Goal: Task Accomplishment & Management: Manage account settings

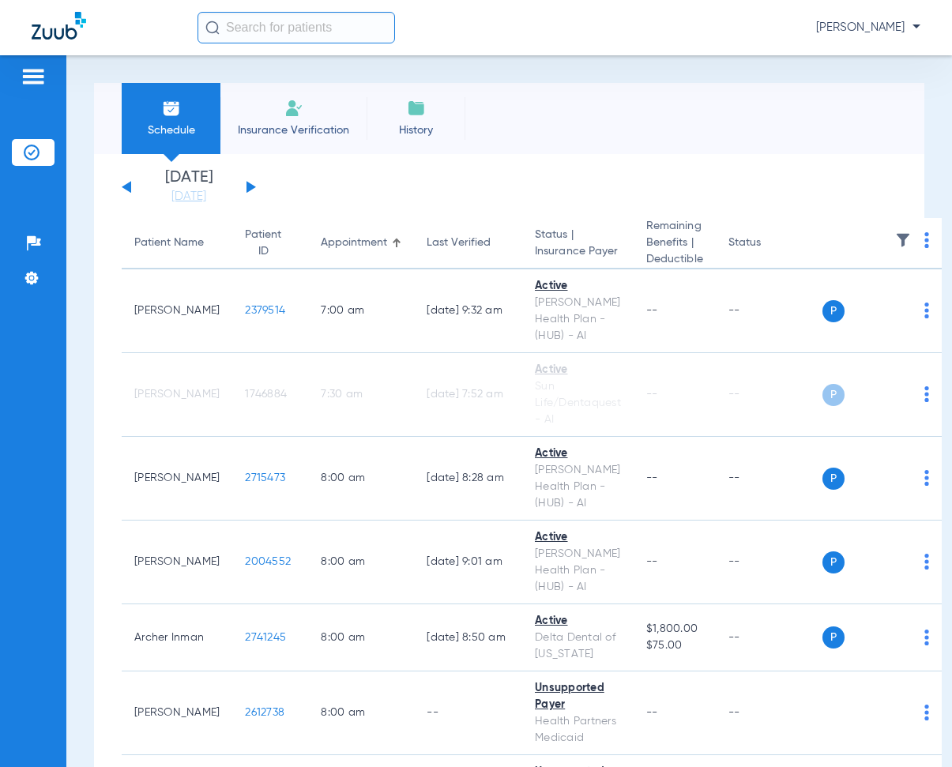
click at [255, 191] on div "[DATE] [DATE] [DATE] [DATE] [DATE] [DATE] [DATE] [DATE] [DATE] [DATE] [DATE] [D…" at bounding box center [189, 187] width 134 height 35
click at [252, 186] on button at bounding box center [251, 187] width 9 height 12
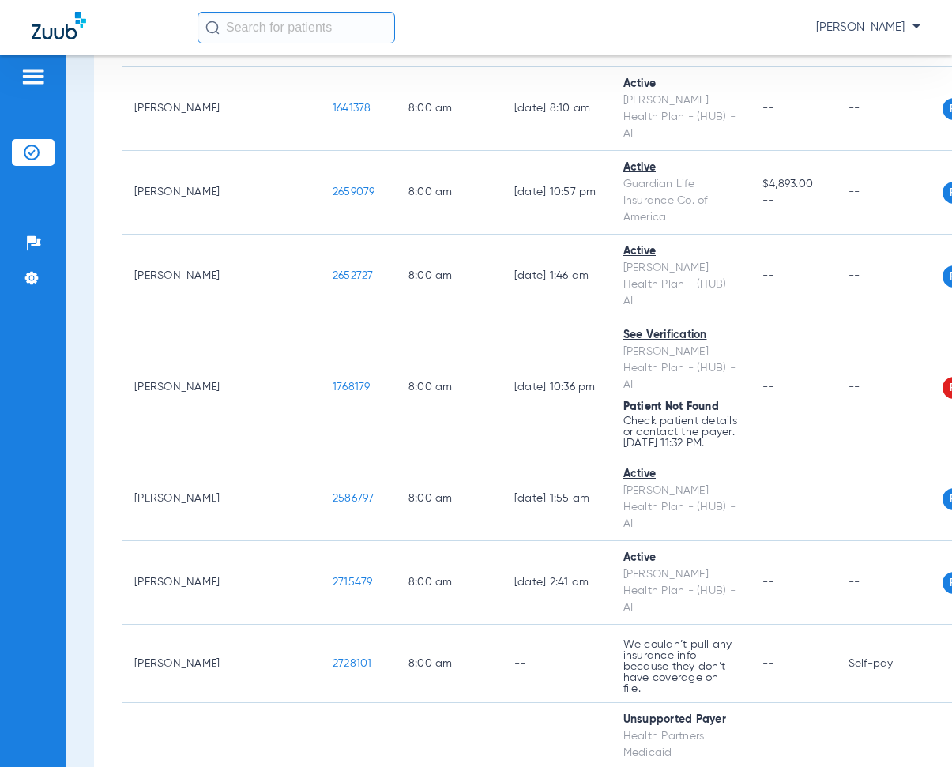
scroll to position [316, 0]
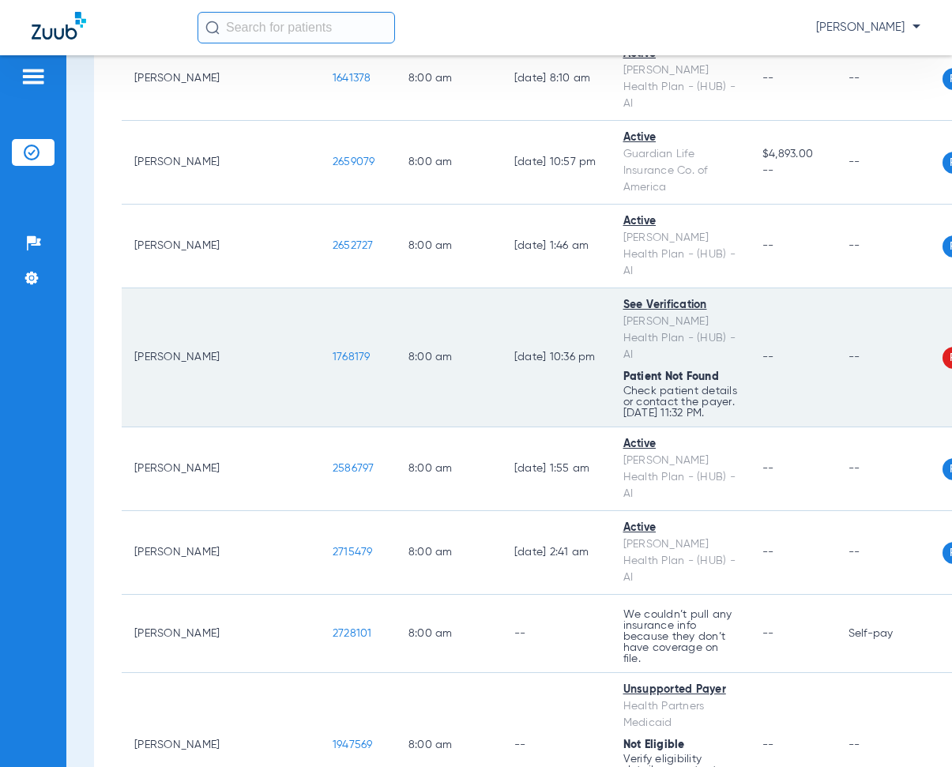
drag, startPoint x: 224, startPoint y: 316, endPoint x: 287, endPoint y: 318, distance: 63.3
click at [320, 318] on td "1768179" at bounding box center [358, 357] width 76 height 139
copy span "1768179"
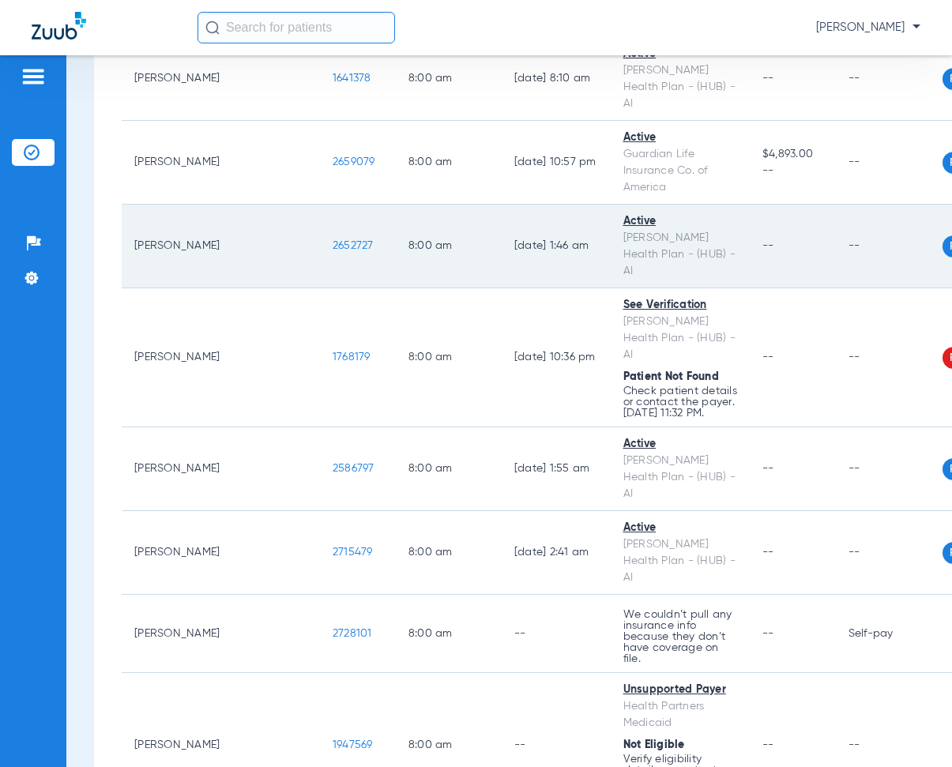
click at [396, 205] on td "8:00 AM" at bounding box center [449, 247] width 106 height 84
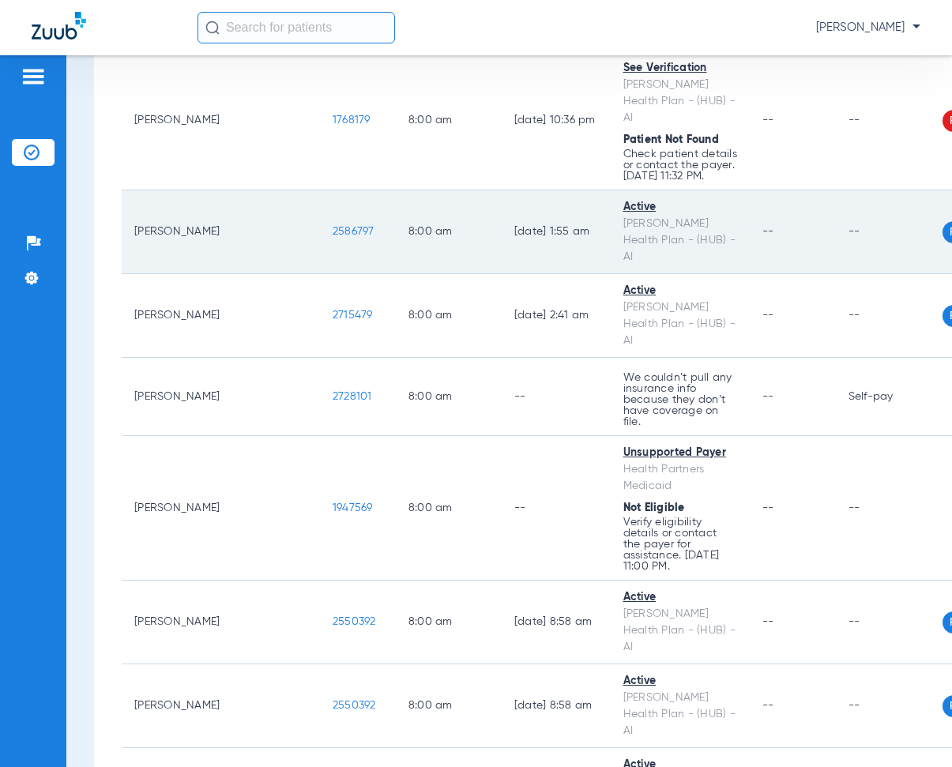
scroll to position [632, 0]
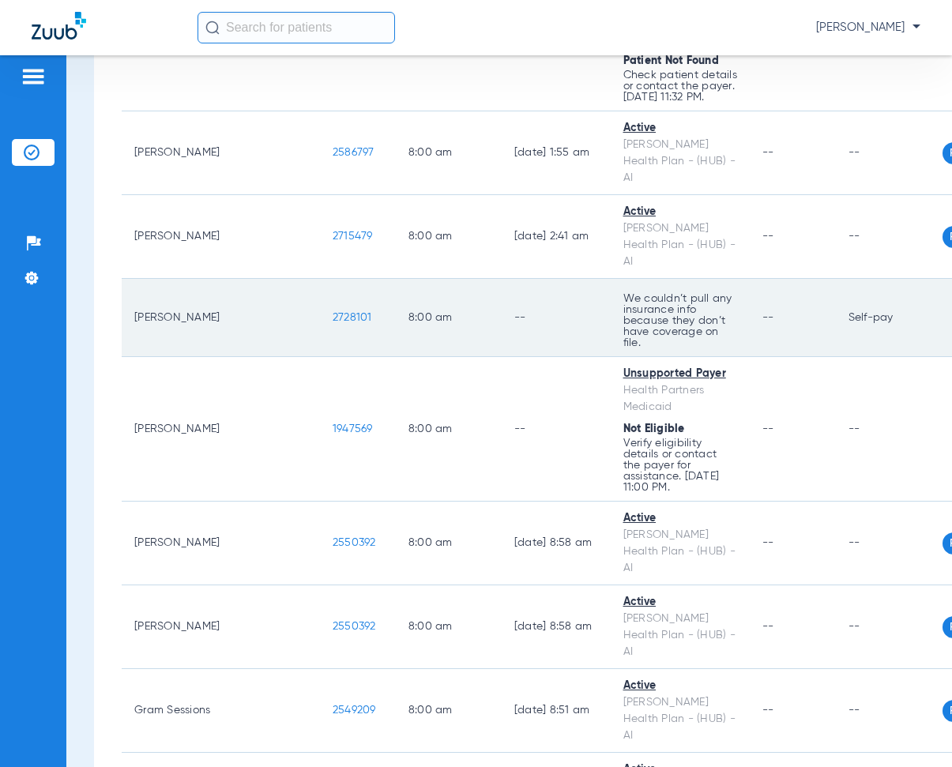
drag, startPoint x: 228, startPoint y: 253, endPoint x: 282, endPoint y: 273, distance: 58.0
click at [320, 279] on td "2728101" at bounding box center [358, 318] width 76 height 78
drag, startPoint x: 263, startPoint y: 213, endPoint x: 251, endPoint y: 264, distance: 51.9
click at [205, 357] on td "[PERSON_NAME]" at bounding box center [221, 429] width 198 height 145
drag, startPoint x: 254, startPoint y: 245, endPoint x: 252, endPoint y: 265, distance: 20.6
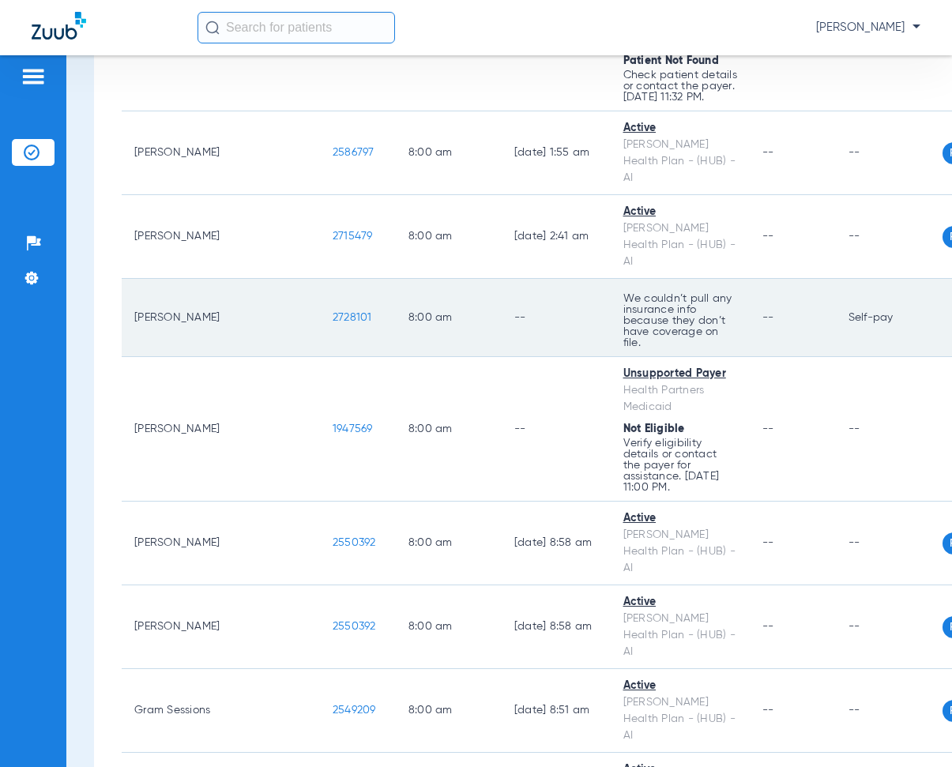
click at [320, 357] on td "1947569" at bounding box center [358, 429] width 76 height 145
drag, startPoint x: 230, startPoint y: 254, endPoint x: 276, endPoint y: 265, distance: 47.0
click at [320, 279] on td "2728101" at bounding box center [358, 318] width 76 height 78
copy span "2728101"
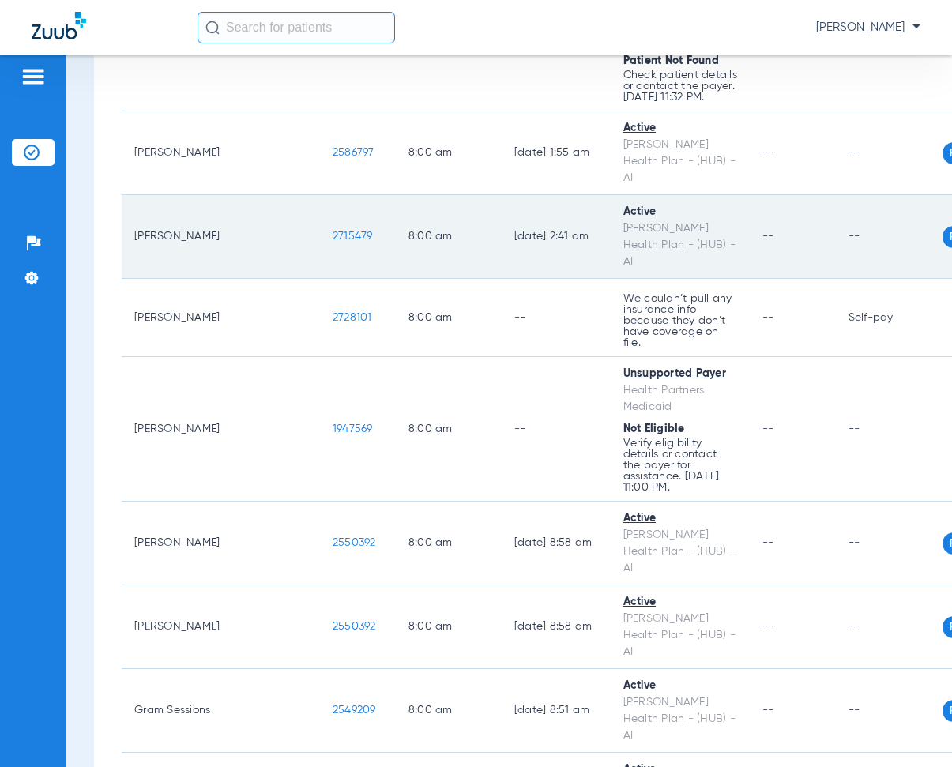
click at [396, 202] on td "8:00 AM" at bounding box center [449, 237] width 106 height 84
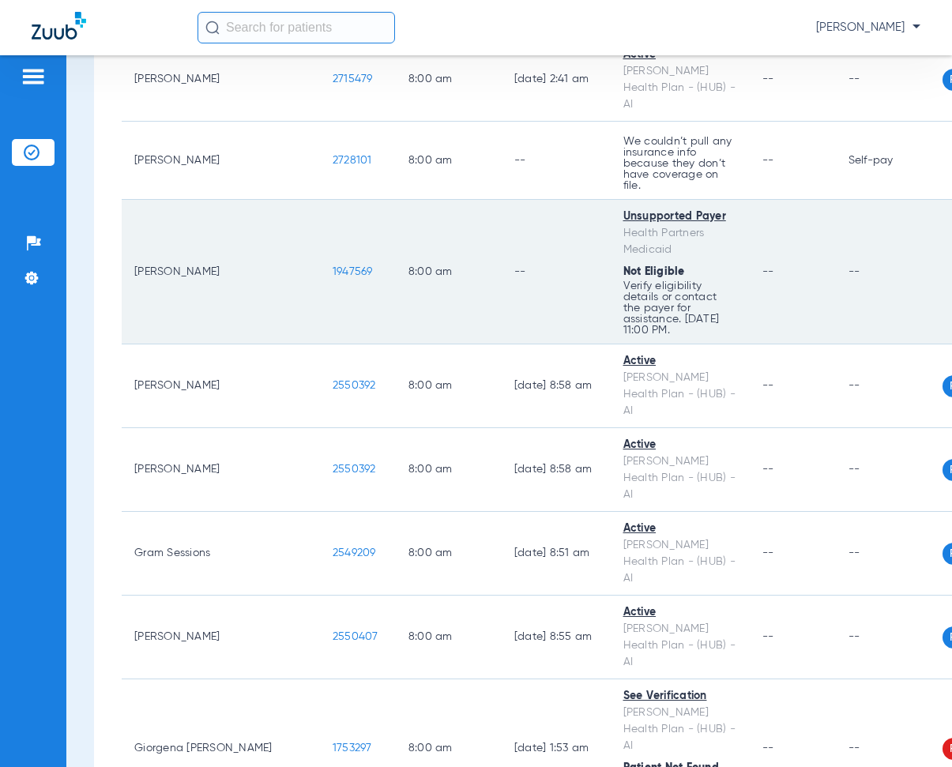
scroll to position [790, 0]
drag, startPoint x: 228, startPoint y: 227, endPoint x: 271, endPoint y: 239, distance: 45.0
click at [320, 239] on td "1947569" at bounding box center [358, 271] width 76 height 145
copy span "1947569"
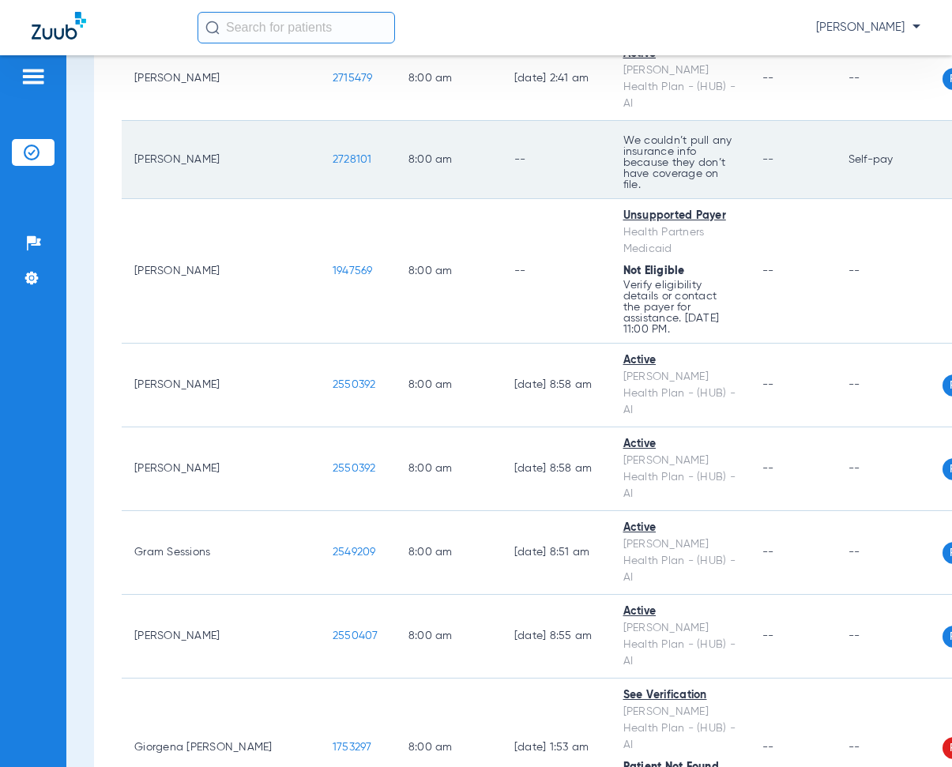
click at [502, 134] on td "--" at bounding box center [556, 160] width 109 height 78
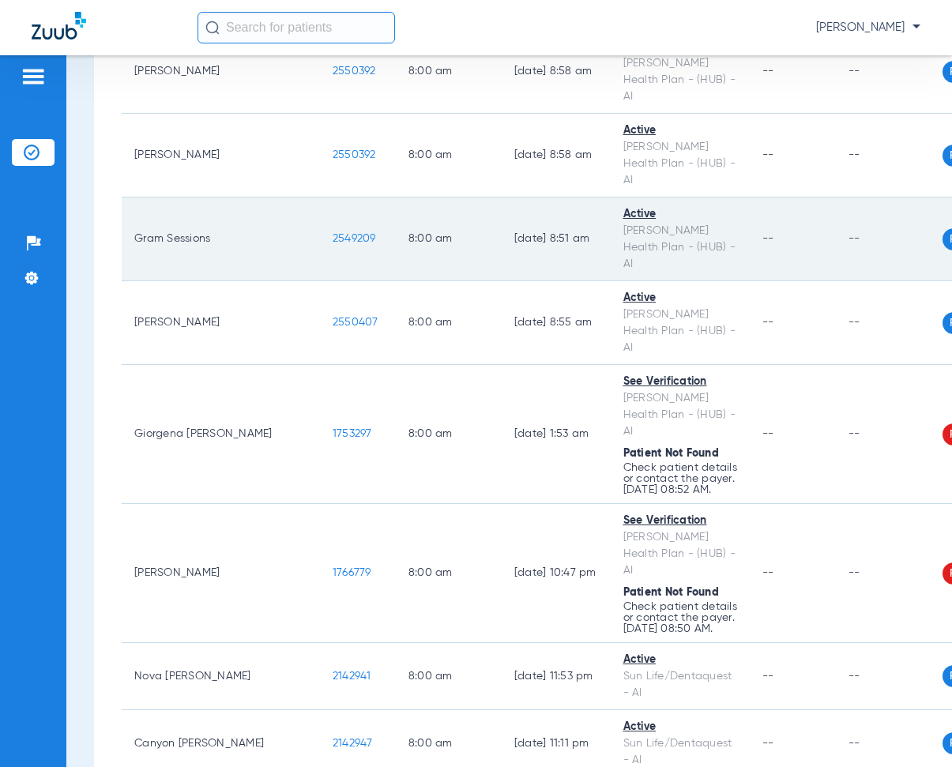
scroll to position [1106, 0]
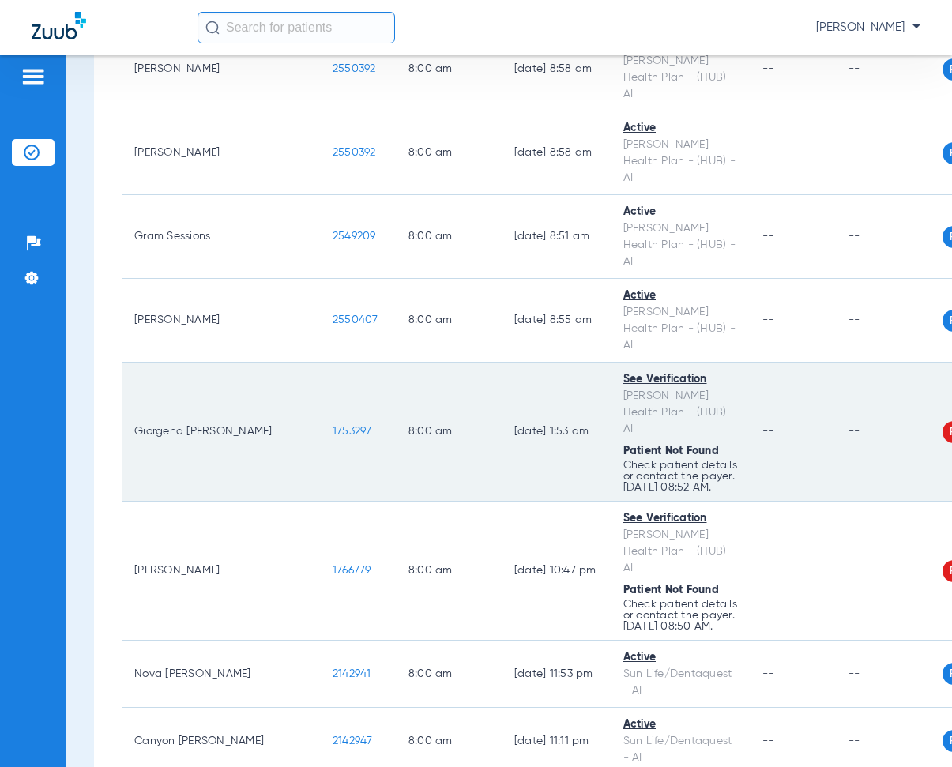
drag, startPoint x: 227, startPoint y: 352, endPoint x: 292, endPoint y: 364, distance: 66.0
click at [320, 364] on td "1753297" at bounding box center [358, 432] width 76 height 139
copy span "1753297"
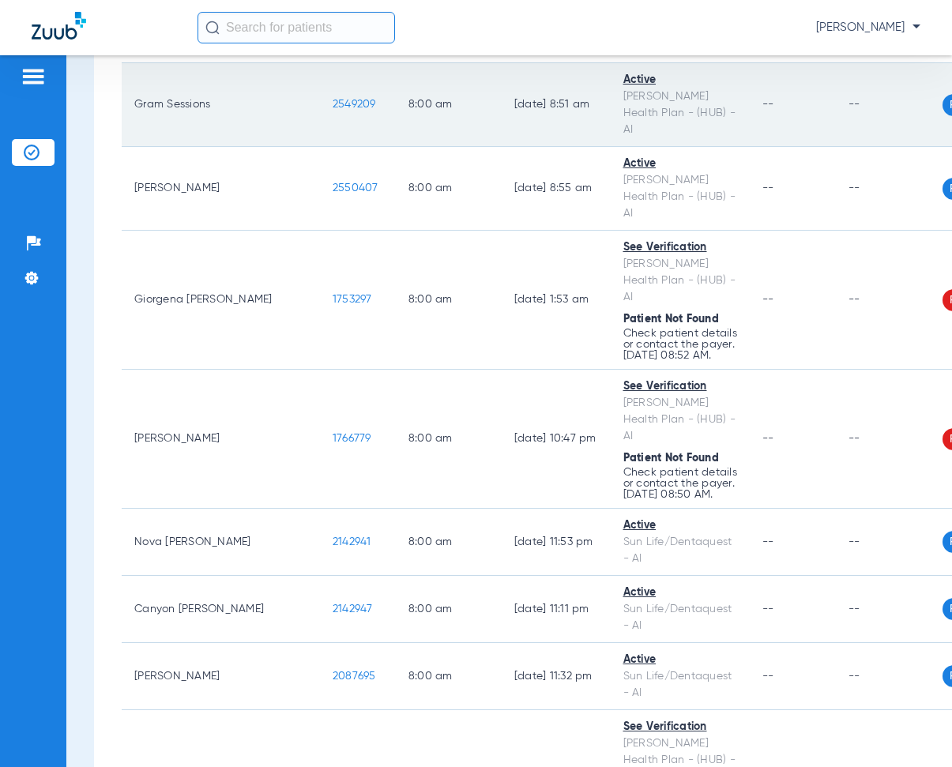
scroll to position [1264, 0]
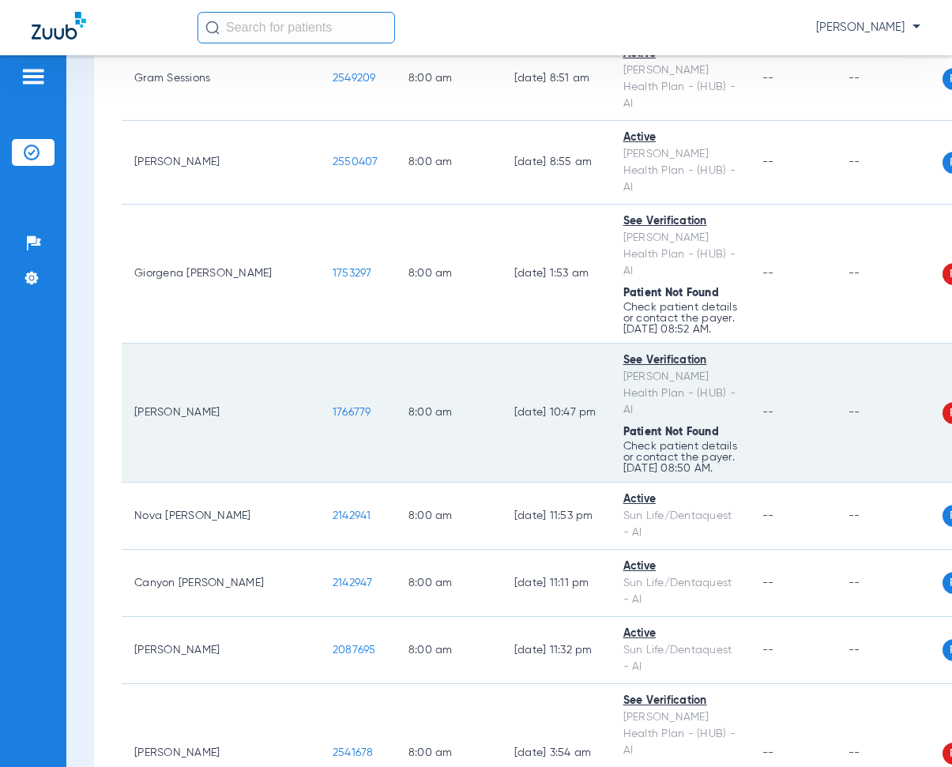
drag, startPoint x: 225, startPoint y: 356, endPoint x: 274, endPoint y: 361, distance: 49.2
click at [320, 361] on td "1766779" at bounding box center [358, 413] width 76 height 139
copy span "1766779"
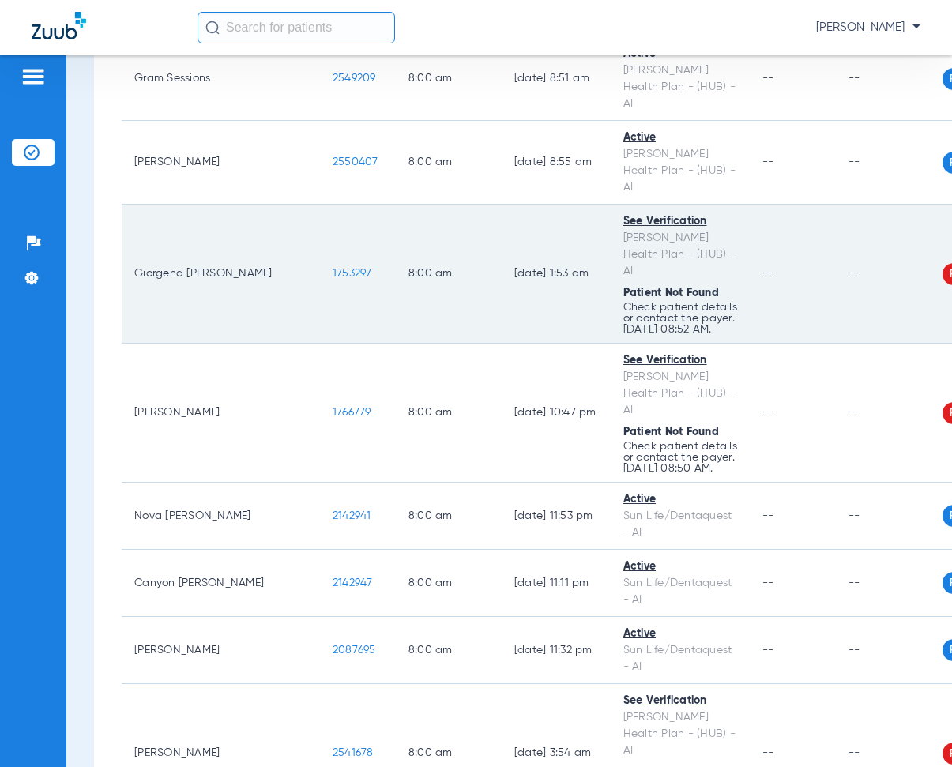
click at [396, 260] on td "8:00 AM" at bounding box center [449, 274] width 106 height 139
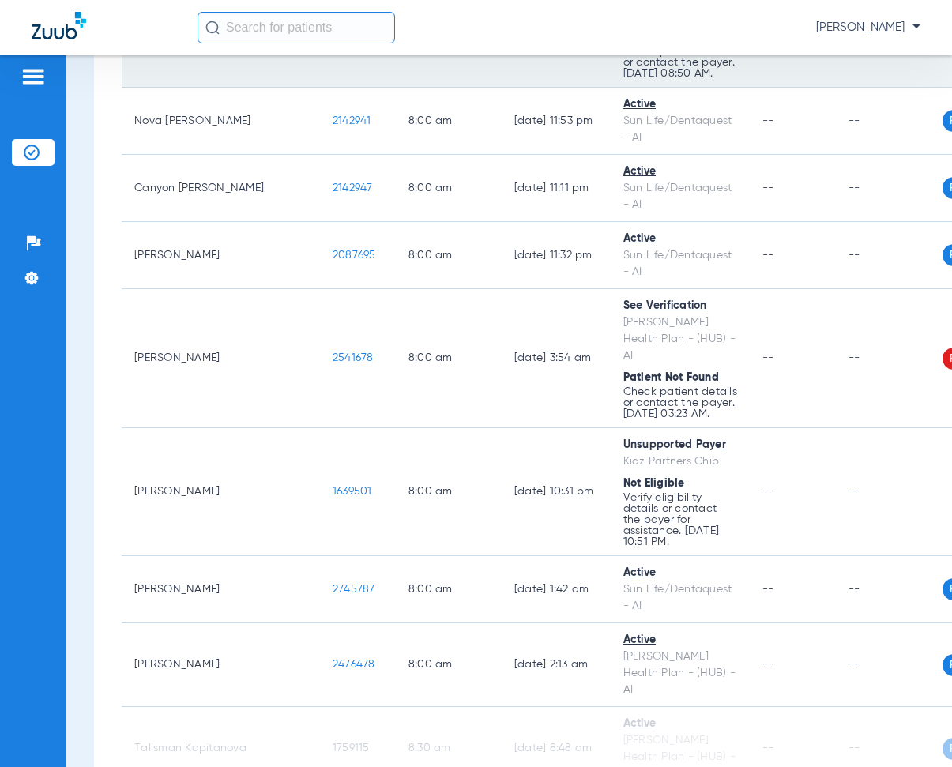
scroll to position [1738, 0]
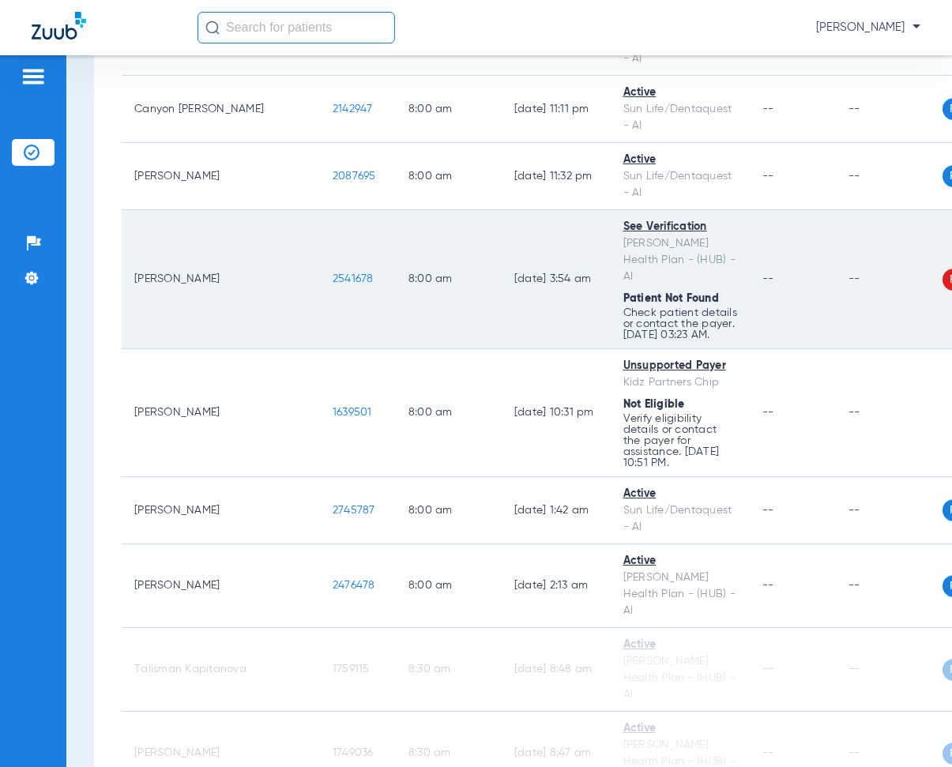
drag, startPoint x: 224, startPoint y: 297, endPoint x: 279, endPoint y: 306, distance: 56.0
click at [320, 306] on td "2541678" at bounding box center [358, 279] width 76 height 139
copy span "2541678"
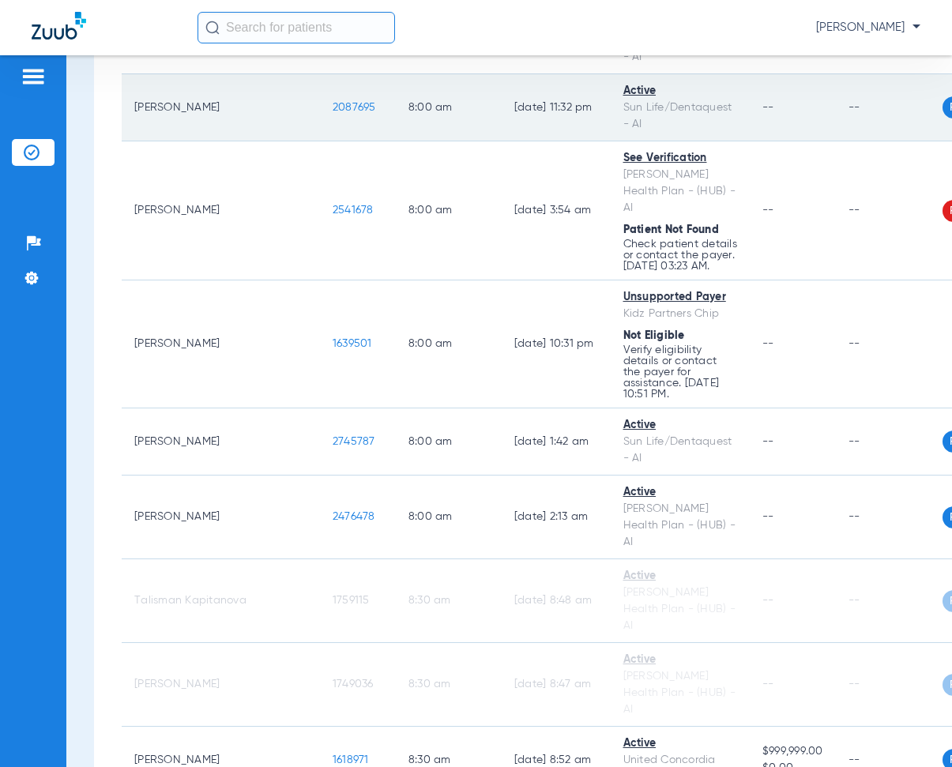
scroll to position [1817, 0]
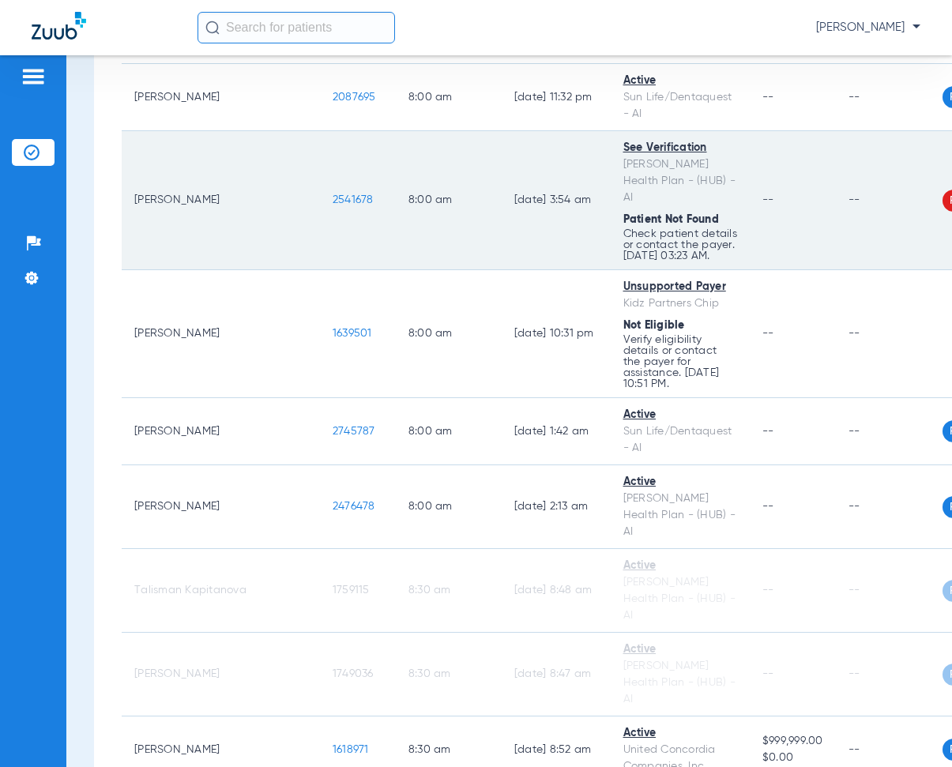
click at [396, 156] on td "8:00 AM" at bounding box center [449, 200] width 106 height 139
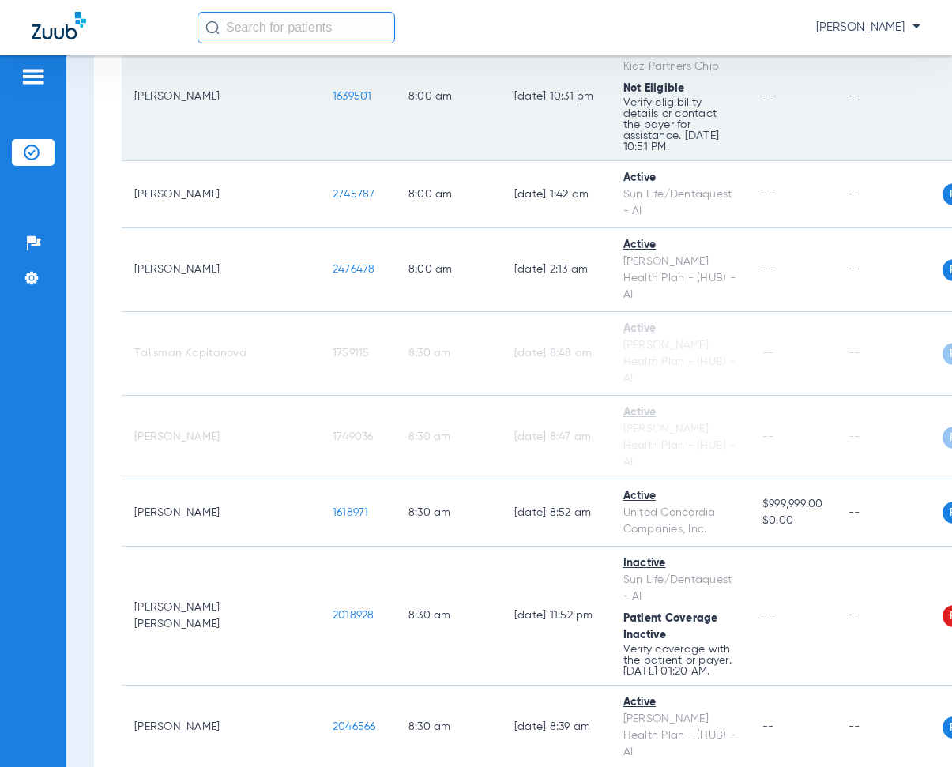
scroll to position [1975, 0]
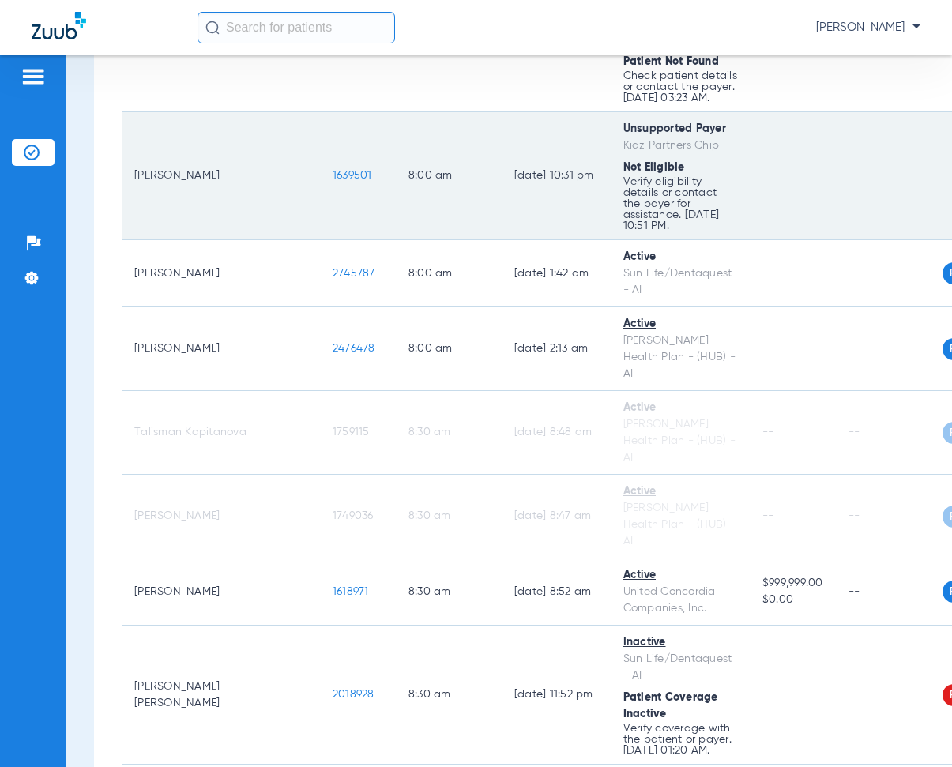
drag, startPoint x: 228, startPoint y: 230, endPoint x: 262, endPoint y: 213, distance: 38.5
click at [307, 240] on tr "[PERSON_NAME] 1639501 8:00 AM [DATE] 10:31 PM Unsupported Payer Kidz Partners C…" at bounding box center [592, 176] width 940 height 128
copy span "1639501"
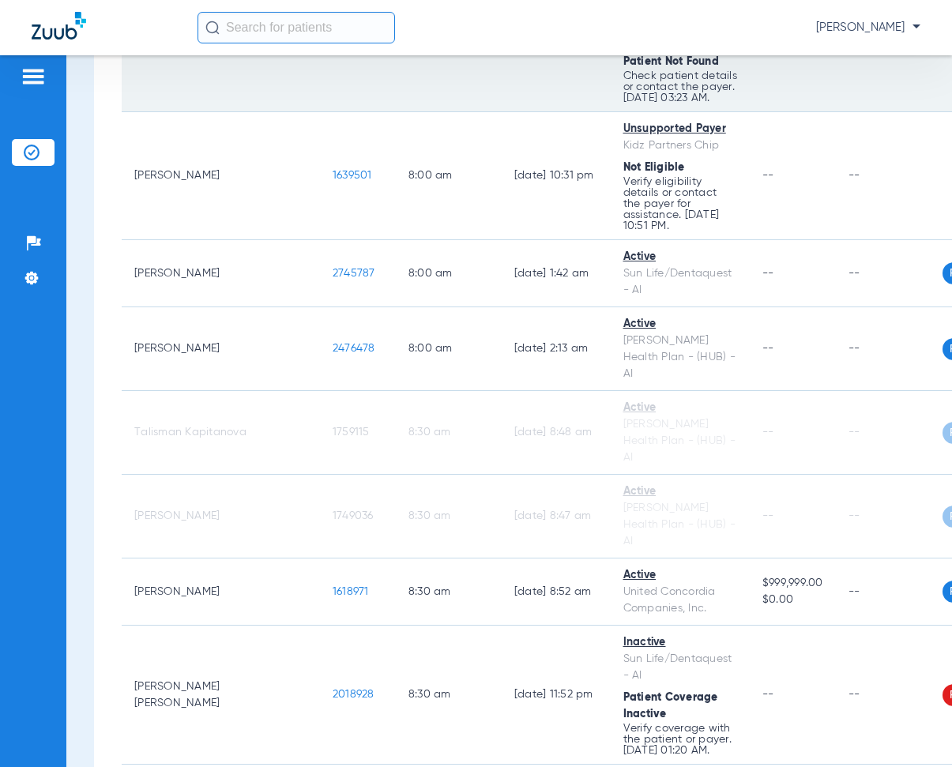
click at [396, 86] on td "8:00 AM" at bounding box center [449, 42] width 106 height 139
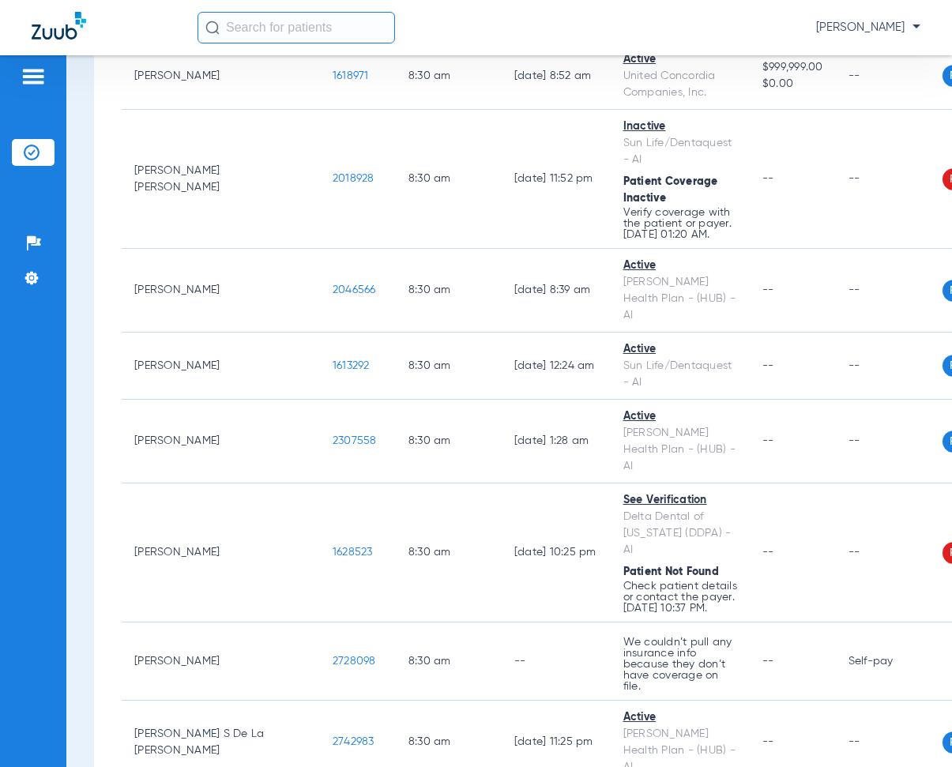
scroll to position [2528, 0]
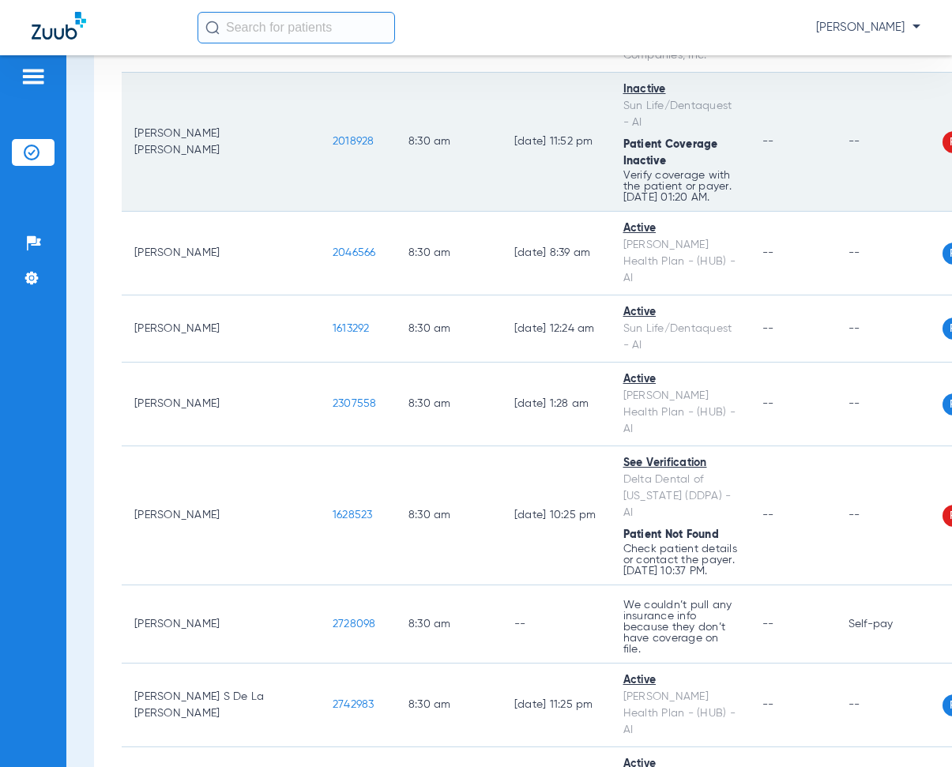
drag, startPoint x: 228, startPoint y: 219, endPoint x: 273, endPoint y: 229, distance: 46.2
click at [320, 212] on td "2018928" at bounding box center [358, 142] width 76 height 139
copy span "2018928"
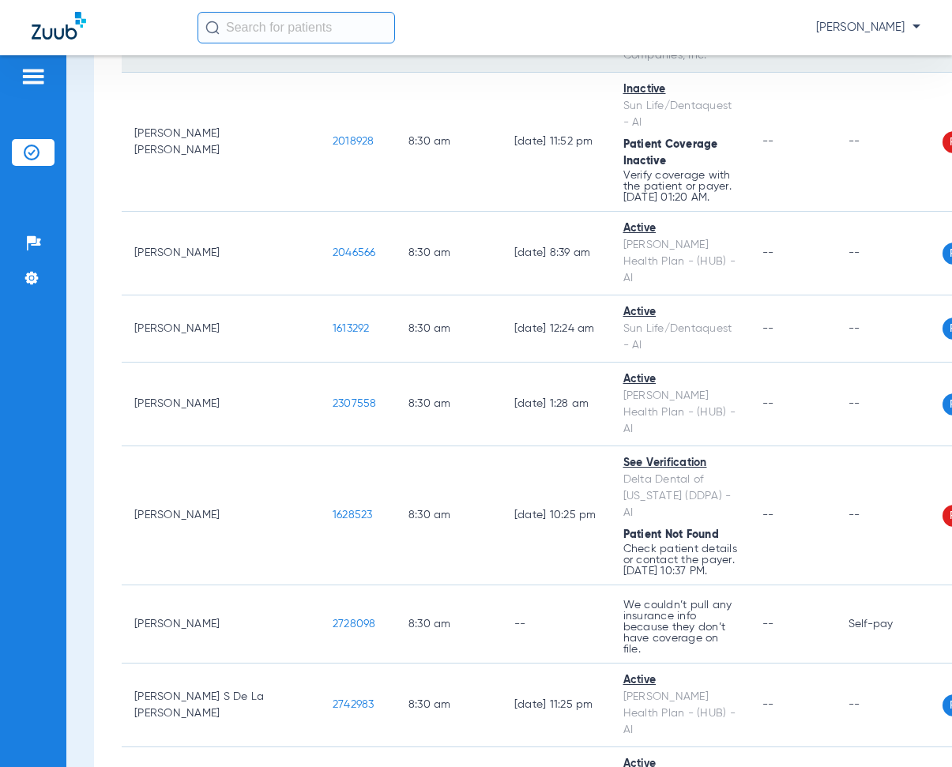
click at [396, 169] on td "8:30 AM" at bounding box center [449, 142] width 106 height 139
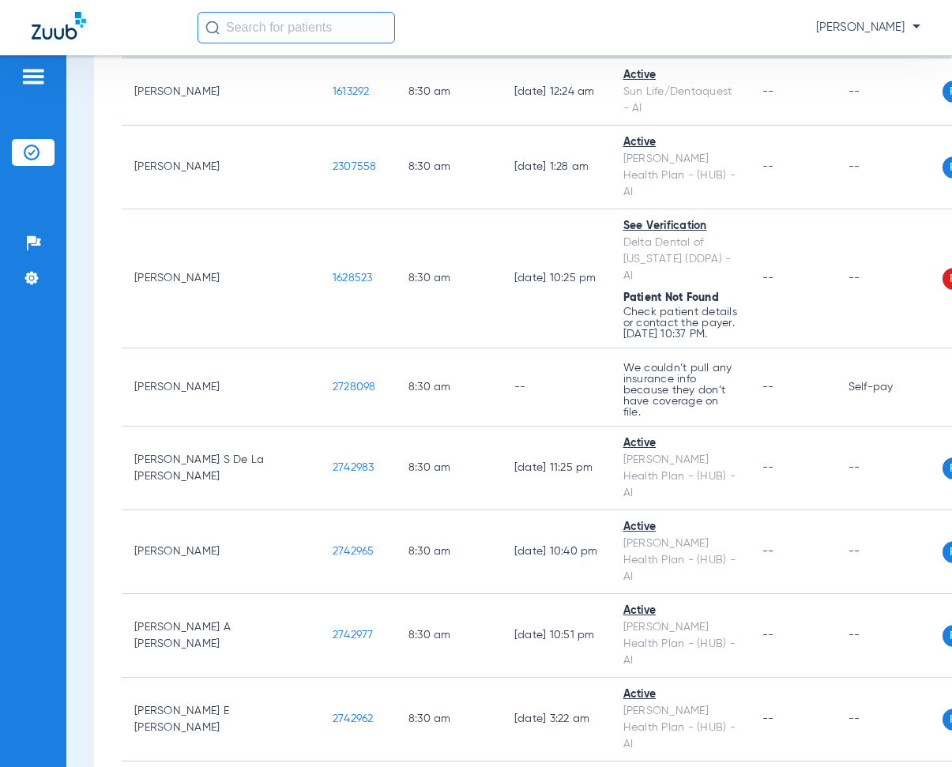
scroll to position [2923, 0]
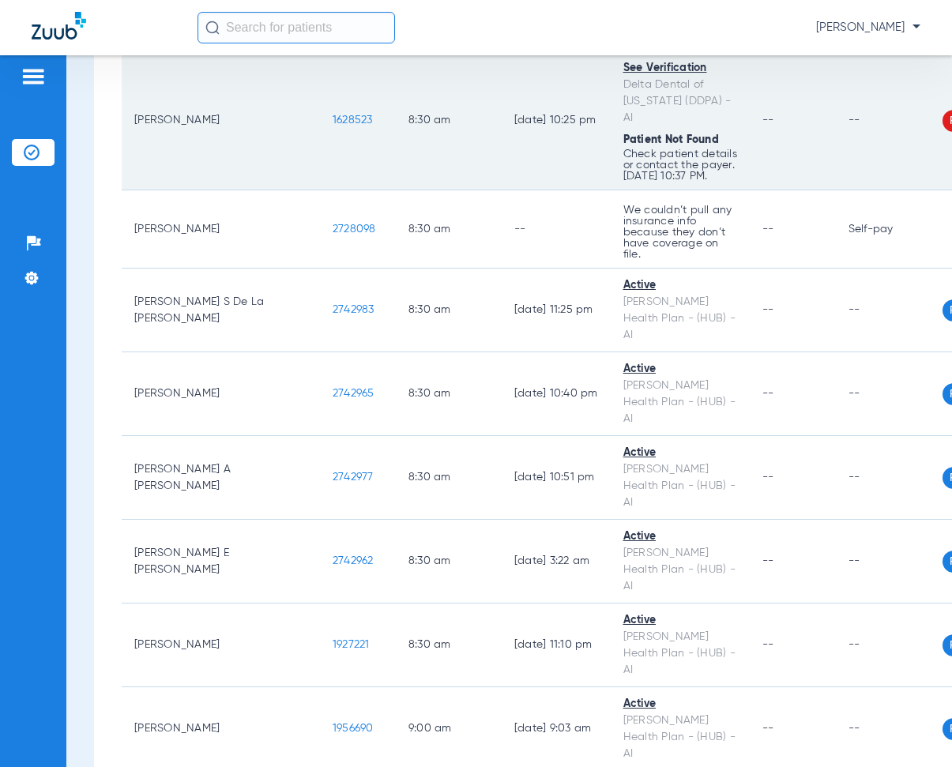
drag, startPoint x: 231, startPoint y: 231, endPoint x: 289, endPoint y: 240, distance: 59.1
click at [320, 190] on td "1628523" at bounding box center [358, 120] width 76 height 139
copy span "1628523"
click at [396, 190] on td "8:30 AM" at bounding box center [449, 120] width 106 height 139
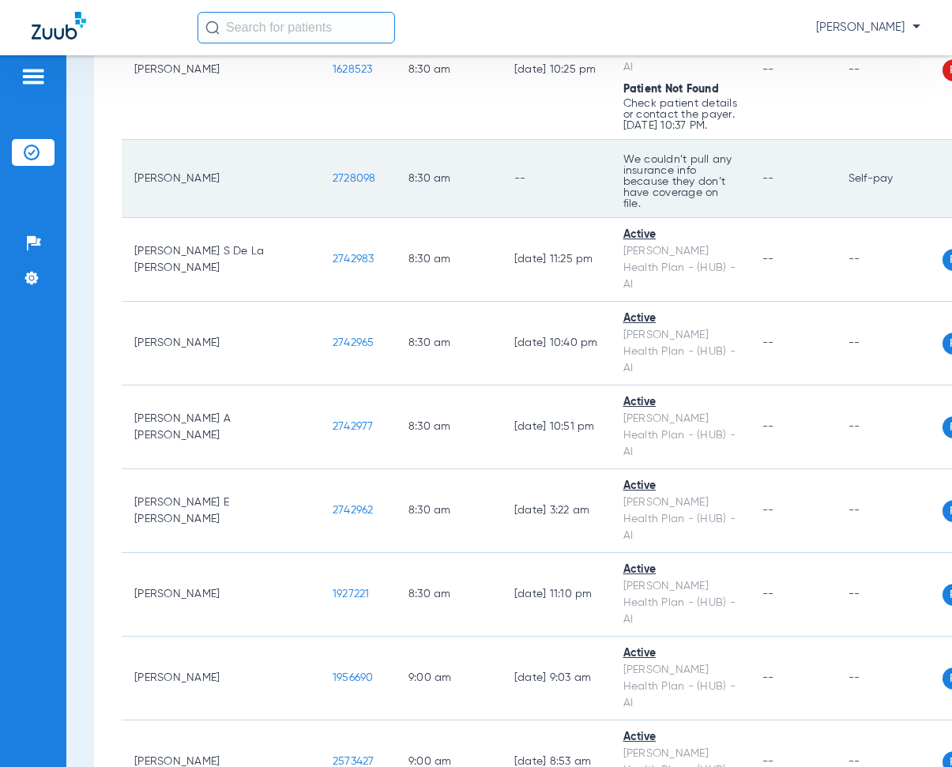
scroll to position [3002, 0]
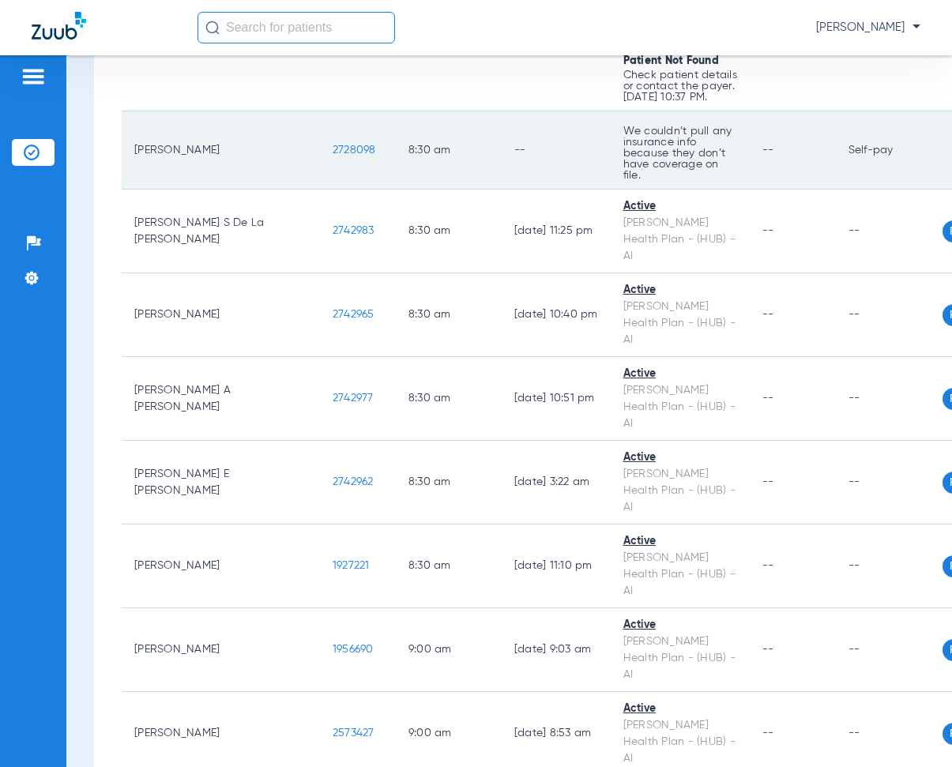
drag, startPoint x: 228, startPoint y: 279, endPoint x: 292, endPoint y: 288, distance: 65.4
click at [320, 190] on td "2728098" at bounding box center [358, 150] width 76 height 78
drag, startPoint x: 254, startPoint y: 231, endPoint x: 314, endPoint y: 251, distance: 63.2
click at [396, 111] on td "8:30 AM" at bounding box center [449, 41] width 106 height 139
drag, startPoint x: 228, startPoint y: 282, endPoint x: 284, endPoint y: 286, distance: 57.0
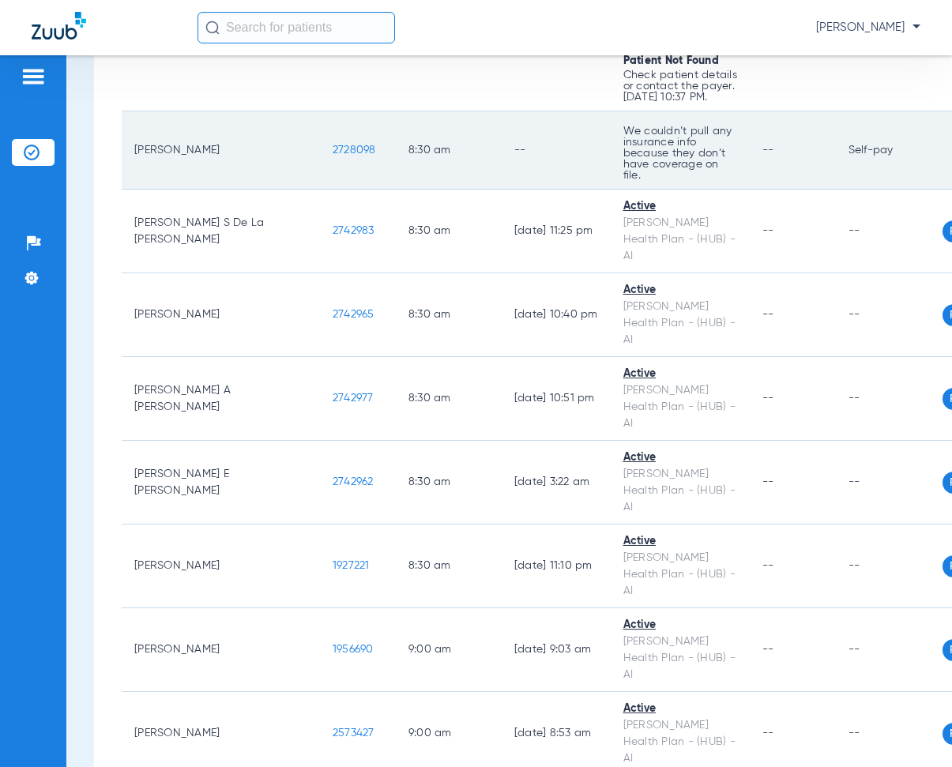
click at [320, 190] on td "2728098" at bounding box center [358, 150] width 76 height 78
copy span "2728098"
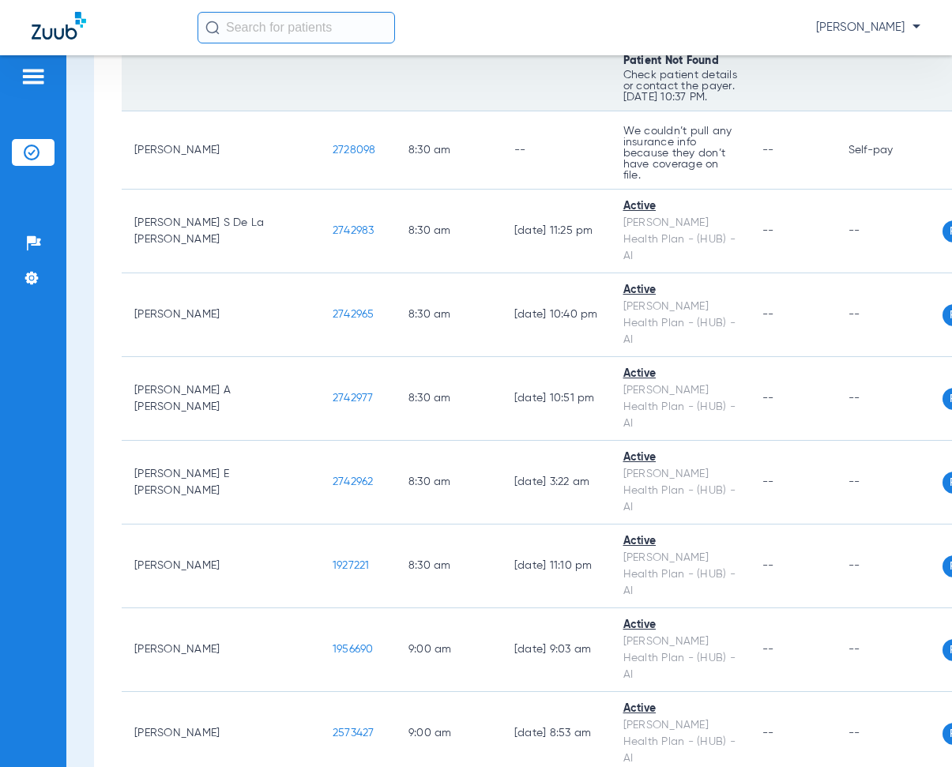
click at [502, 111] on td "[DATE] 10:25 PM" at bounding box center [556, 41] width 109 height 139
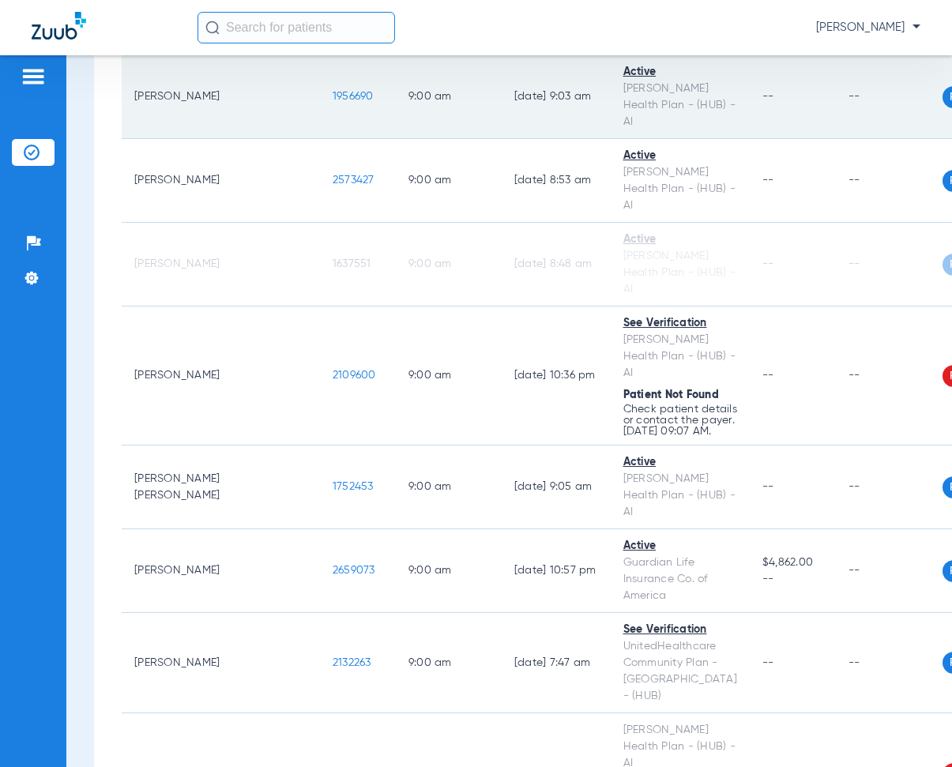
scroll to position [3634, 0]
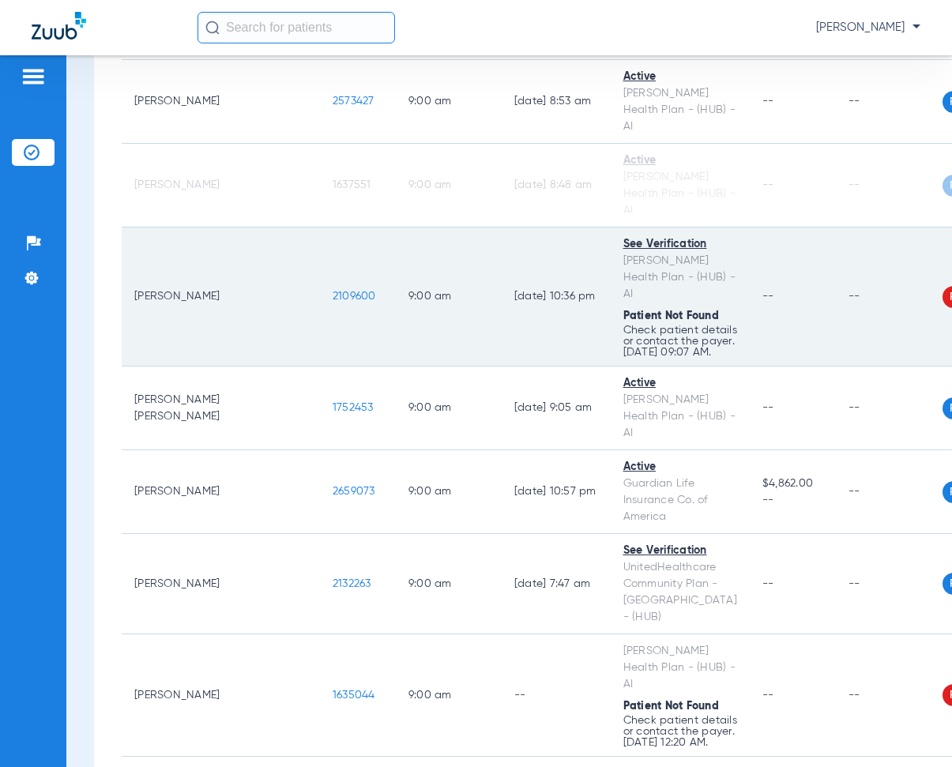
drag, startPoint x: 221, startPoint y: 301, endPoint x: 297, endPoint y: 321, distance: 78.4
click at [297, 321] on tr "[PERSON_NAME] 2109600 9:00 AM [DATE] 10:36 PM See Verification [PERSON_NAME] He…" at bounding box center [592, 297] width 940 height 139
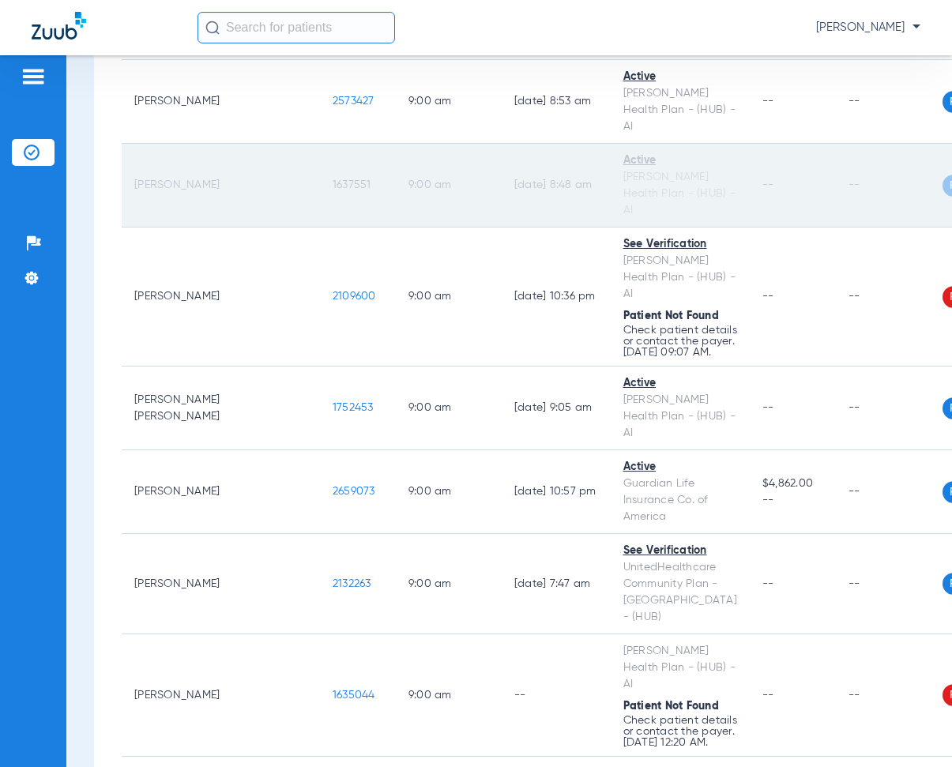
click at [502, 184] on td "[DATE] 8:48 AM" at bounding box center [556, 186] width 109 height 84
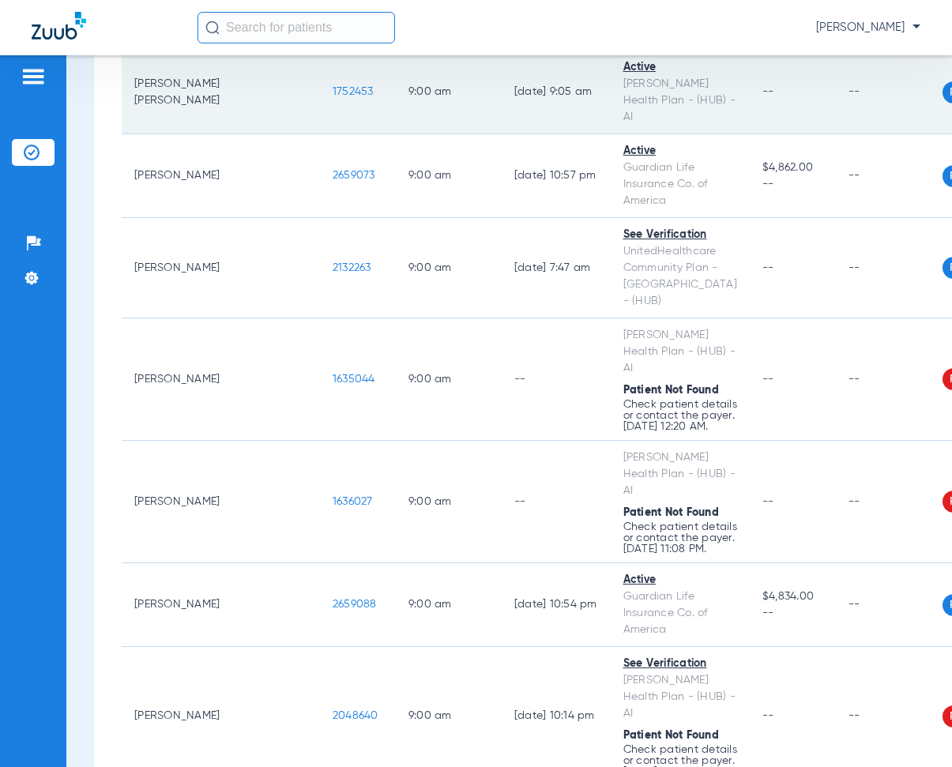
scroll to position [4108, 0]
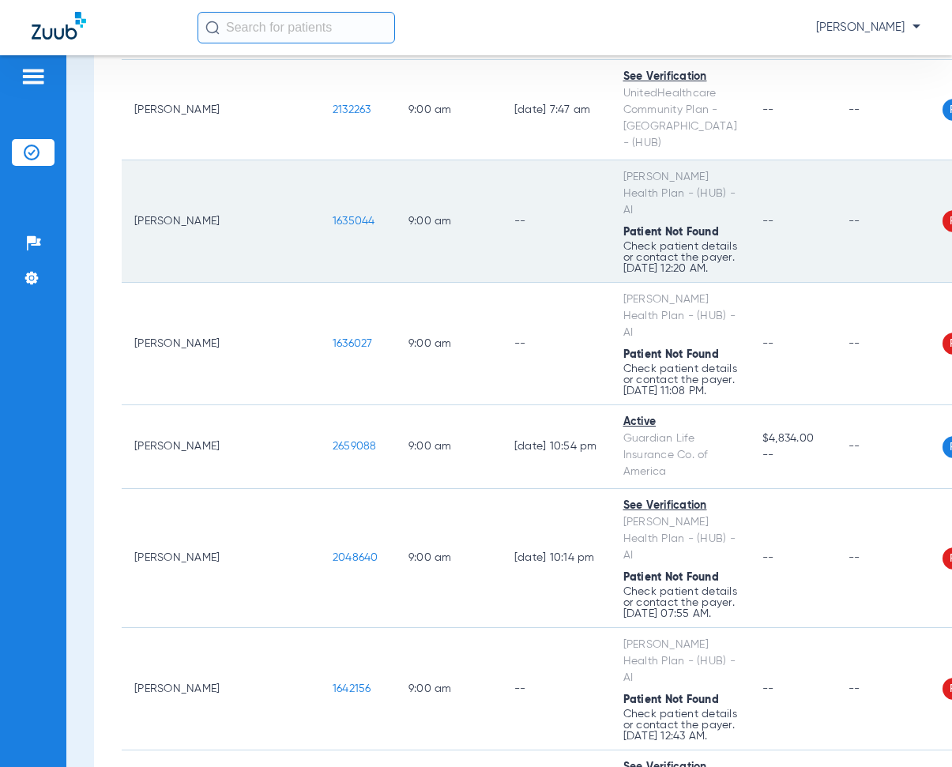
drag, startPoint x: 230, startPoint y: 218, endPoint x: 291, endPoint y: 235, distance: 63.3
click at [320, 235] on td "1635044" at bounding box center [358, 221] width 76 height 122
click at [502, 193] on td "--" at bounding box center [556, 221] width 109 height 122
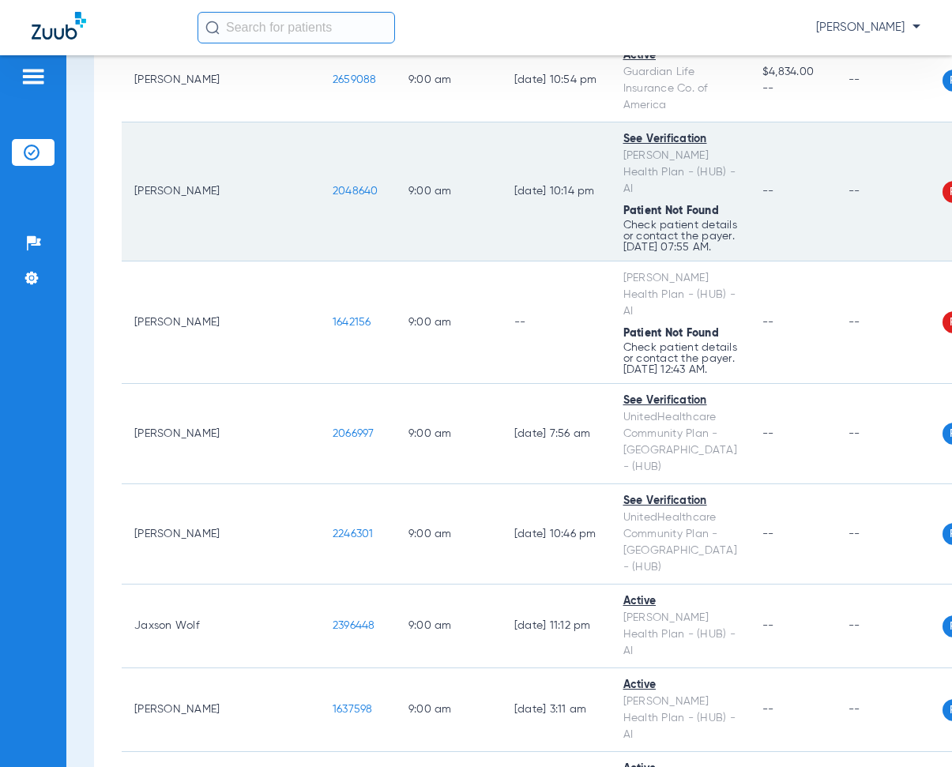
scroll to position [4503, 0]
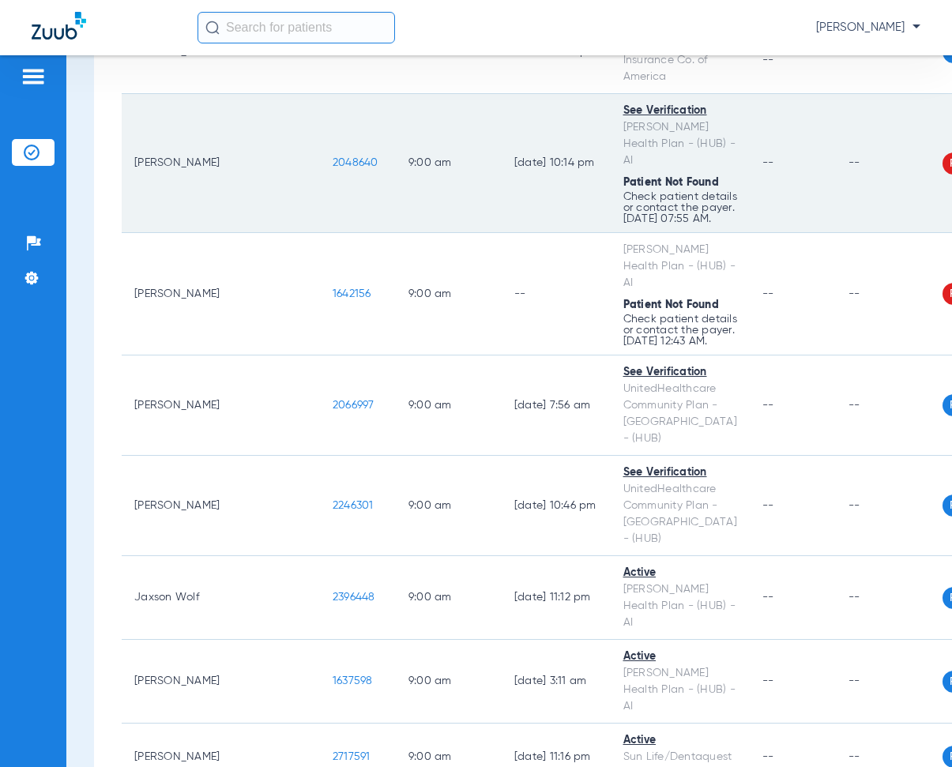
drag, startPoint x: 225, startPoint y: 201, endPoint x: 252, endPoint y: 172, distance: 39.1
click at [320, 213] on td "2048640" at bounding box center [358, 163] width 76 height 139
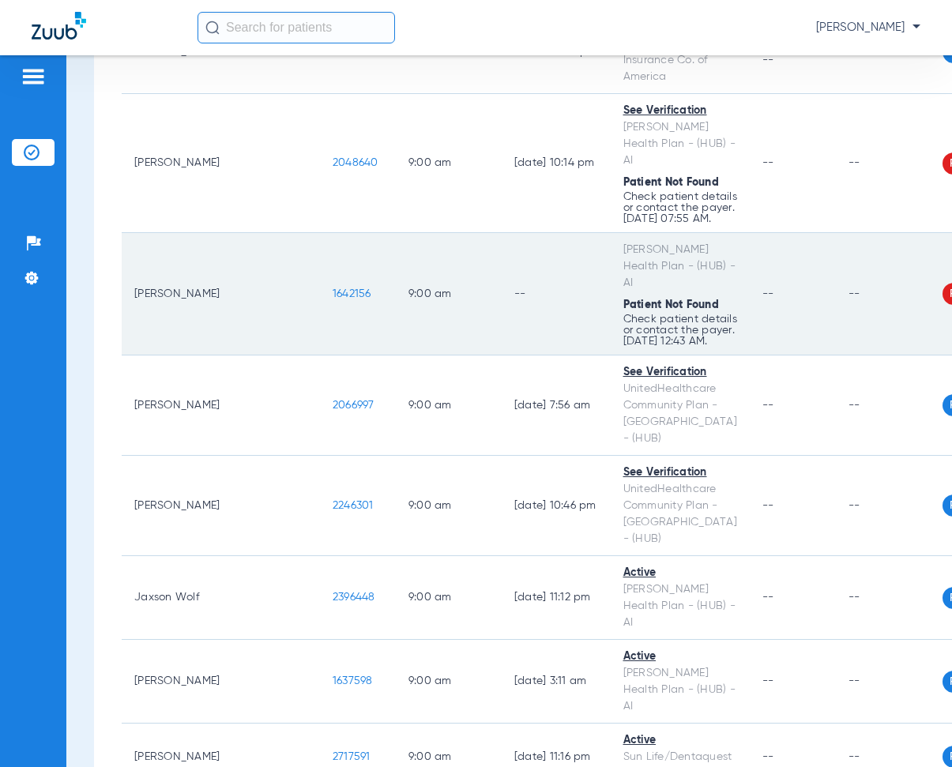
drag, startPoint x: 228, startPoint y: 356, endPoint x: 276, endPoint y: 367, distance: 49.6
click at [320, 356] on td "1642156" at bounding box center [358, 294] width 76 height 122
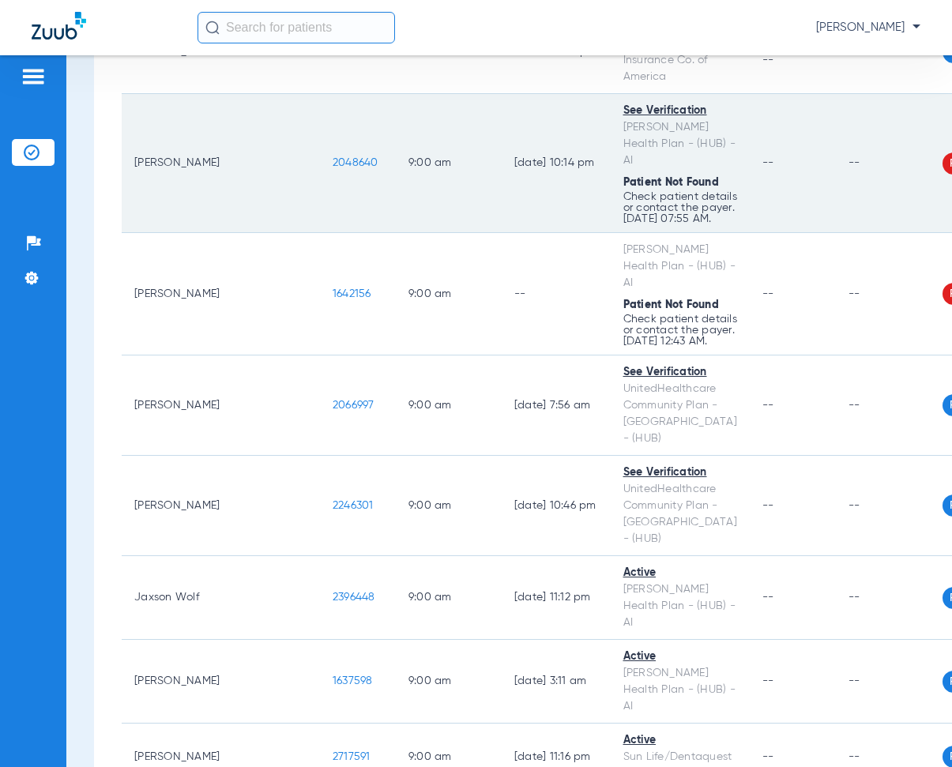
click at [502, 152] on td "[DATE] 10:14 PM" at bounding box center [556, 163] width 109 height 139
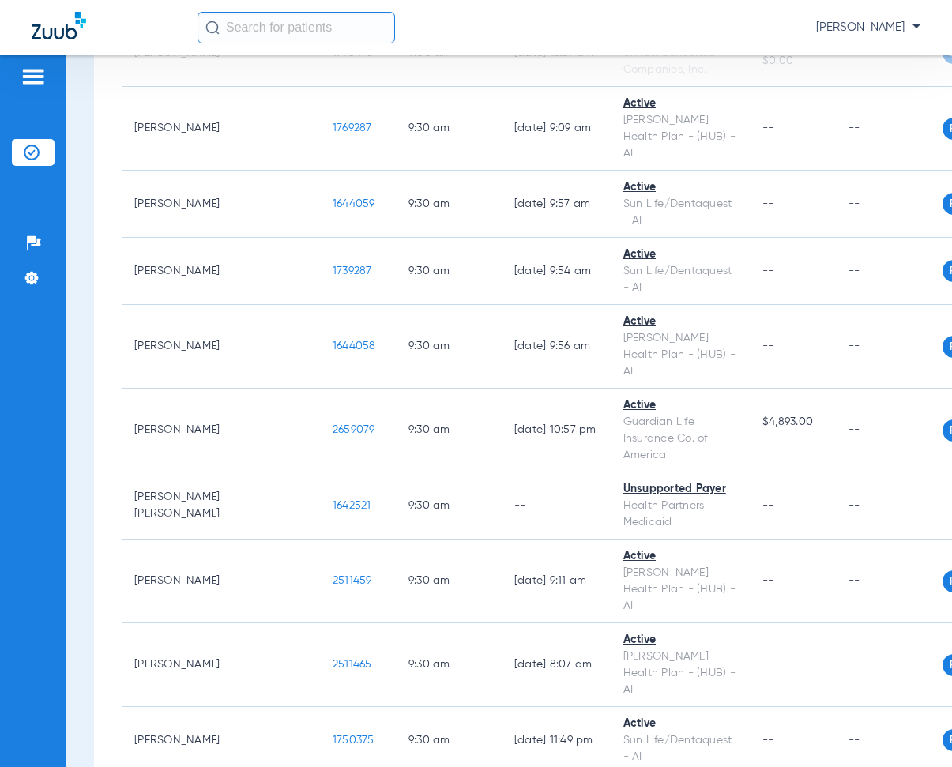
scroll to position [5373, 0]
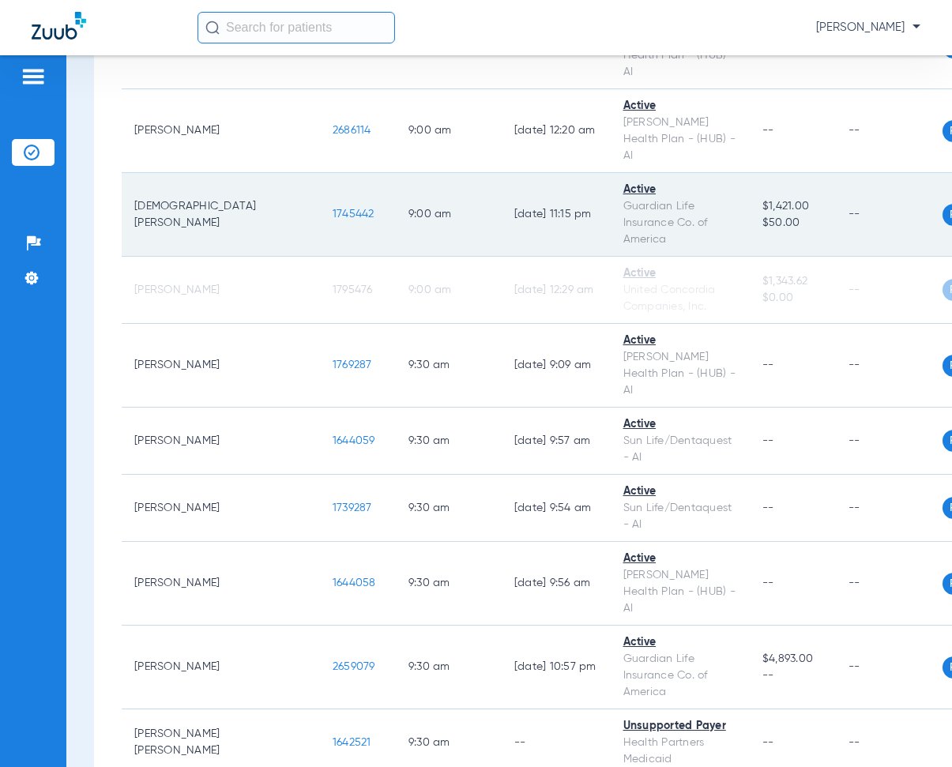
drag, startPoint x: 230, startPoint y: 185, endPoint x: 265, endPoint y: 161, distance: 42.1
click at [320, 207] on td "1745442" at bounding box center [358, 215] width 76 height 84
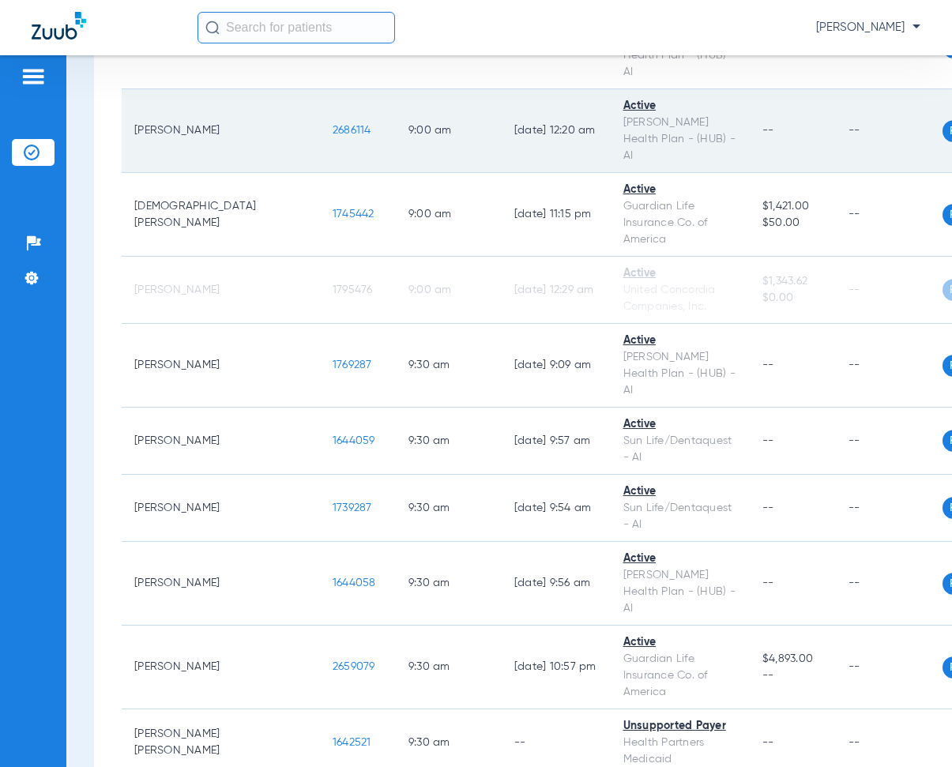
click at [396, 141] on td "9:00 AM" at bounding box center [449, 131] width 106 height 84
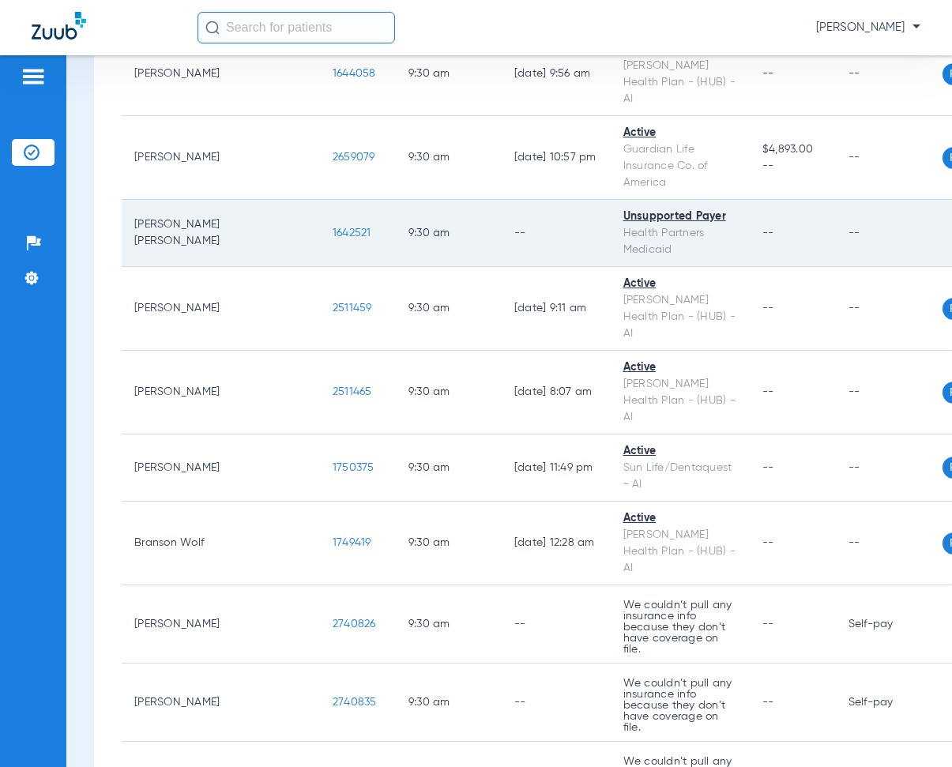
scroll to position [5847, 0]
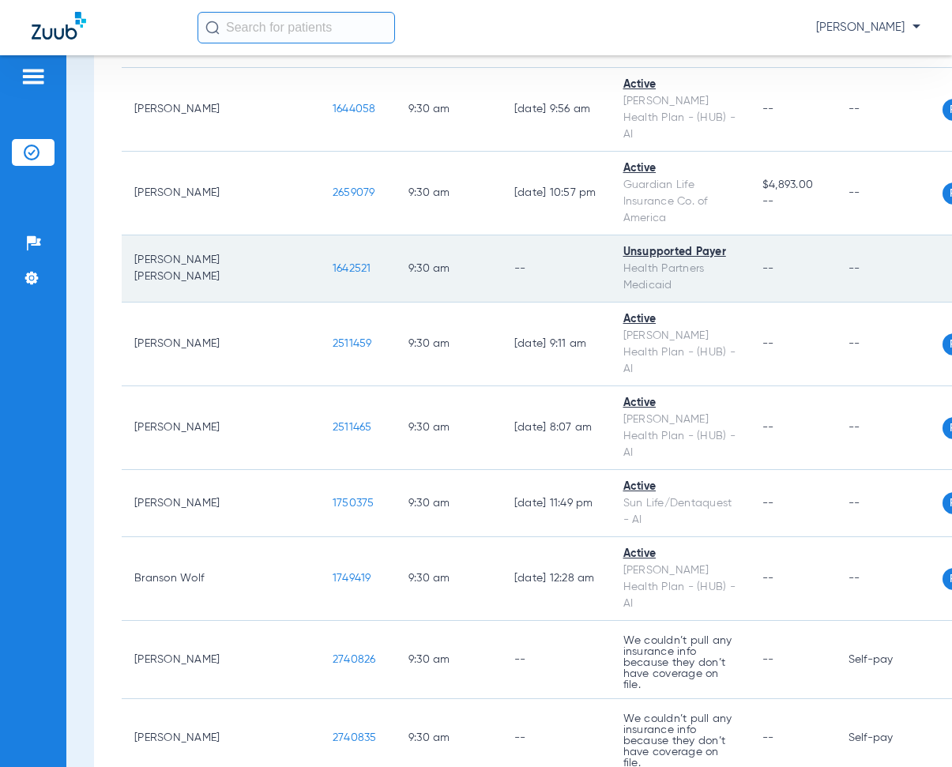
drag, startPoint x: 226, startPoint y: 249, endPoint x: 276, endPoint y: 262, distance: 51.6
click at [320, 262] on td "1642521" at bounding box center [358, 268] width 76 height 67
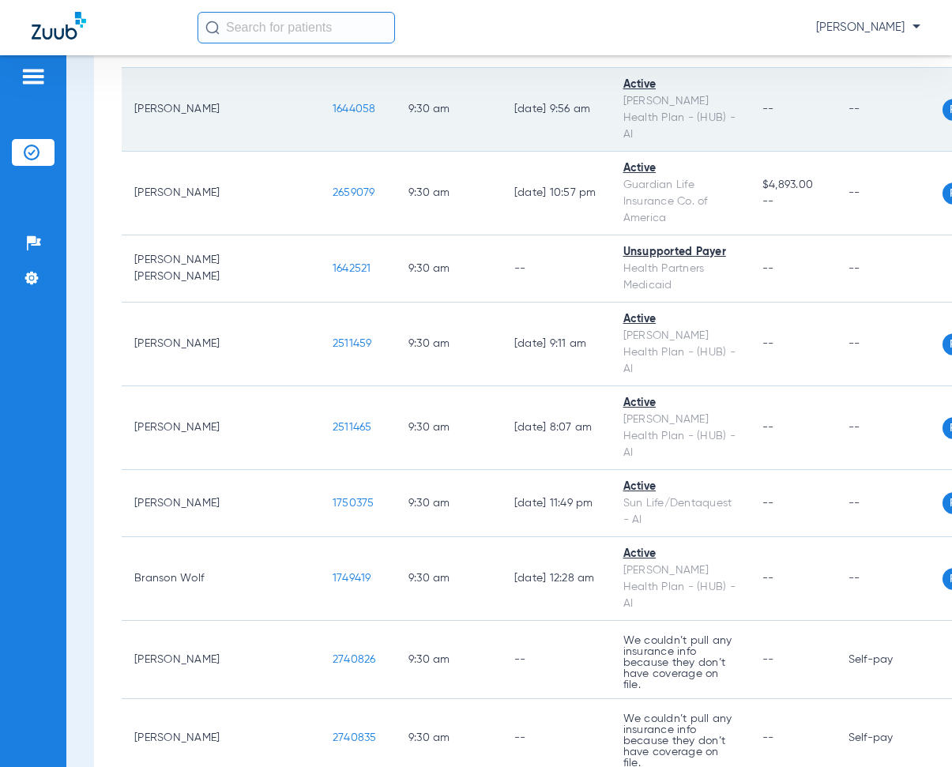
click at [502, 88] on td "[DATE] 9:56 AM" at bounding box center [556, 110] width 109 height 84
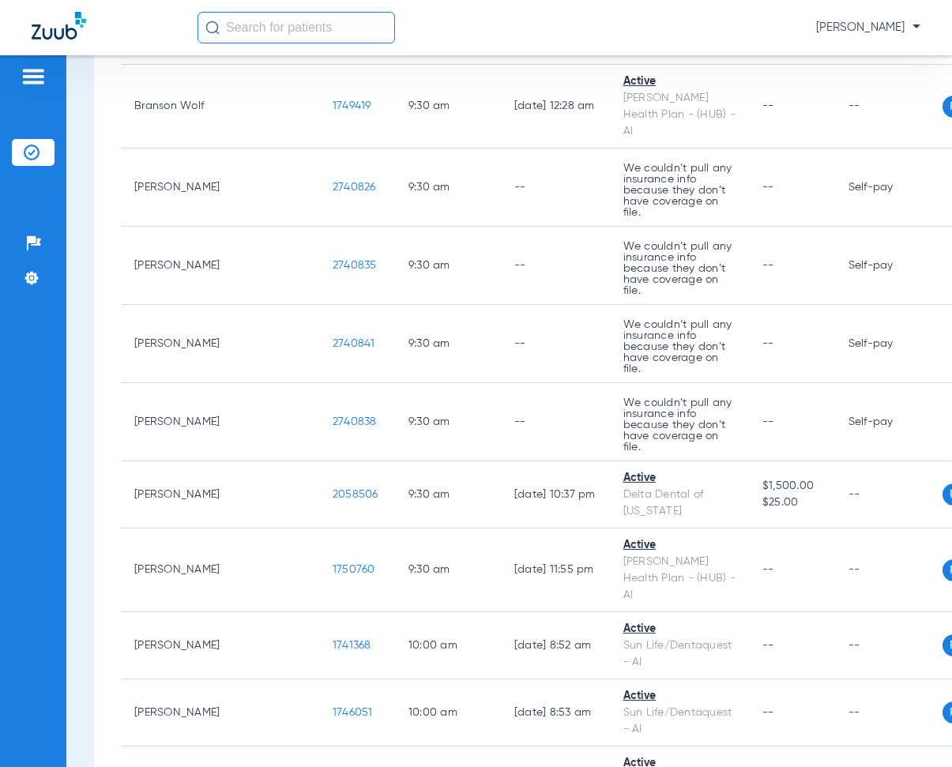
scroll to position [6321, 0]
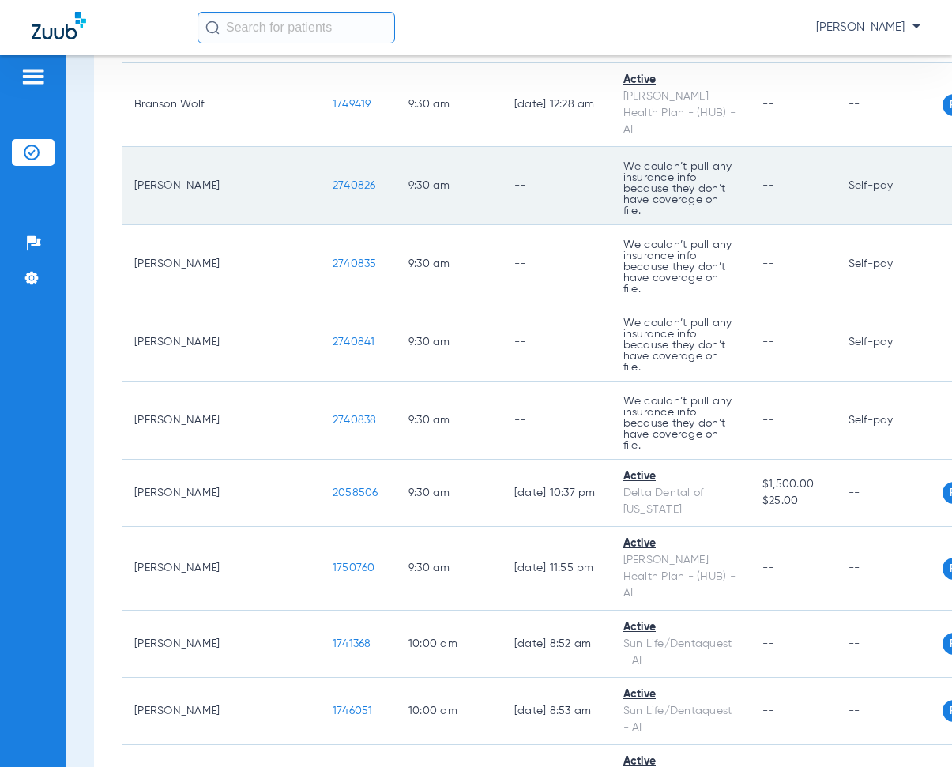
drag, startPoint x: 225, startPoint y: 143, endPoint x: 280, endPoint y: 147, distance: 54.7
click at [320, 147] on td "2740826" at bounding box center [358, 186] width 76 height 78
click at [502, 150] on td "--" at bounding box center [557, 186] width 110 height 78
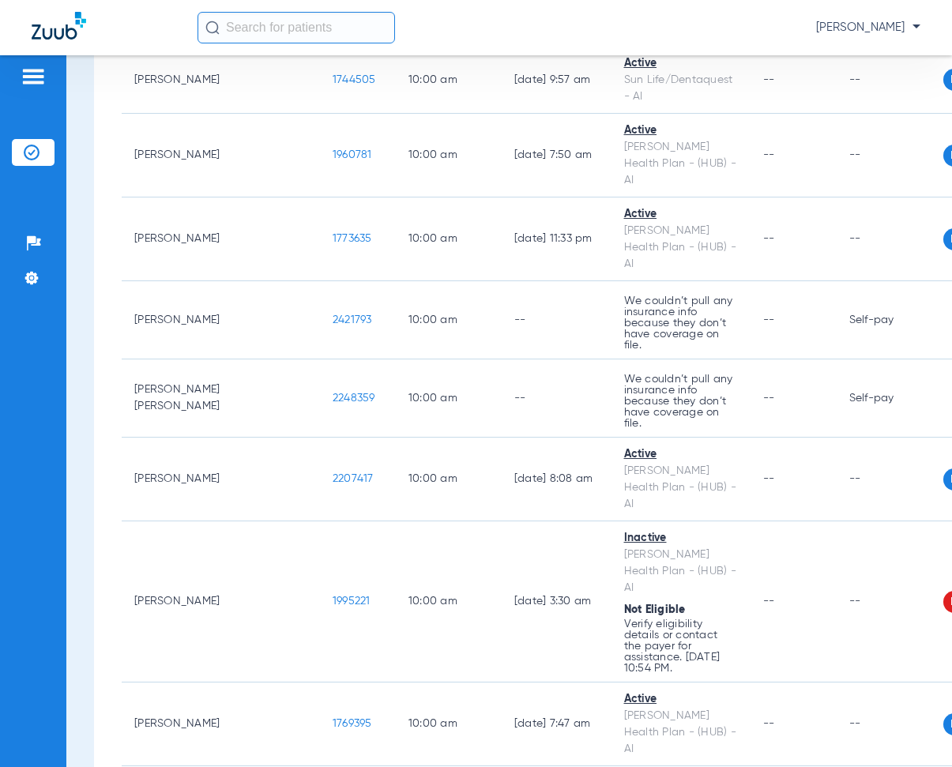
scroll to position [7032, 0]
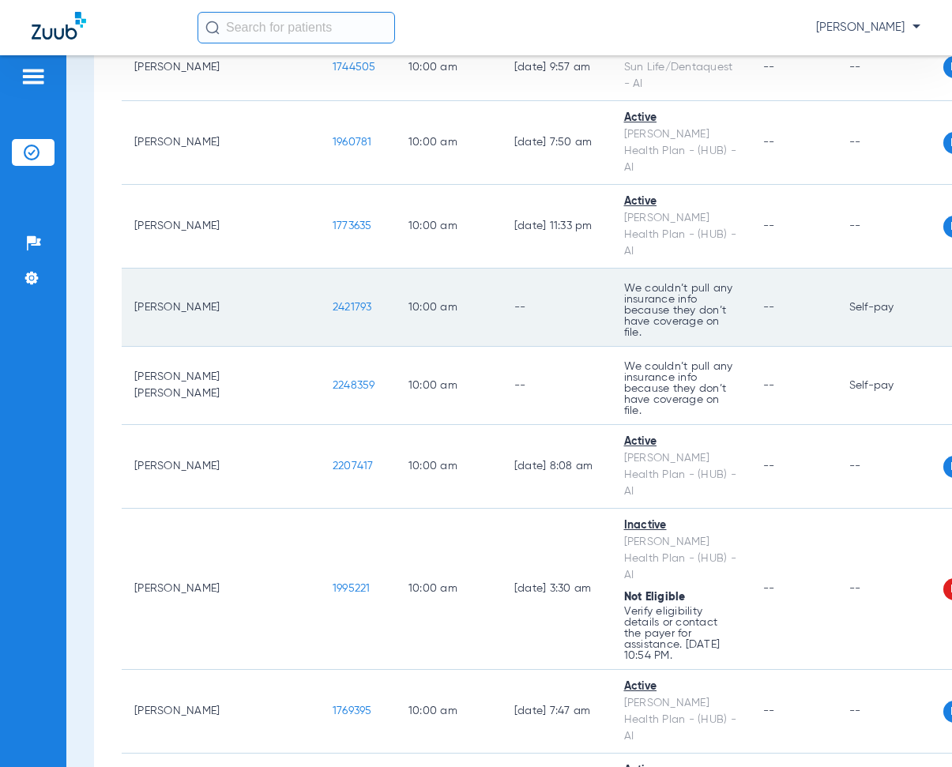
drag, startPoint x: 224, startPoint y: 262, endPoint x: 288, endPoint y: 280, distance: 66.5
click at [320, 280] on td "2421793" at bounding box center [358, 308] width 76 height 78
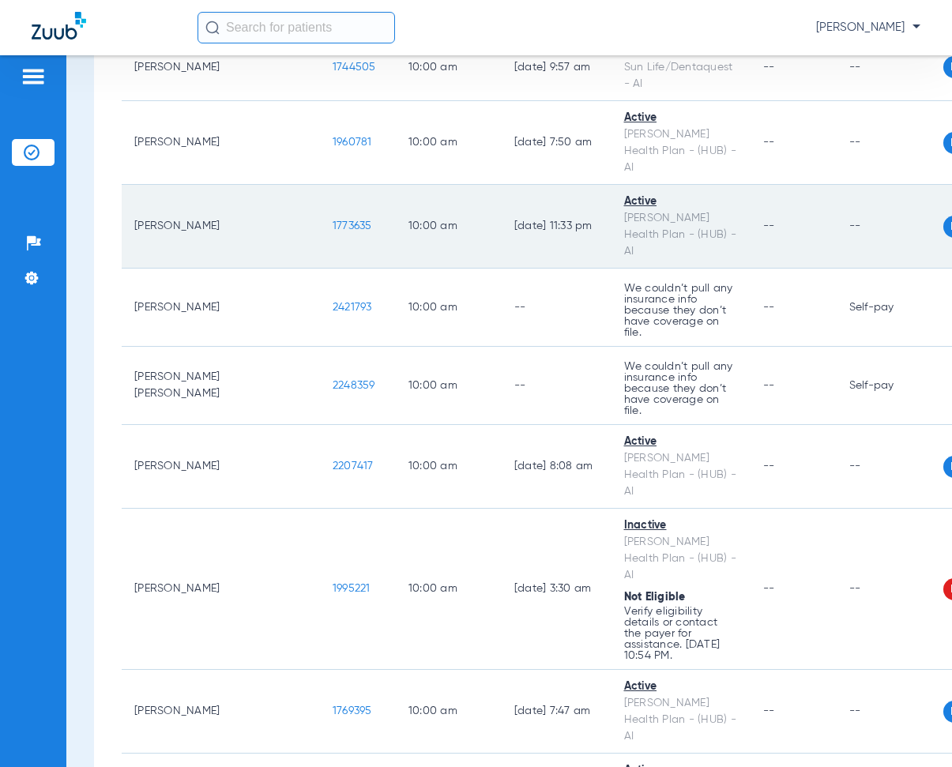
drag, startPoint x: 322, startPoint y: 235, endPoint x: 408, endPoint y: 194, distance: 95.4
click at [396, 269] on td "10:00 AM" at bounding box center [449, 308] width 106 height 78
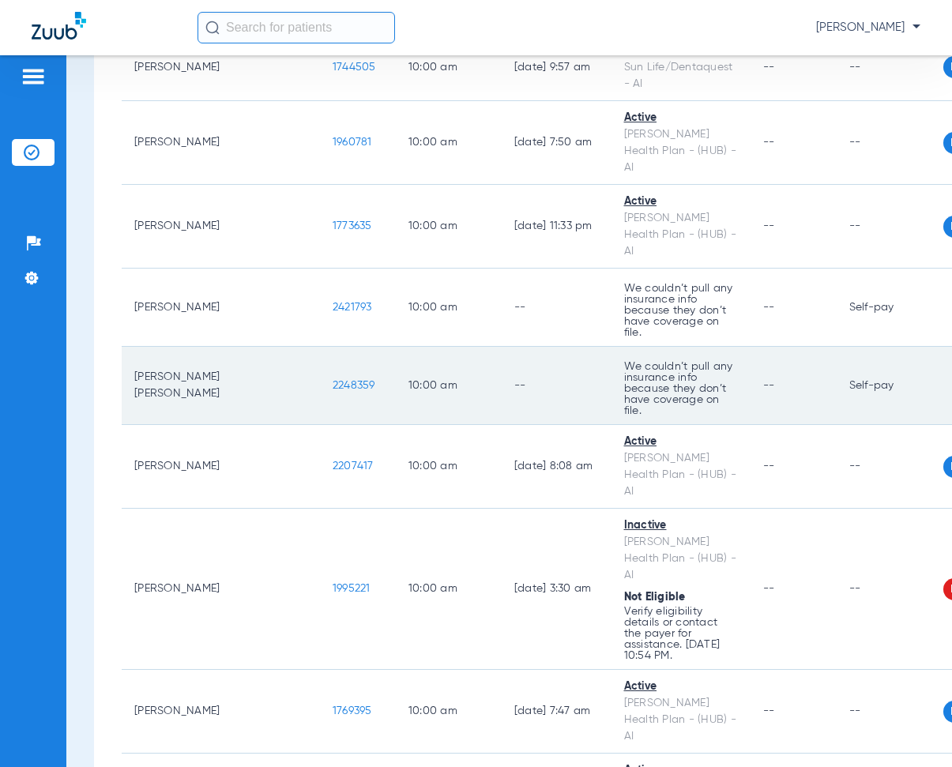
drag, startPoint x: 228, startPoint y: 341, endPoint x: 274, endPoint y: 342, distance: 46.6
click at [320, 347] on td "2248359" at bounding box center [358, 386] width 76 height 78
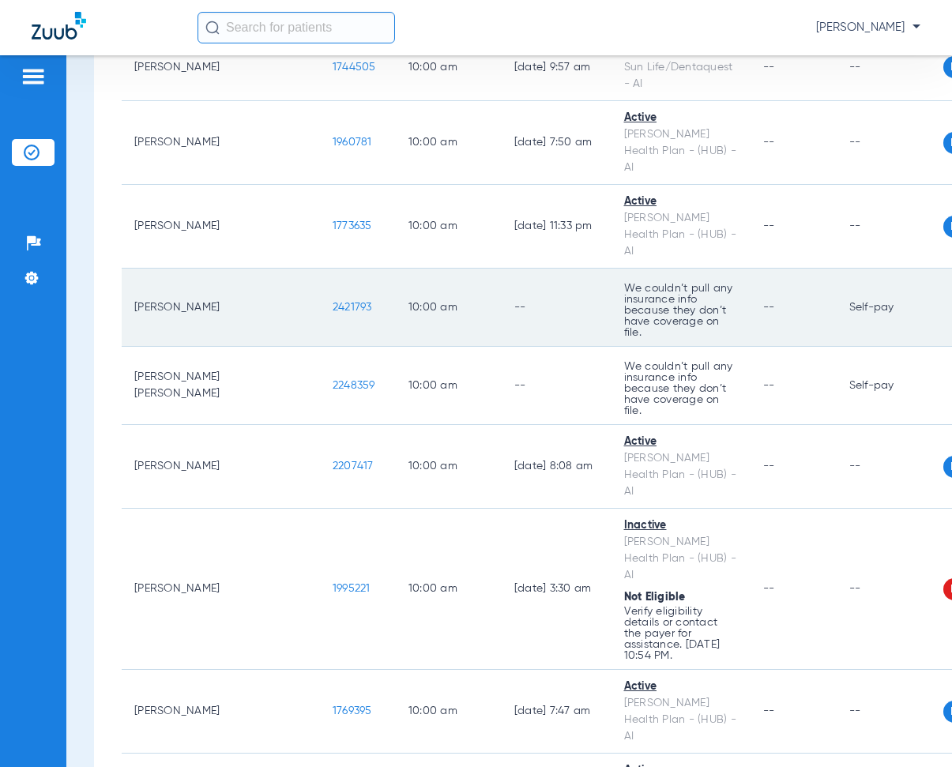
drag, startPoint x: 409, startPoint y: 261, endPoint x: 427, endPoint y: 247, distance: 22.6
click at [502, 269] on td "--" at bounding box center [557, 308] width 110 height 78
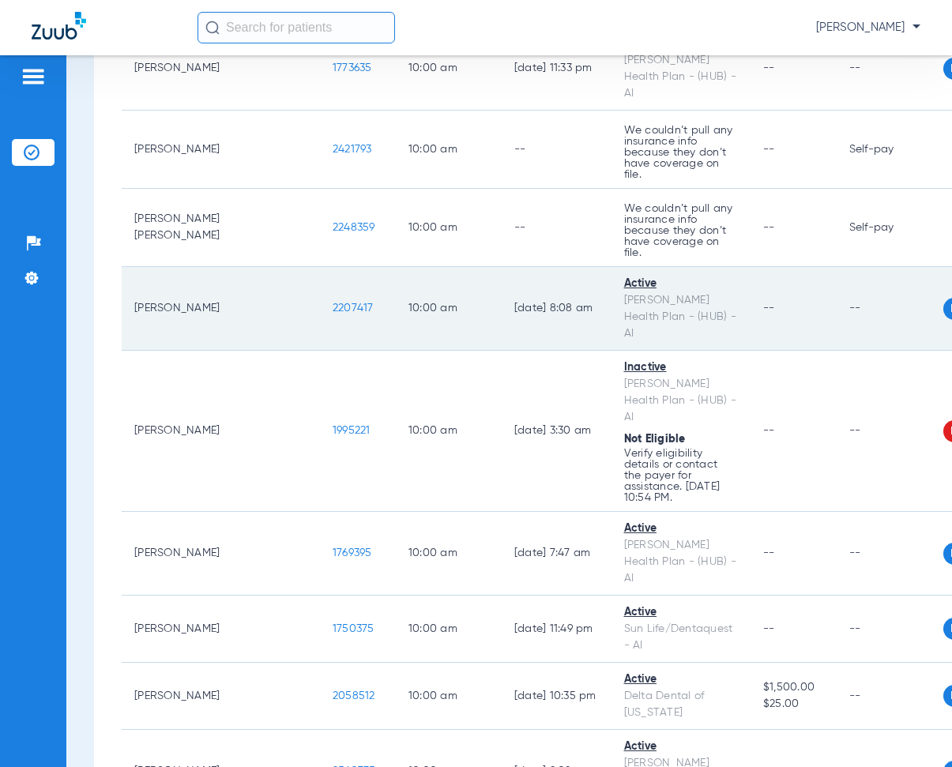
scroll to position [7269, 0]
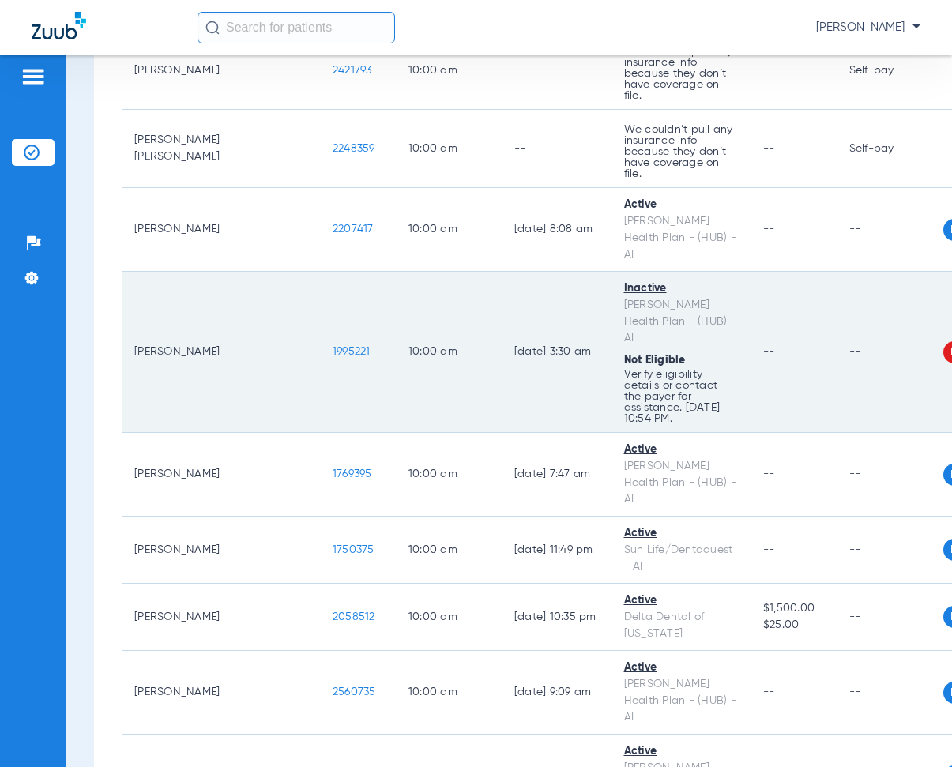
drag, startPoint x: 225, startPoint y: 293, endPoint x: 269, endPoint y: 297, distance: 43.6
click at [320, 297] on td "1995221" at bounding box center [358, 352] width 76 height 161
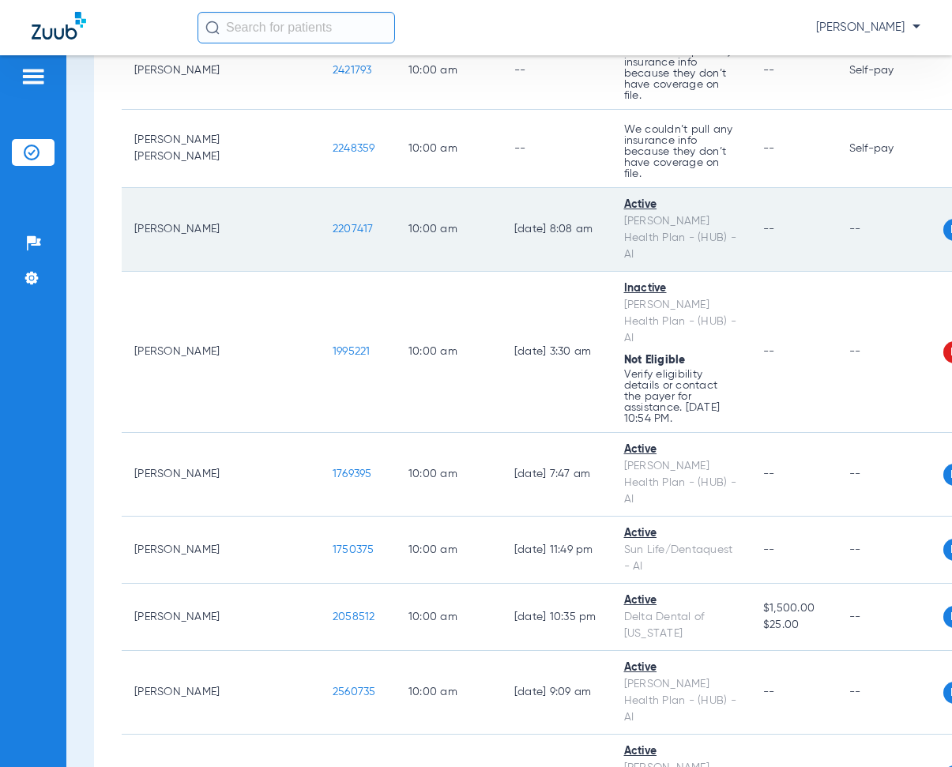
click at [502, 206] on td "[DATE] 8:08 AM" at bounding box center [557, 230] width 110 height 84
click at [502, 188] on td "[DATE] 8:08 AM" at bounding box center [557, 230] width 110 height 84
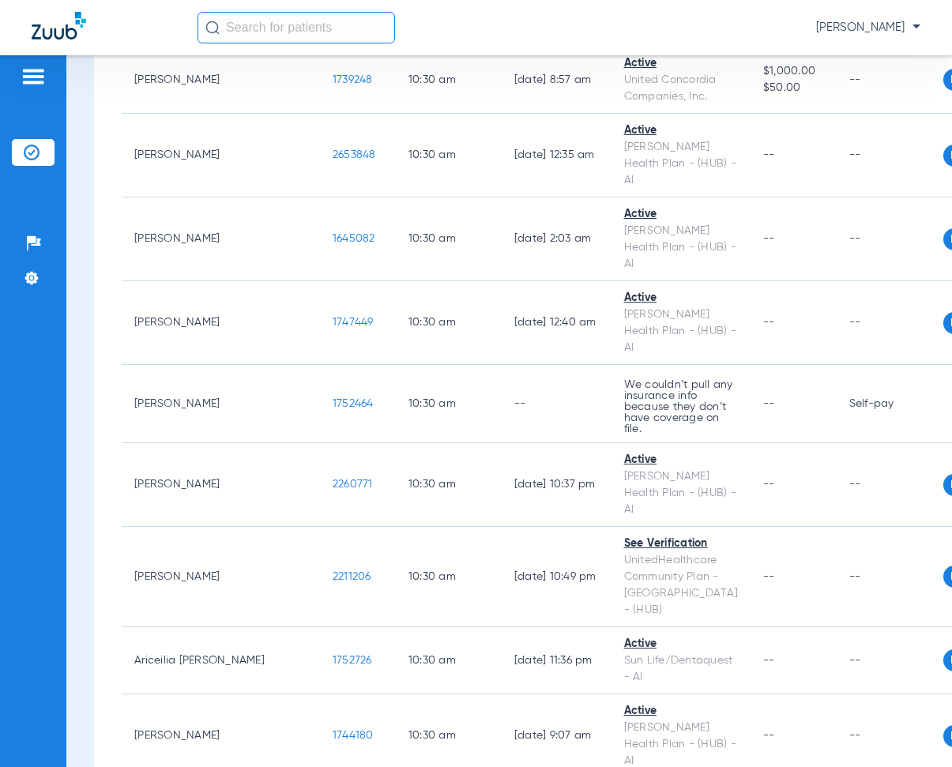
scroll to position [8375, 0]
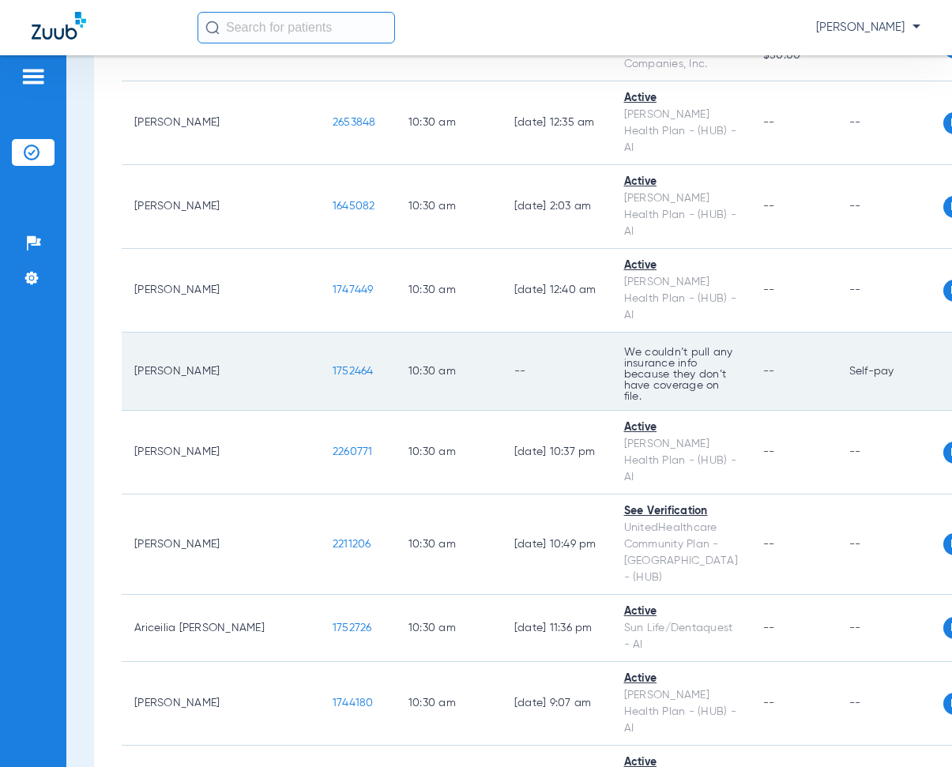
drag, startPoint x: 229, startPoint y: 216, endPoint x: 280, endPoint y: 229, distance: 53.1
click at [320, 333] on td "1752464" at bounding box center [358, 372] width 76 height 78
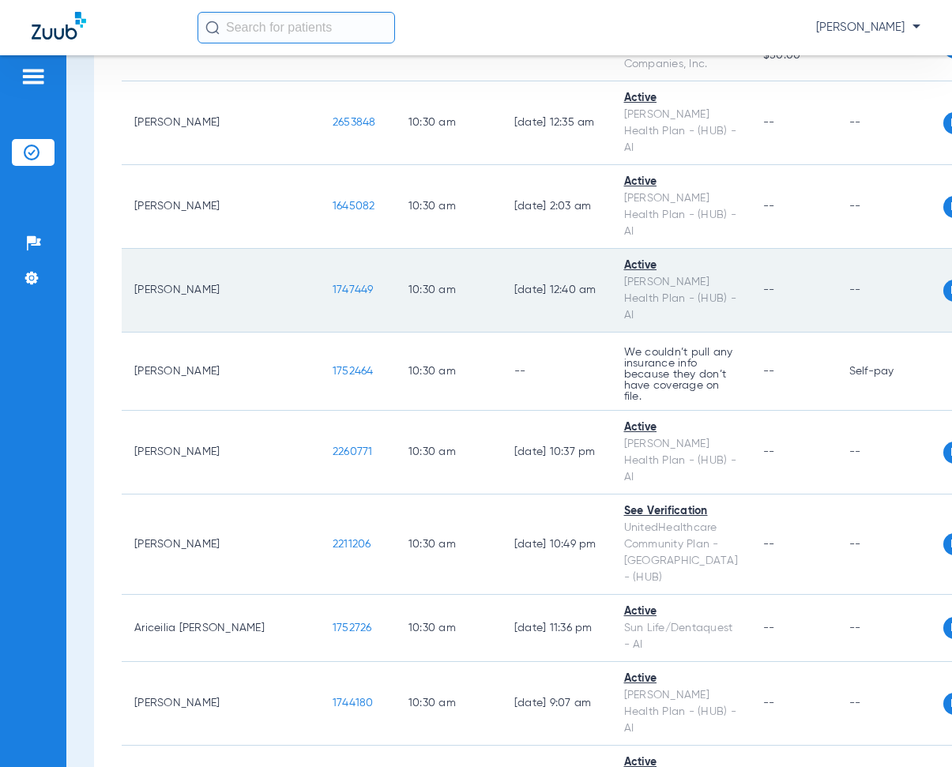
drag, startPoint x: 386, startPoint y: 196, endPoint x: 459, endPoint y: 160, distance: 82.0
click at [396, 333] on td "10:30 AM" at bounding box center [449, 372] width 106 height 78
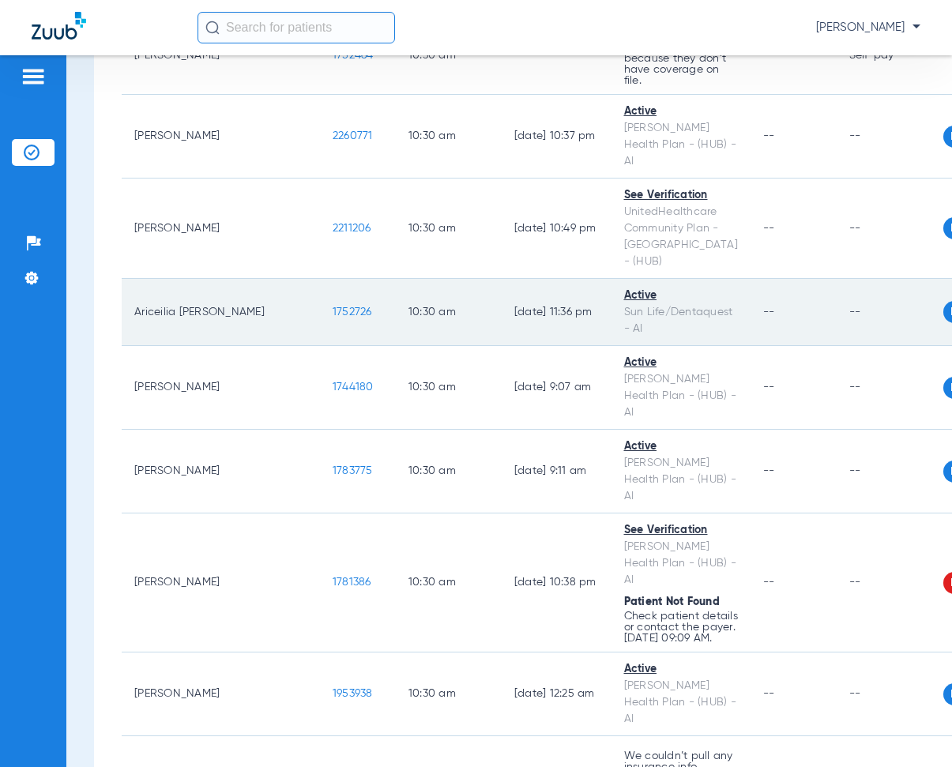
scroll to position [8849, 0]
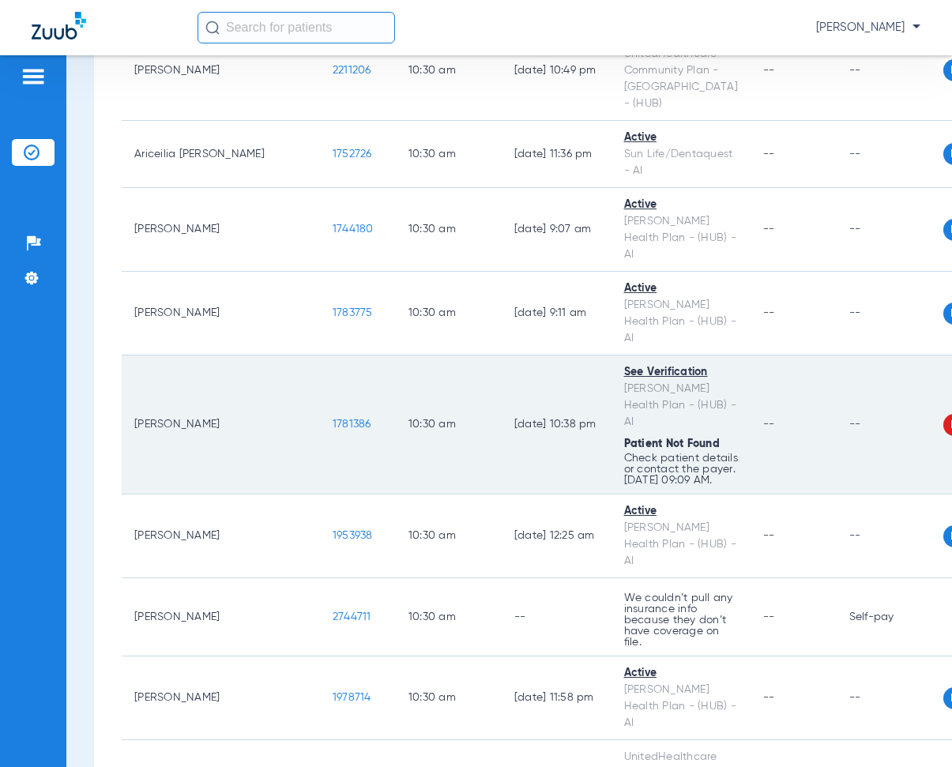
drag, startPoint x: 225, startPoint y: 231, endPoint x: 275, endPoint y: 247, distance: 52.5
click at [320, 356] on td "1781386" at bounding box center [358, 425] width 76 height 139
click at [502, 356] on td "[DATE] 10:38 PM" at bounding box center [557, 425] width 110 height 139
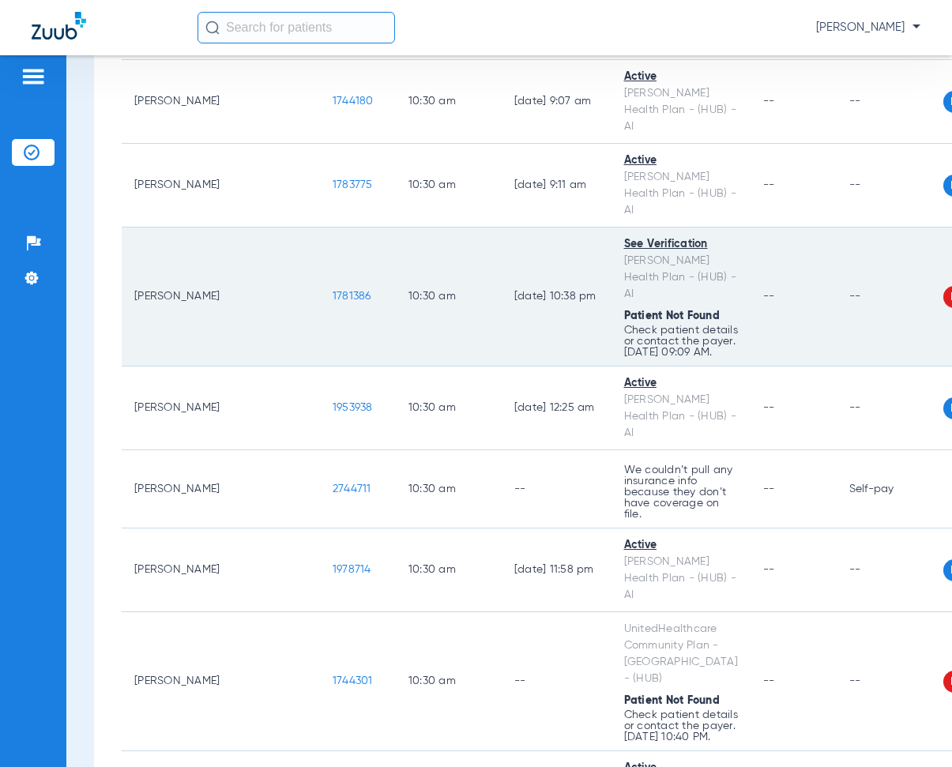
scroll to position [9007, 0]
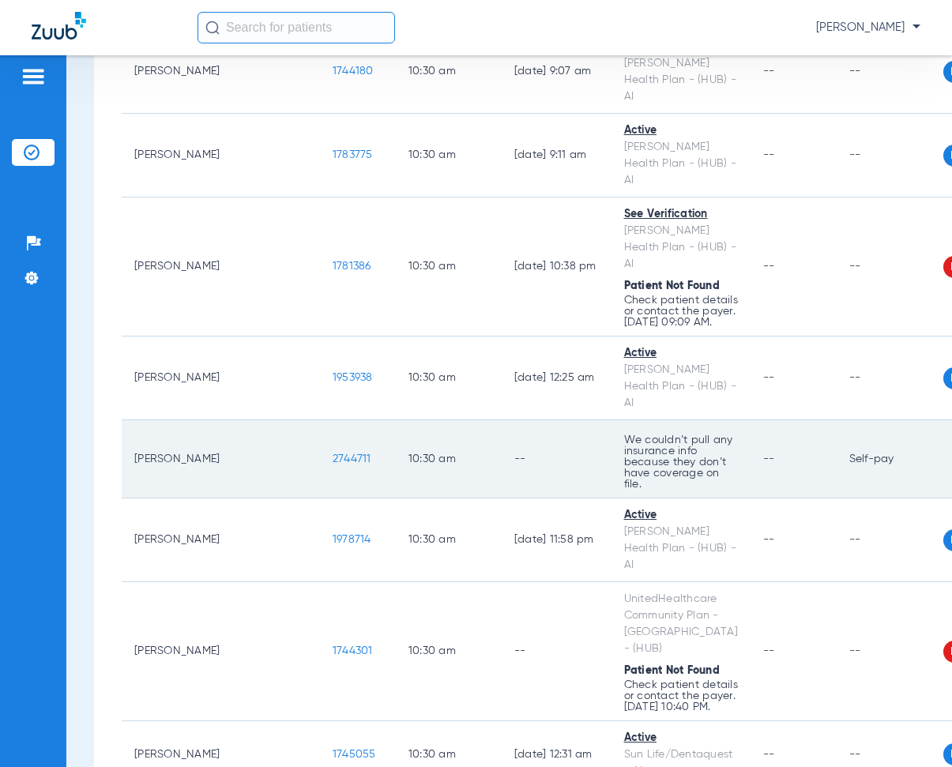
drag, startPoint x: 225, startPoint y: 259, endPoint x: 277, endPoint y: 268, distance: 52.9
click at [320, 420] on td "2744711" at bounding box center [358, 459] width 76 height 78
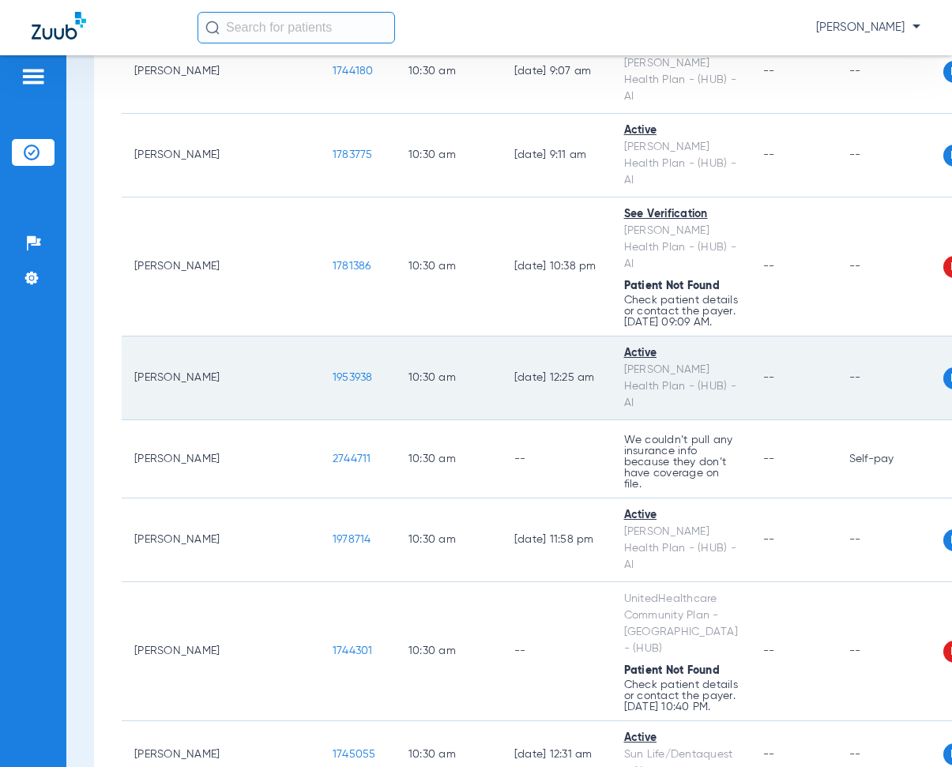
click at [502, 337] on td "[DATE] 12:25 AM" at bounding box center [557, 379] width 110 height 84
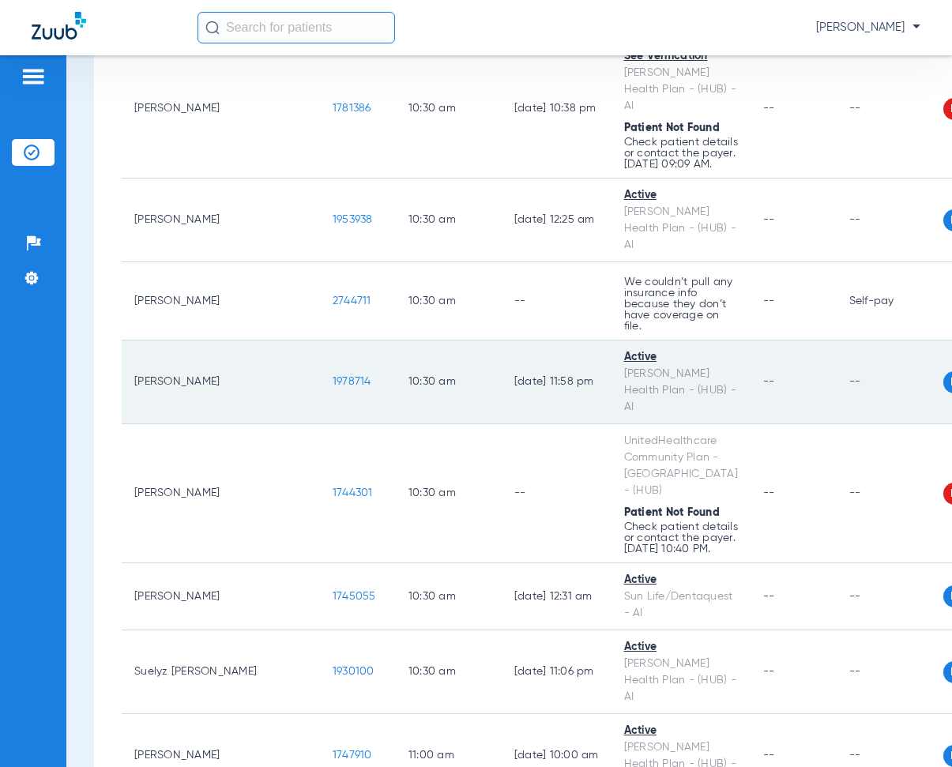
scroll to position [9244, 0]
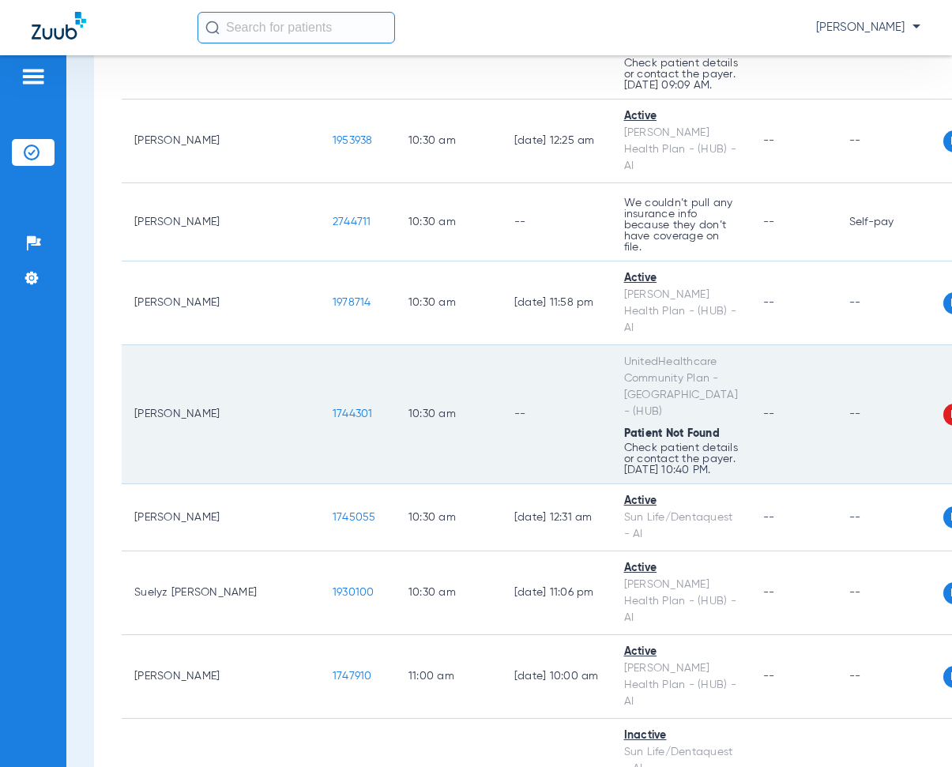
drag, startPoint x: 223, startPoint y: 203, endPoint x: 284, endPoint y: 230, distance: 67.2
click at [320, 345] on td "1744301" at bounding box center [358, 414] width 76 height 139
click at [502, 345] on td "--" at bounding box center [557, 414] width 110 height 139
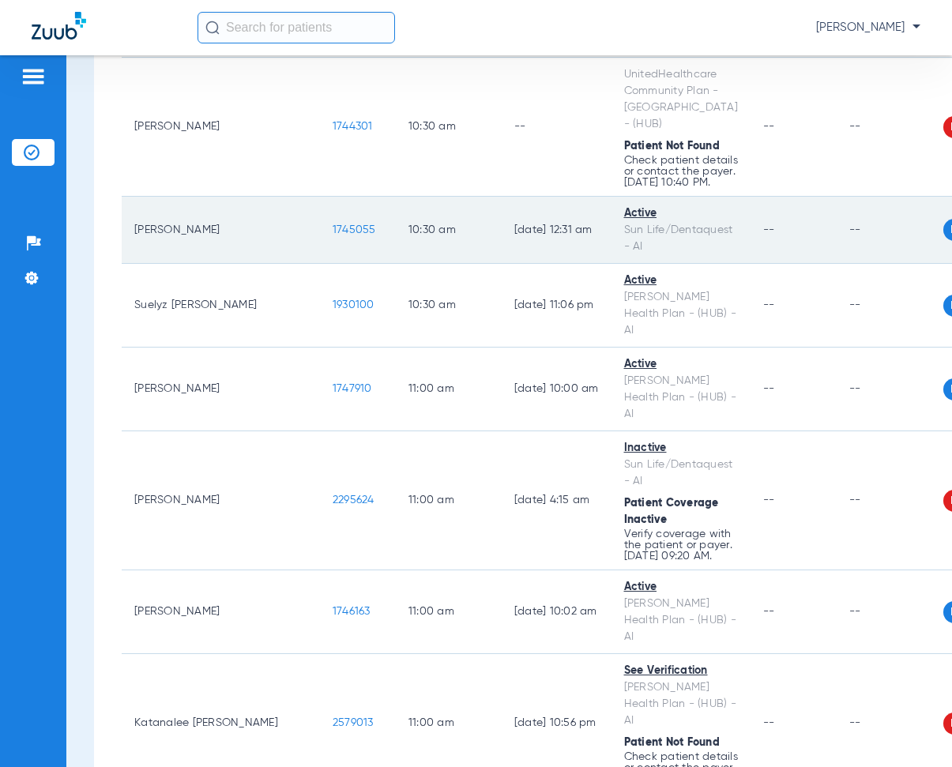
scroll to position [9560, 0]
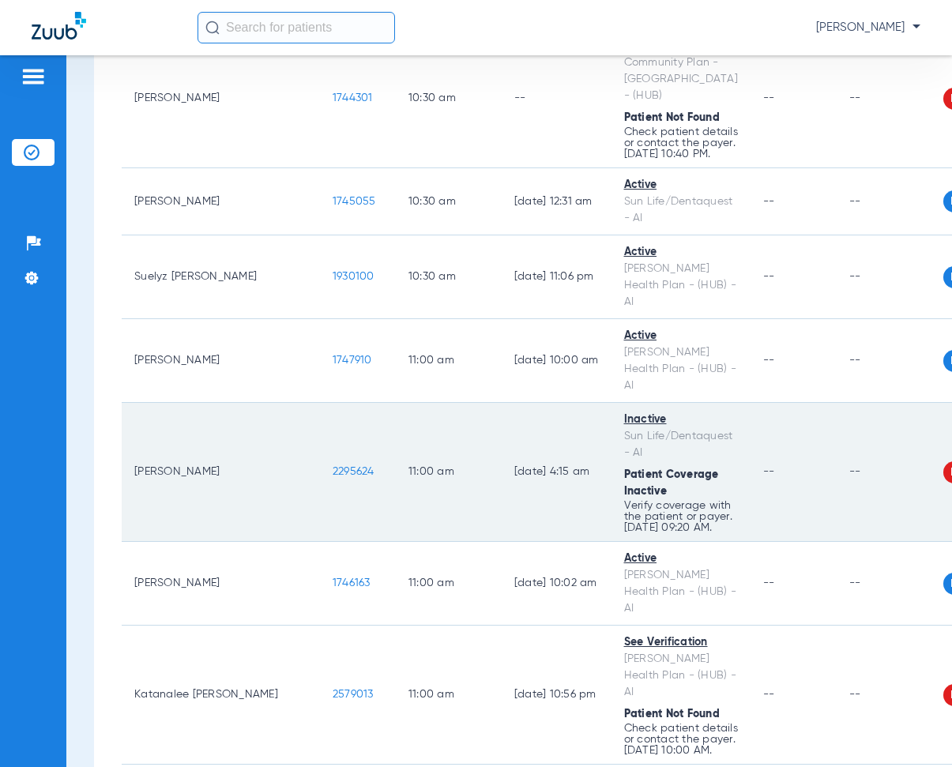
drag, startPoint x: 224, startPoint y: 291, endPoint x: 289, endPoint y: 312, distance: 69.0
click at [320, 403] on td "2295624" at bounding box center [358, 472] width 76 height 139
click at [396, 403] on td "11:00 AM" at bounding box center [449, 472] width 106 height 139
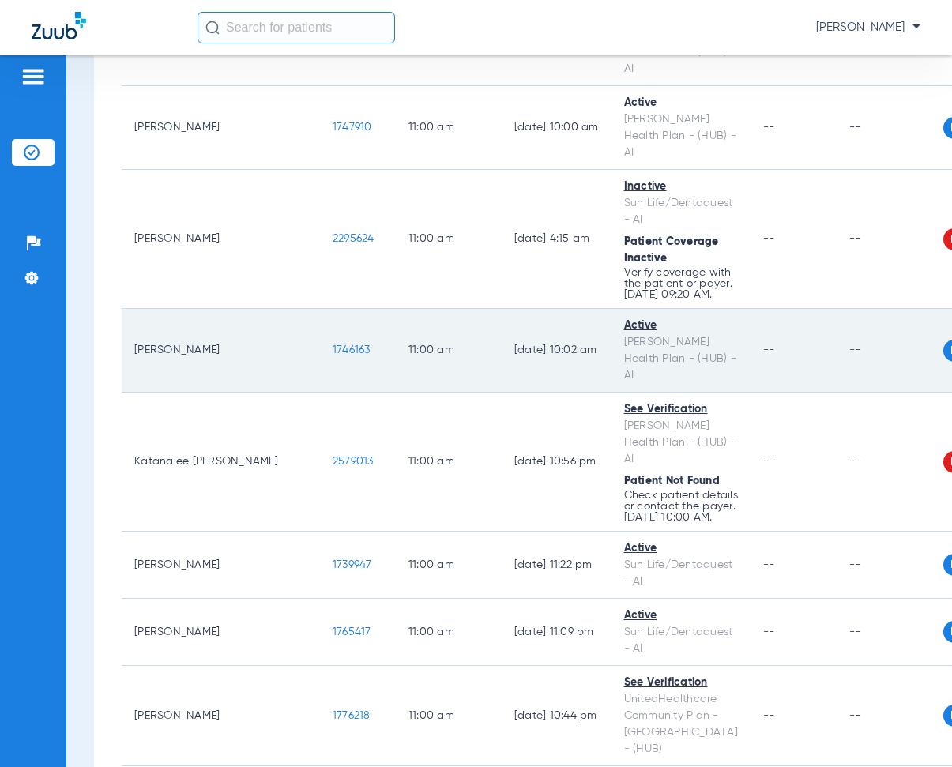
scroll to position [9797, 0]
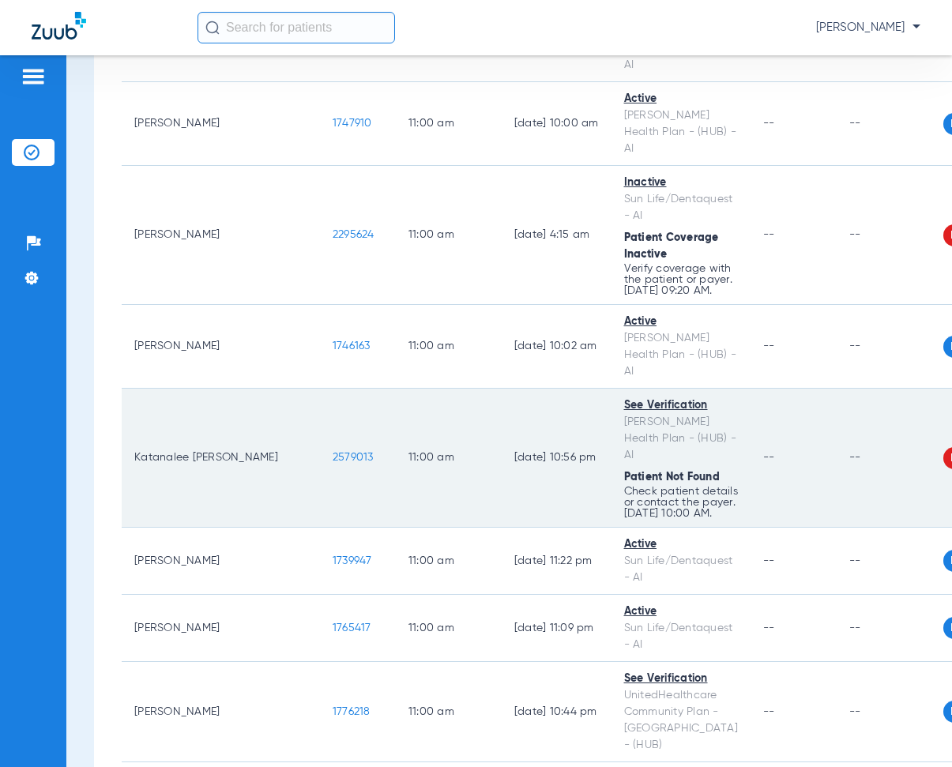
drag, startPoint x: 228, startPoint y: 295, endPoint x: 273, endPoint y: 266, distance: 53.7
click at [320, 389] on td "2579013" at bounding box center [358, 458] width 76 height 139
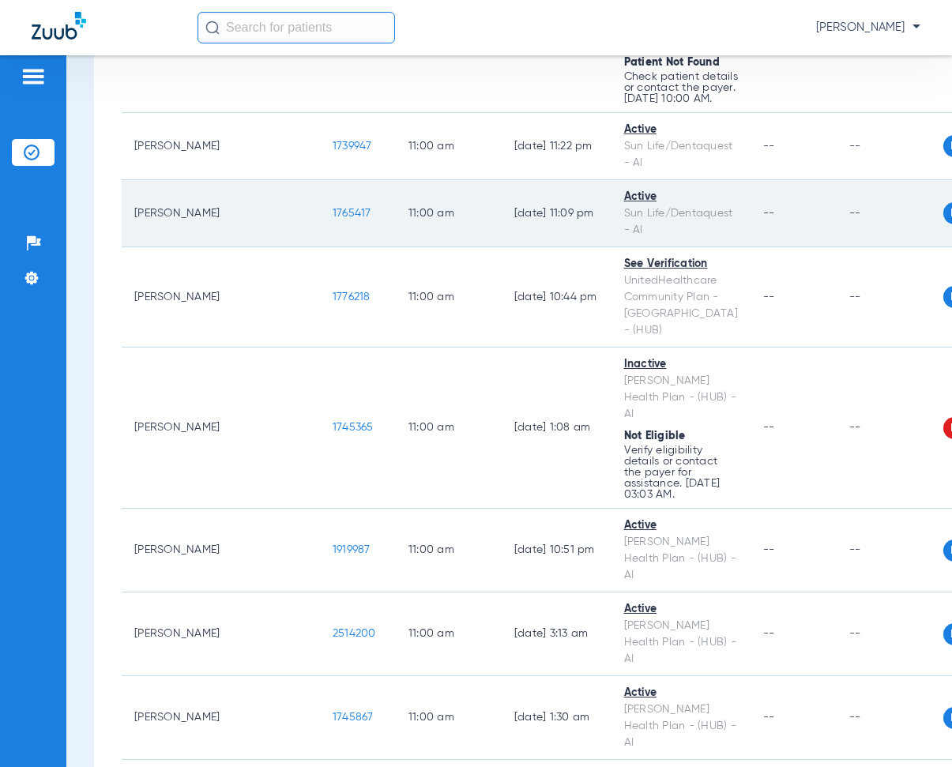
scroll to position [10271, 0]
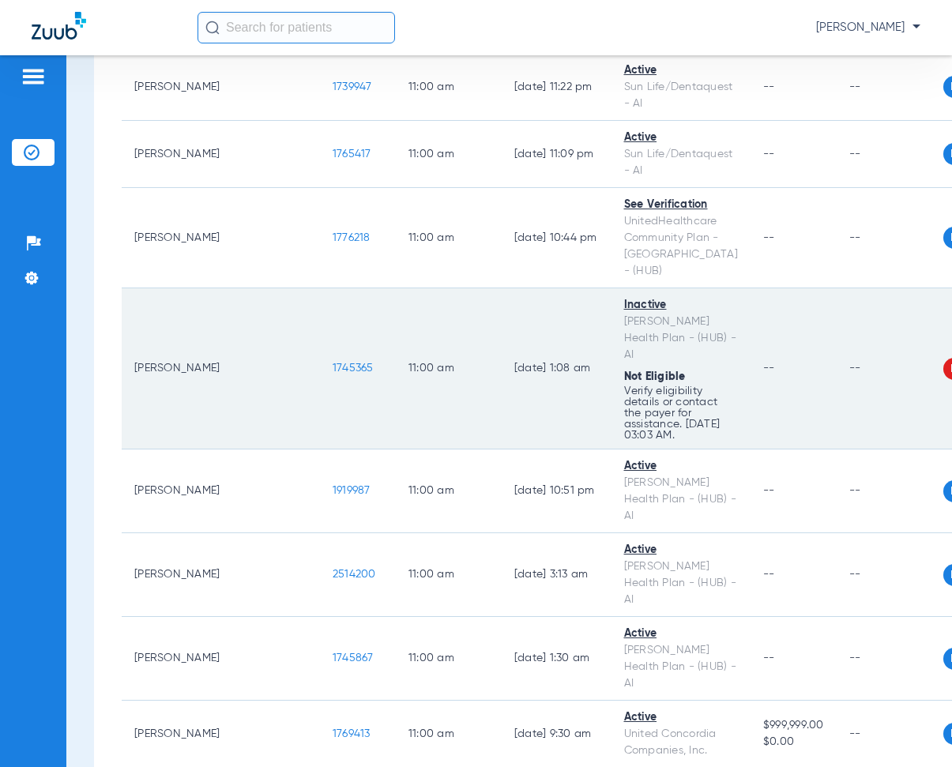
drag, startPoint x: 226, startPoint y: 236, endPoint x: 285, endPoint y: 246, distance: 60.0
click at [320, 288] on td "1745365" at bounding box center [358, 368] width 76 height 161
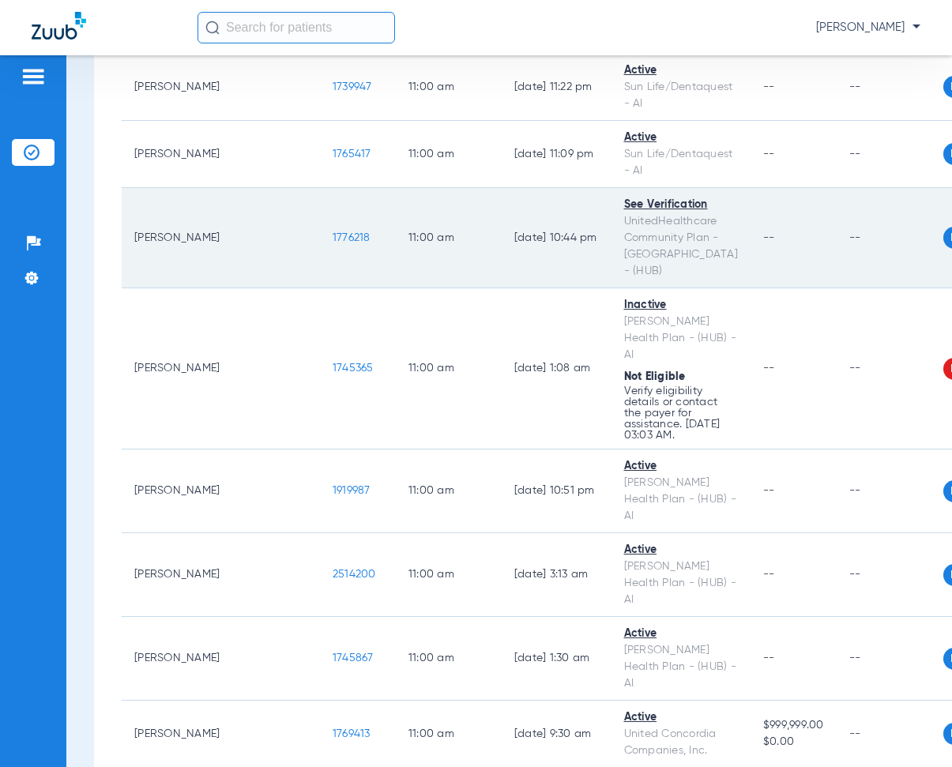
click at [751, 188] on td "--" at bounding box center [794, 238] width 86 height 100
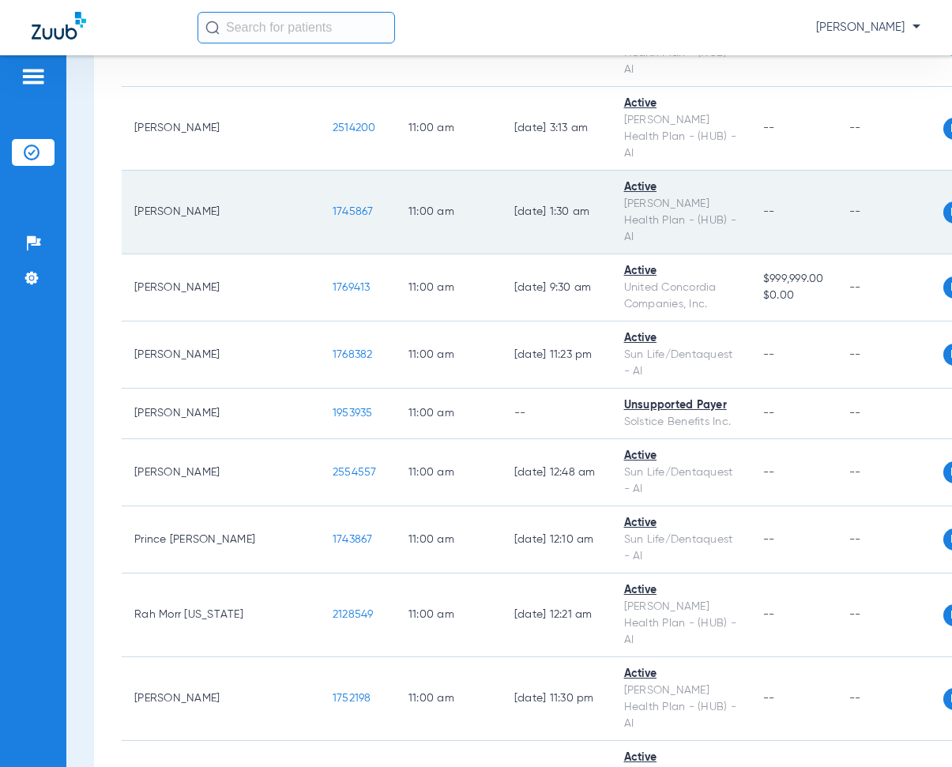
scroll to position [10745, 0]
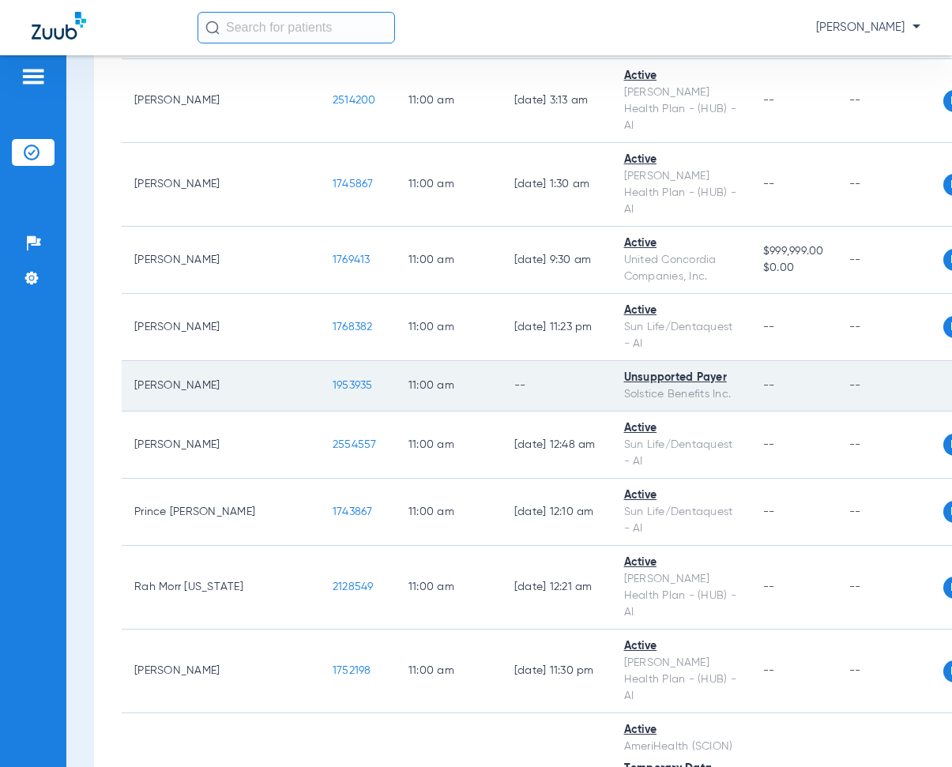
drag, startPoint x: 229, startPoint y: 241, endPoint x: 286, endPoint y: 252, distance: 58.0
click at [320, 361] on td "1953935" at bounding box center [358, 386] width 76 height 51
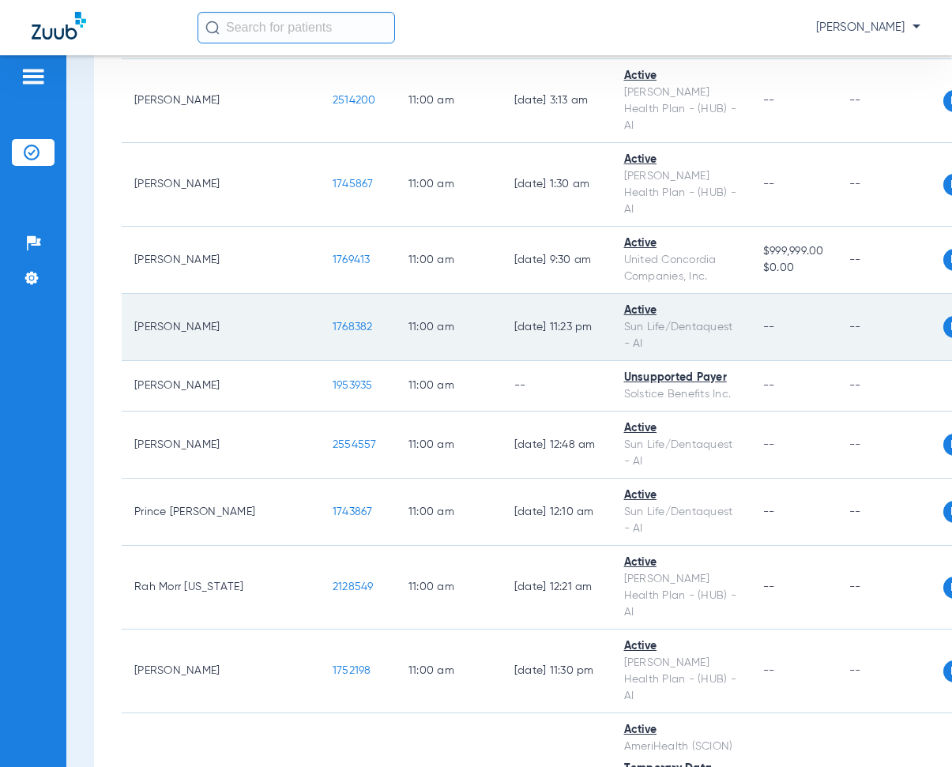
drag, startPoint x: 356, startPoint y: 214, endPoint x: 390, endPoint y: 192, distance: 40.5
click at [396, 361] on td "11:00 AM" at bounding box center [449, 386] width 106 height 51
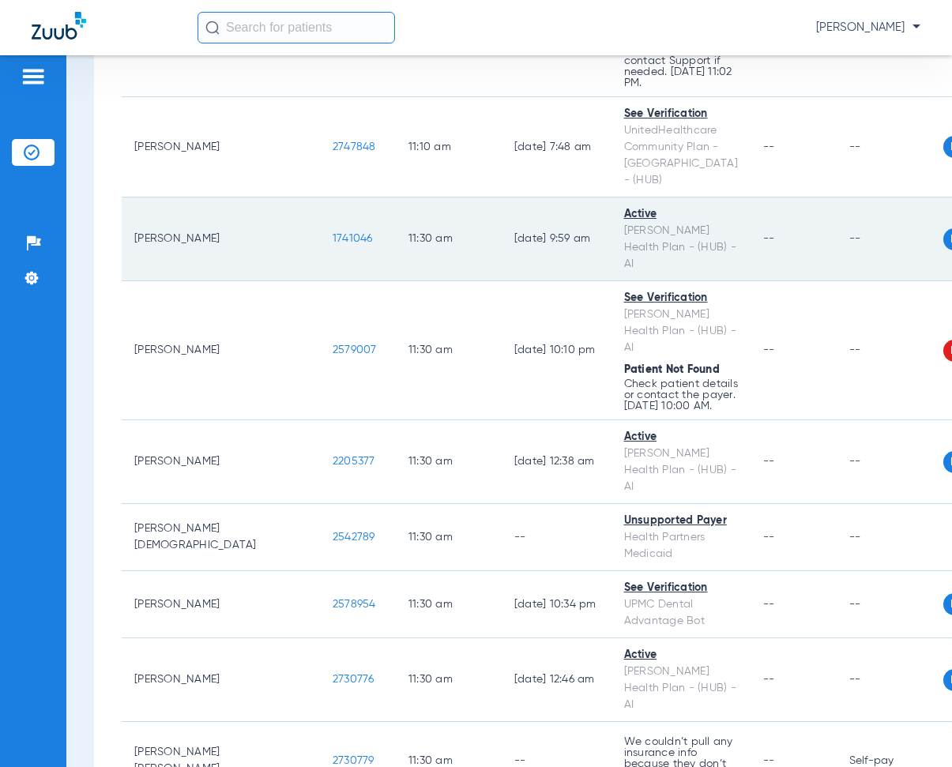
scroll to position [11535, 0]
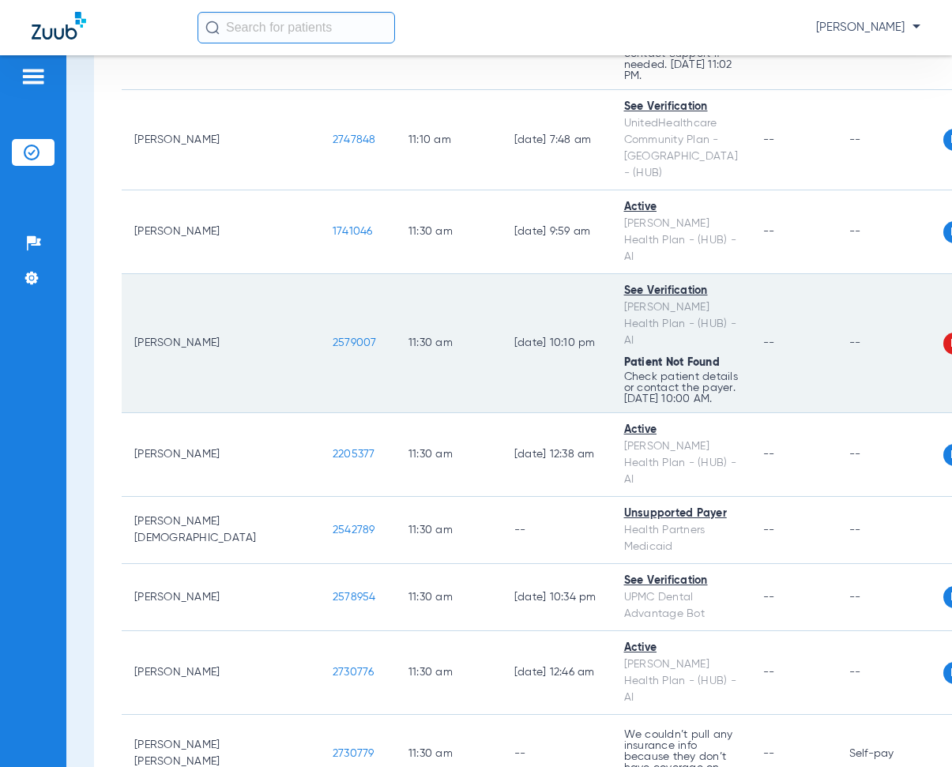
drag, startPoint x: 228, startPoint y: 233, endPoint x: 273, endPoint y: 203, distance: 54.1
click at [320, 274] on td "2579007" at bounding box center [358, 343] width 76 height 139
drag, startPoint x: 443, startPoint y: 181, endPoint x: 482, endPoint y: 184, distance: 38.8
click at [502, 274] on td "[DATE] 10:10 PM" at bounding box center [557, 343] width 110 height 139
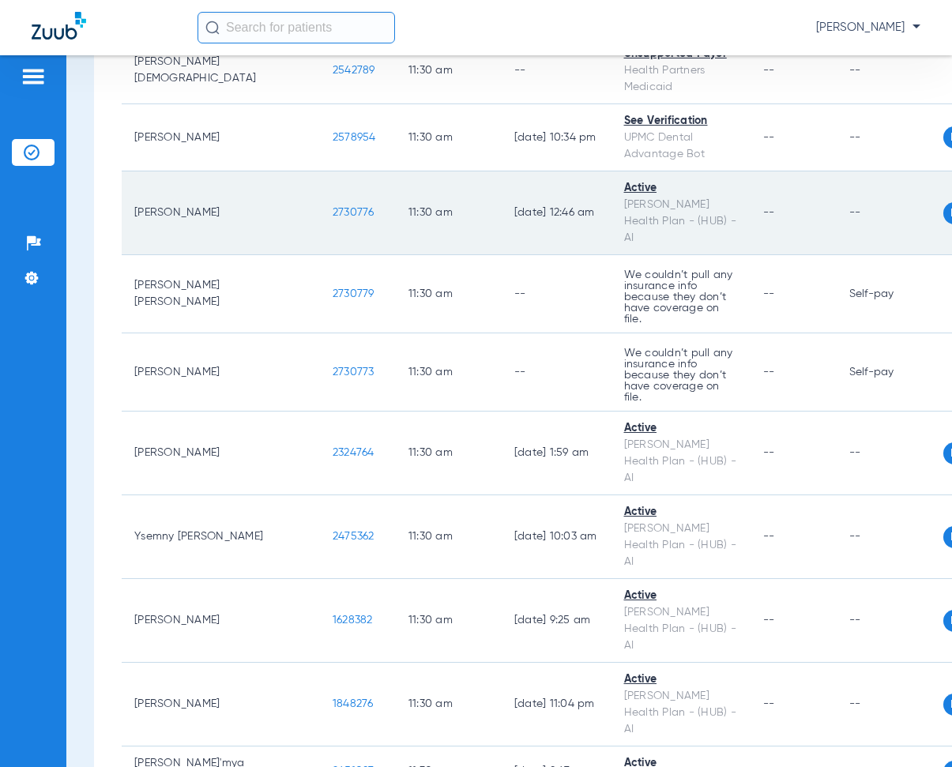
scroll to position [12009, 0]
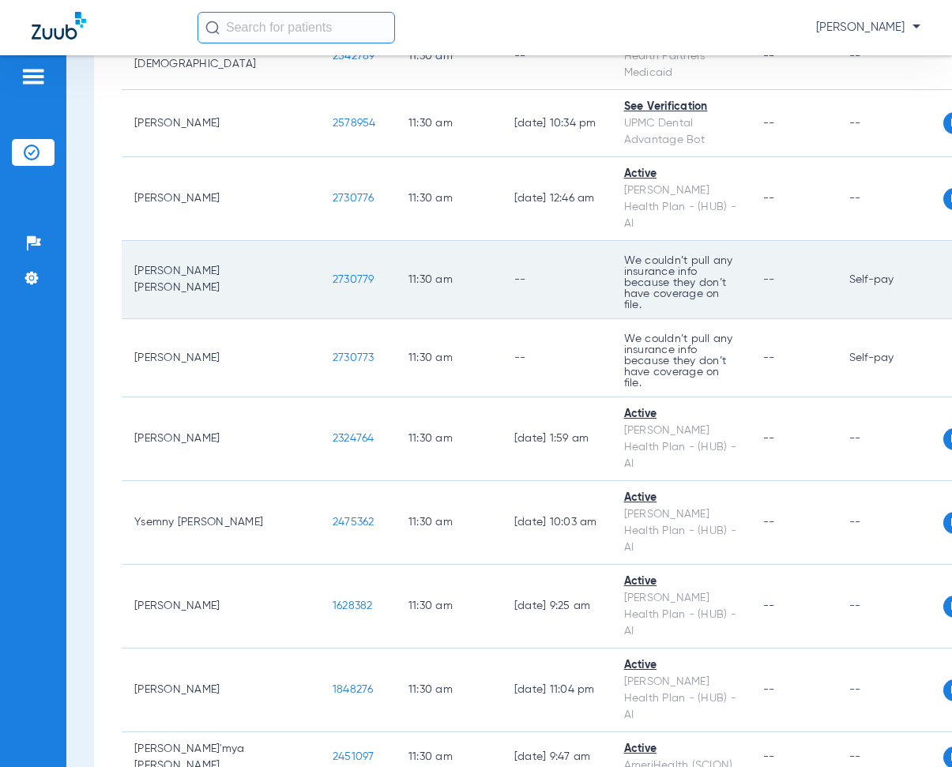
drag, startPoint x: 228, startPoint y: 160, endPoint x: 280, endPoint y: 171, distance: 54.1
click at [316, 241] on tr "[PERSON_NAME] [PERSON_NAME] 2730779 11:30 AM -- We couldn’t pull any insurance …" at bounding box center [592, 280] width 941 height 78
click at [396, 241] on td "11:30 AM" at bounding box center [449, 280] width 106 height 78
drag, startPoint x: 227, startPoint y: 158, endPoint x: 279, endPoint y: 177, distance: 55.5
click at [320, 241] on td "2730779" at bounding box center [358, 280] width 76 height 78
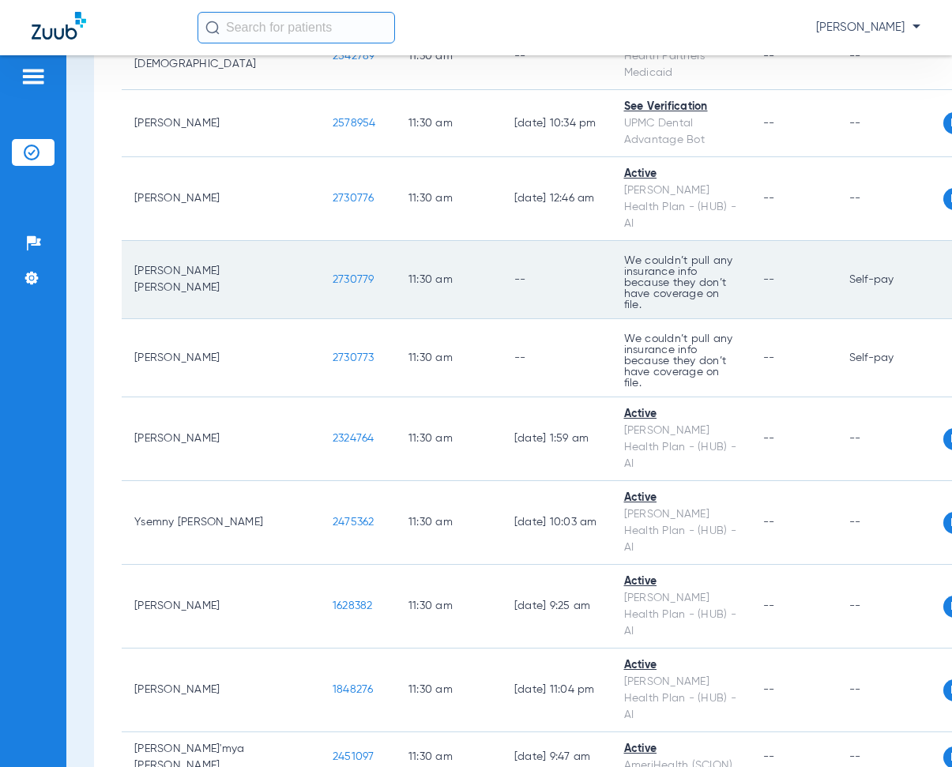
click at [396, 241] on td "11:30 AM" at bounding box center [449, 280] width 106 height 78
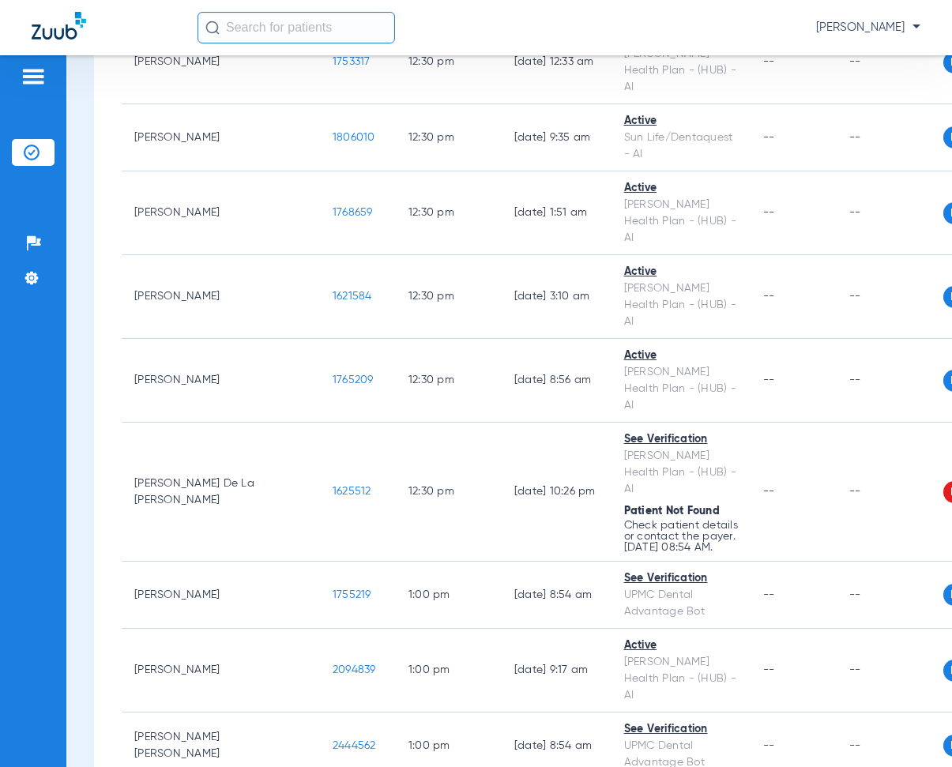
scroll to position [13510, 0]
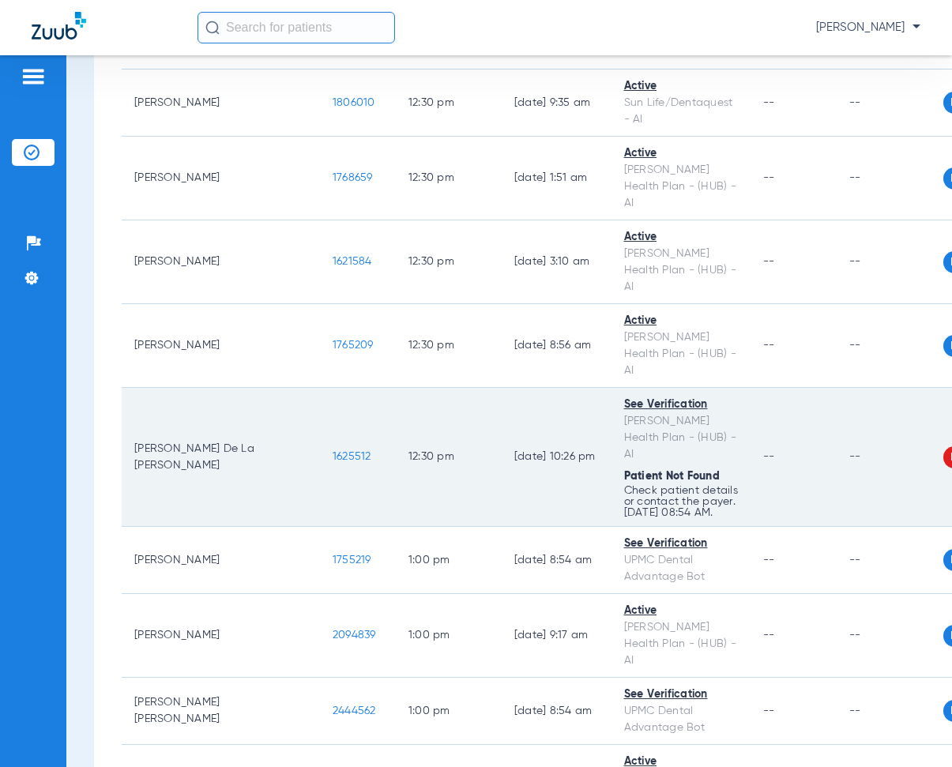
drag, startPoint x: 225, startPoint y: 184, endPoint x: 277, endPoint y: 201, distance: 55.0
click at [320, 388] on td "1625512" at bounding box center [358, 457] width 76 height 139
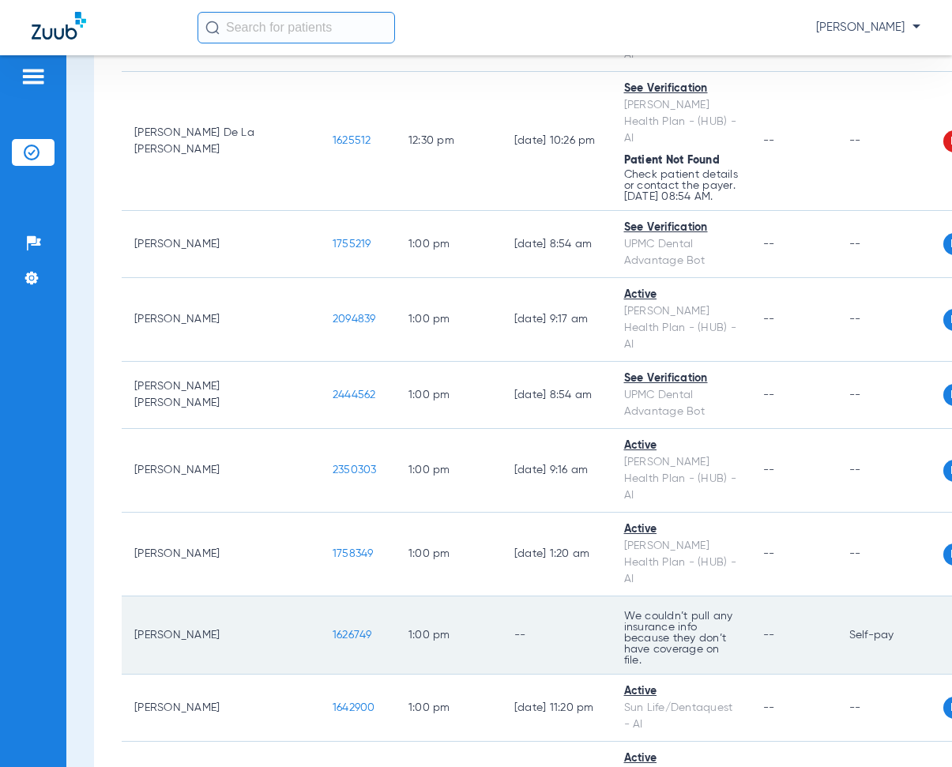
scroll to position [13905, 0]
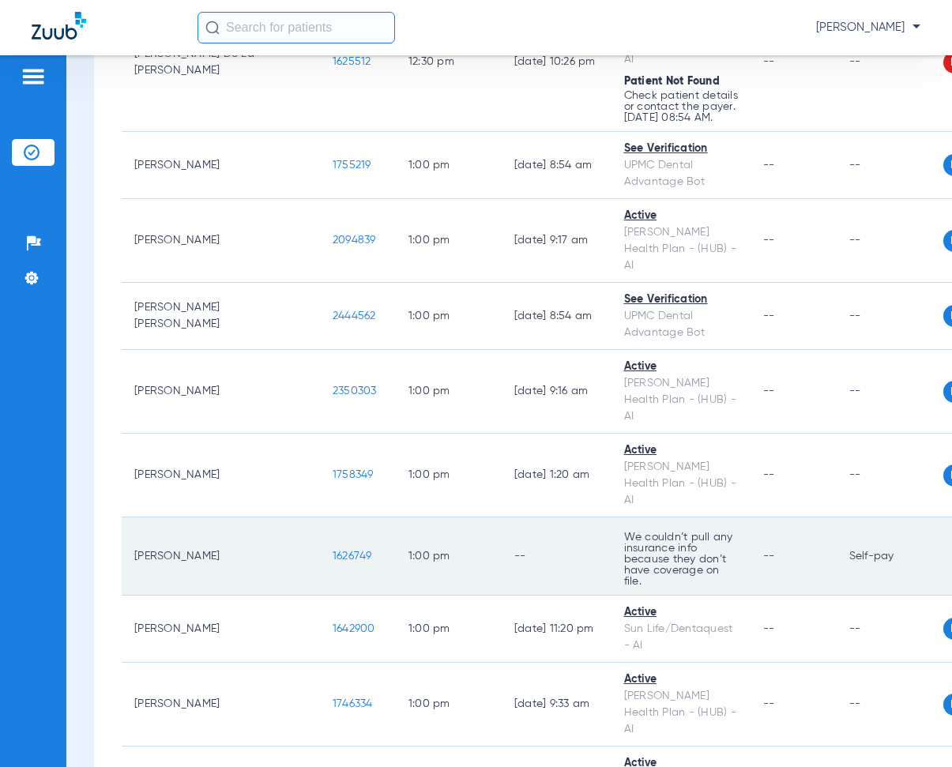
drag, startPoint x: 226, startPoint y: 245, endPoint x: 295, endPoint y: 262, distance: 70.7
click at [295, 518] on tr "[PERSON_NAME] 1626749 1:00 PM -- We couldn’t pull any insurance info because th…" at bounding box center [592, 557] width 941 height 78
click at [502, 518] on td "--" at bounding box center [557, 557] width 110 height 78
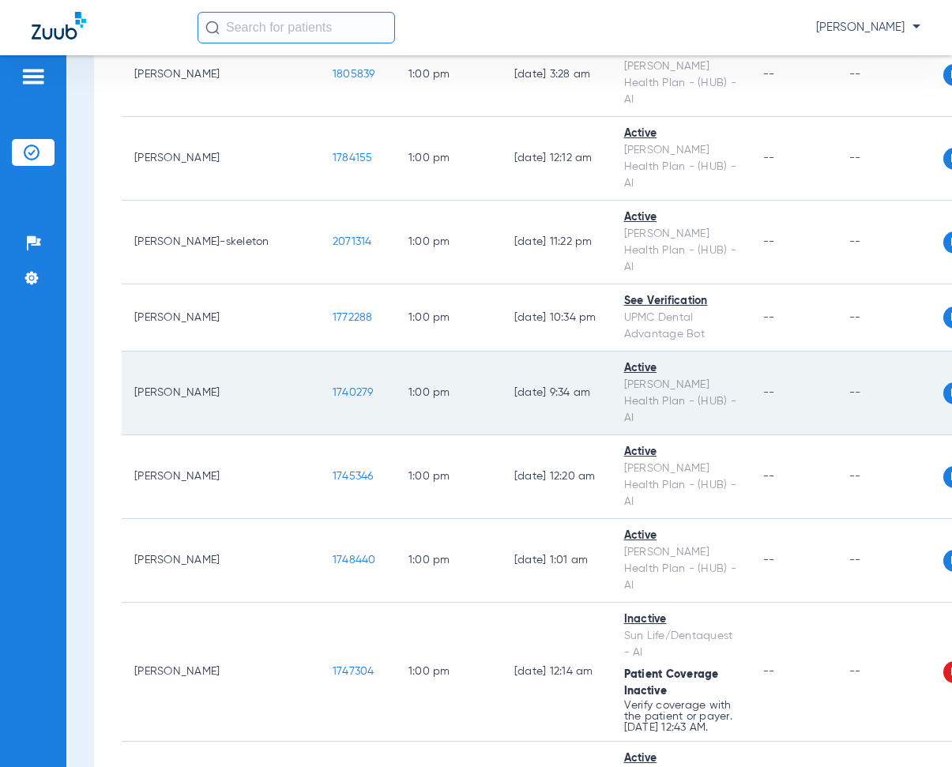
scroll to position [14695, 0]
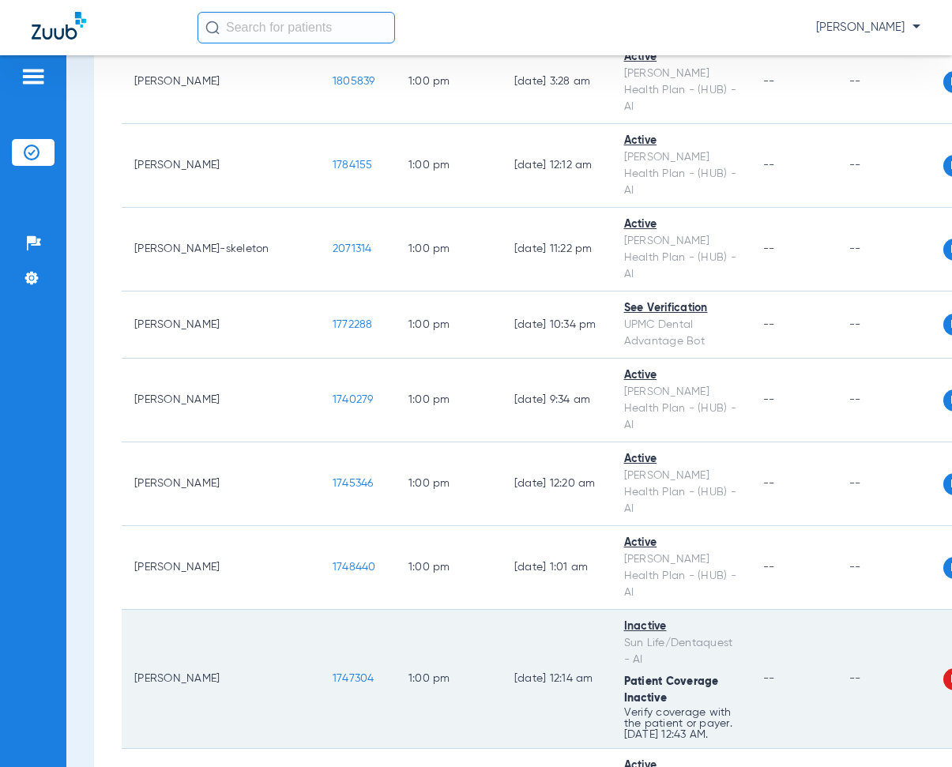
drag, startPoint x: 228, startPoint y: 280, endPoint x: 288, endPoint y: 302, distance: 64.0
click at [320, 610] on td "1747304" at bounding box center [358, 679] width 76 height 139
drag, startPoint x: 472, startPoint y: 251, endPoint x: 484, endPoint y: 224, distance: 30.1
click at [502, 610] on td "[DATE] 12:14 AM" at bounding box center [557, 679] width 110 height 139
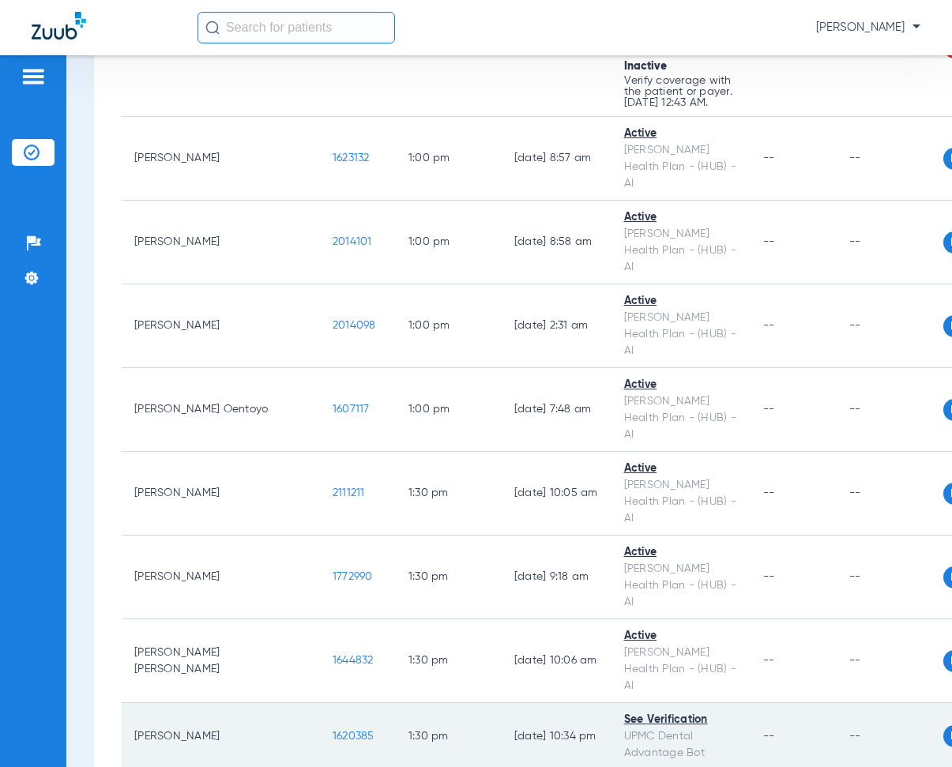
scroll to position [15407, 0]
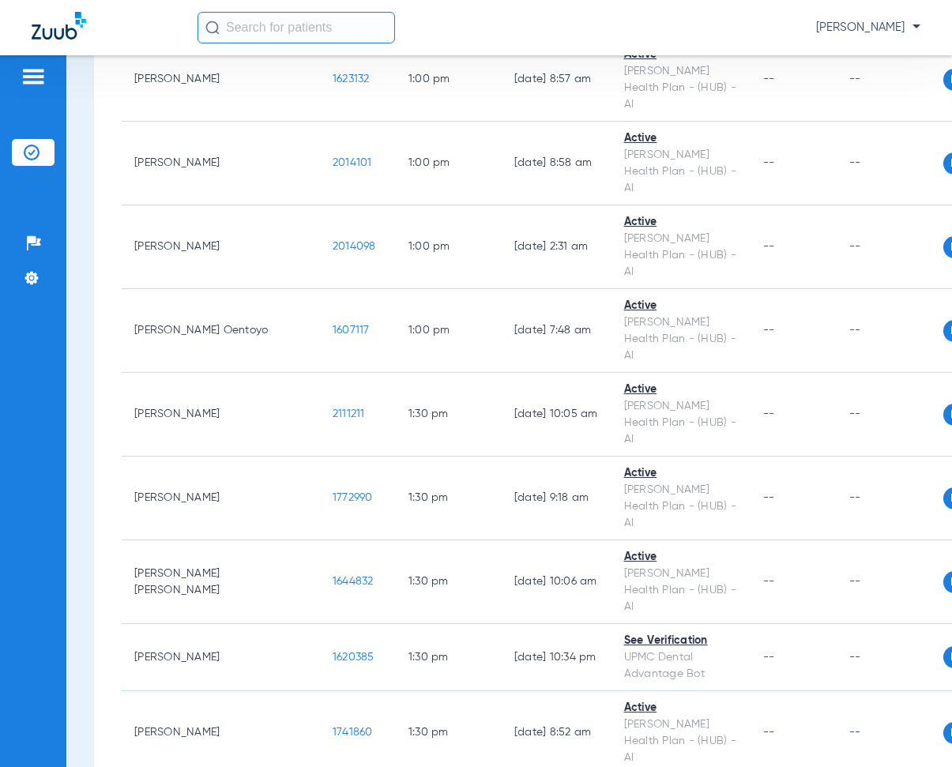
drag, startPoint x: 226, startPoint y: 340, endPoint x: 260, endPoint y: 312, distance: 43.8
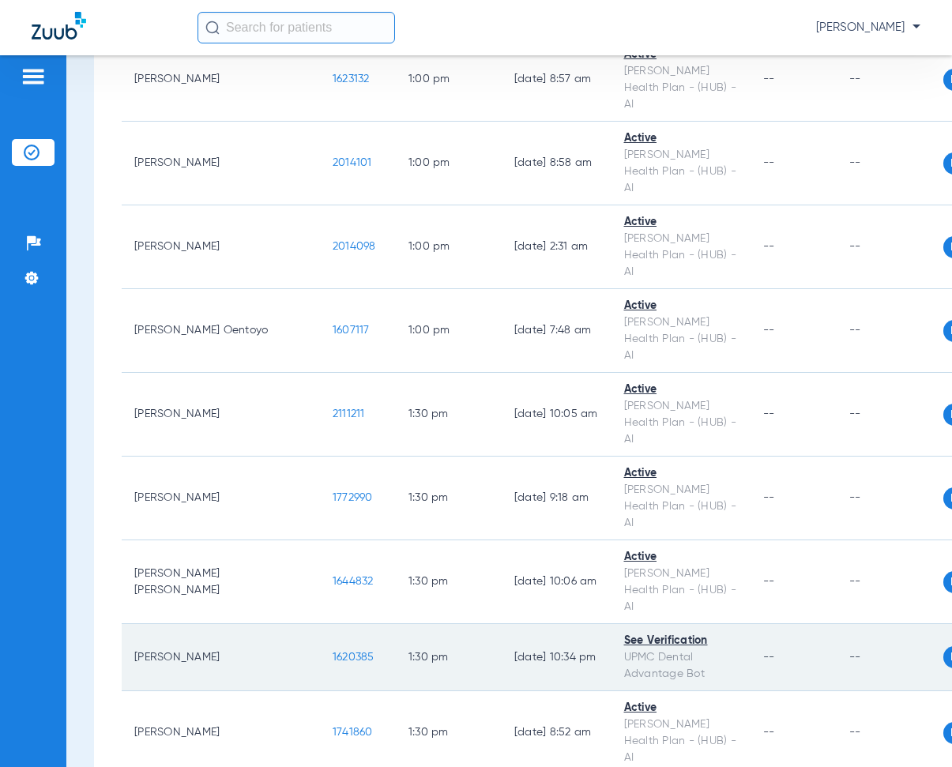
click at [502, 624] on td "[DATE] 10:34 PM" at bounding box center [557, 657] width 110 height 67
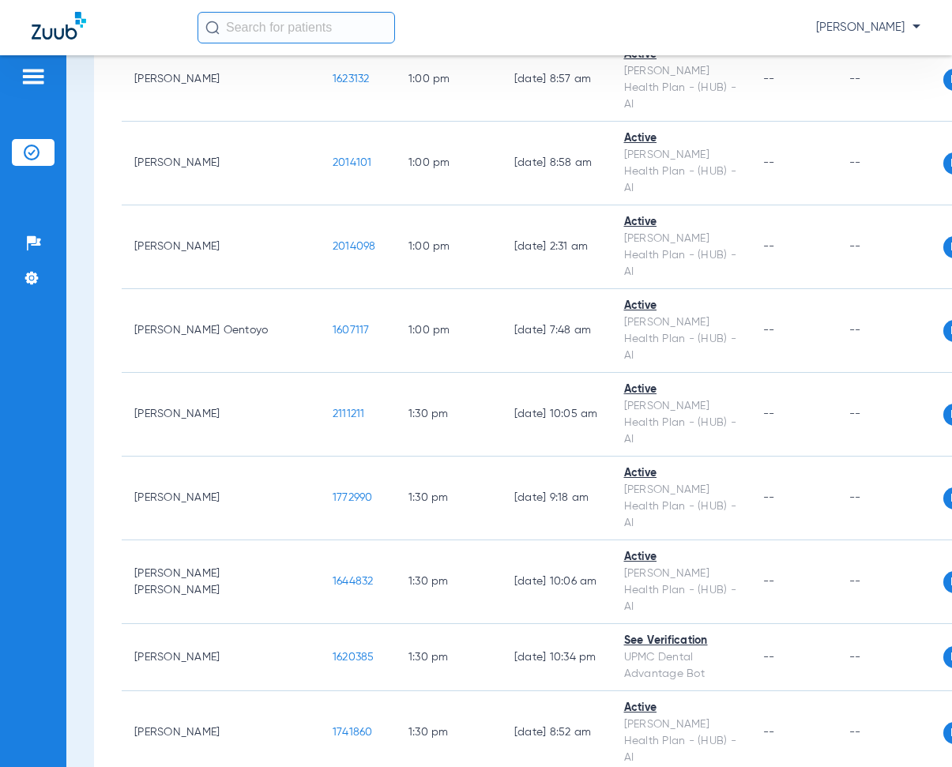
scroll to position [15644, 0]
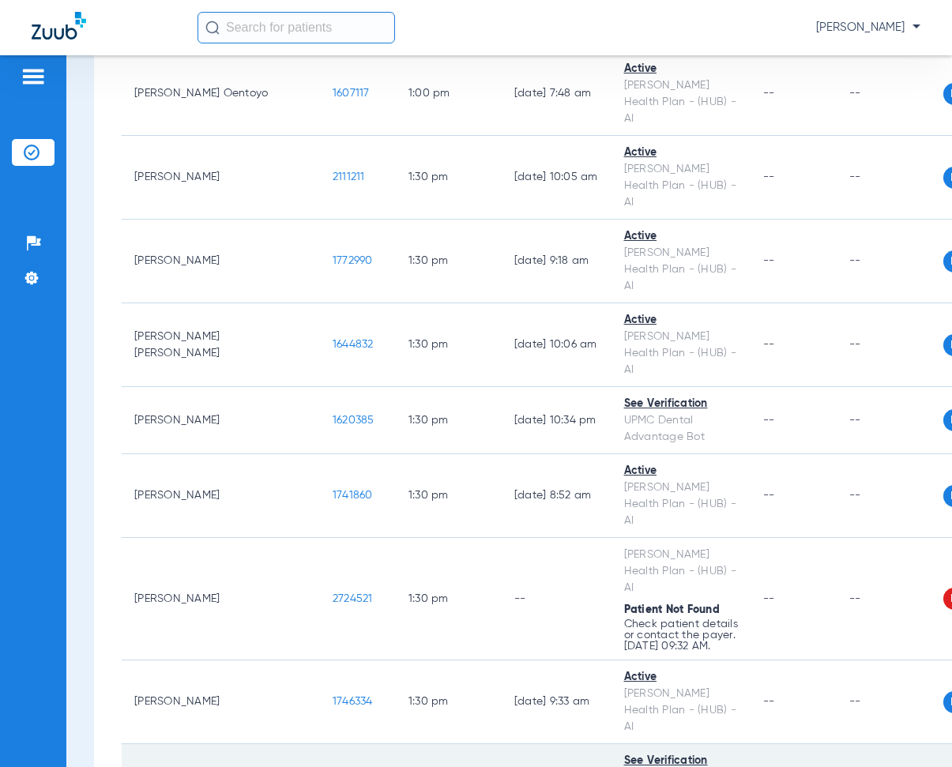
drag, startPoint x: 226, startPoint y: 327, endPoint x: 283, endPoint y: 340, distance: 58.3
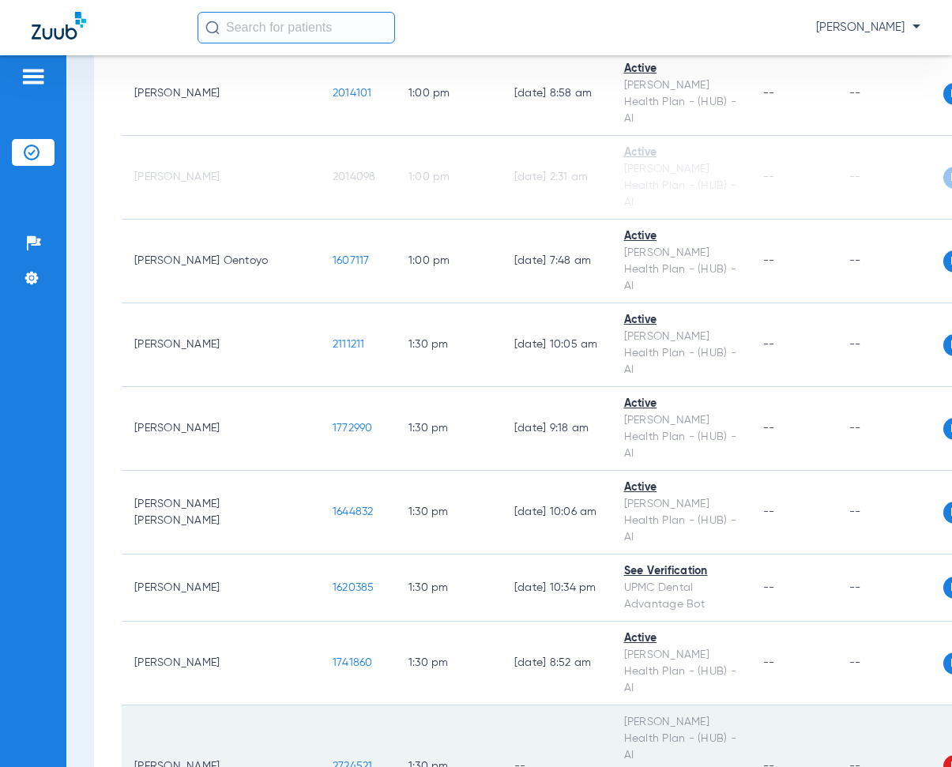
scroll to position [15778, 0]
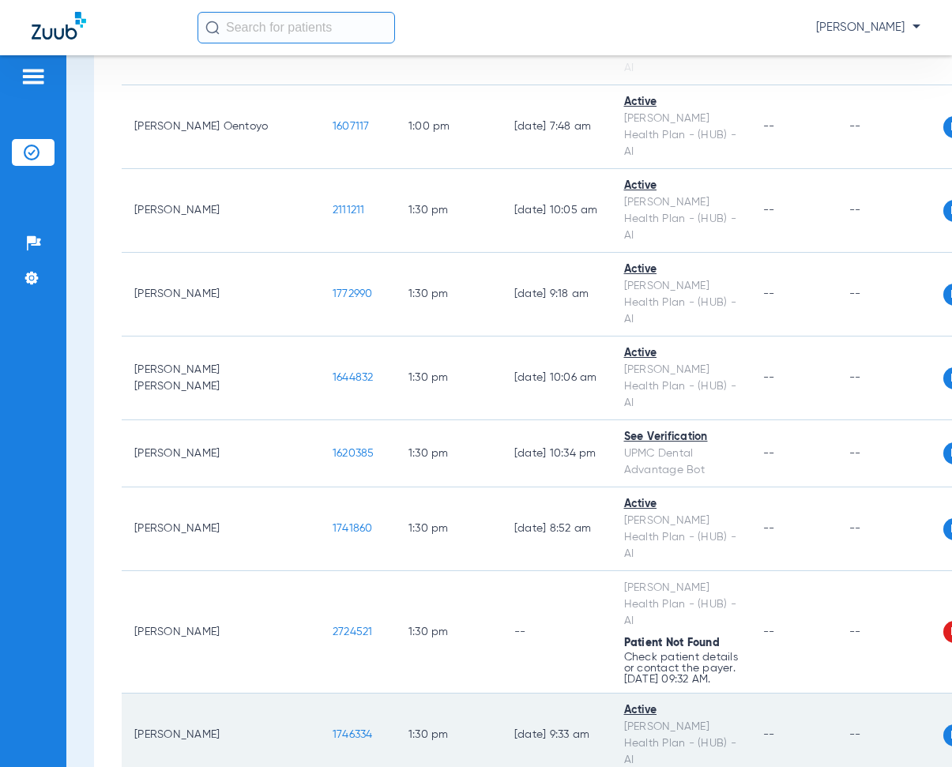
click at [396, 694] on td "1:30 PM" at bounding box center [449, 736] width 106 height 84
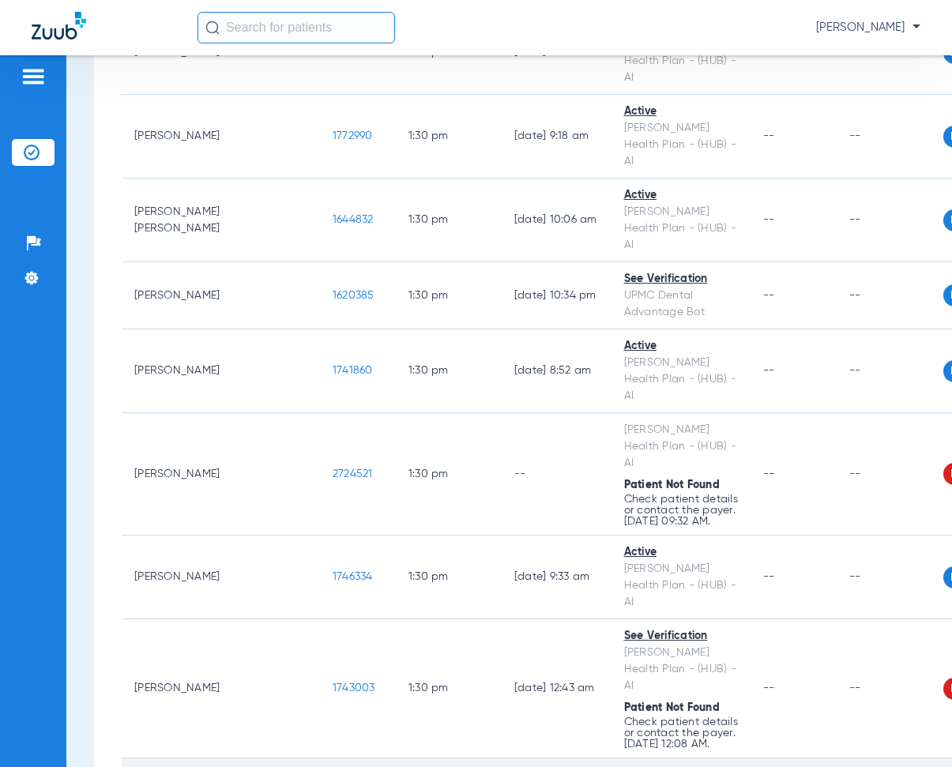
drag, startPoint x: 227, startPoint y: 330, endPoint x: 269, endPoint y: 343, distance: 43.7
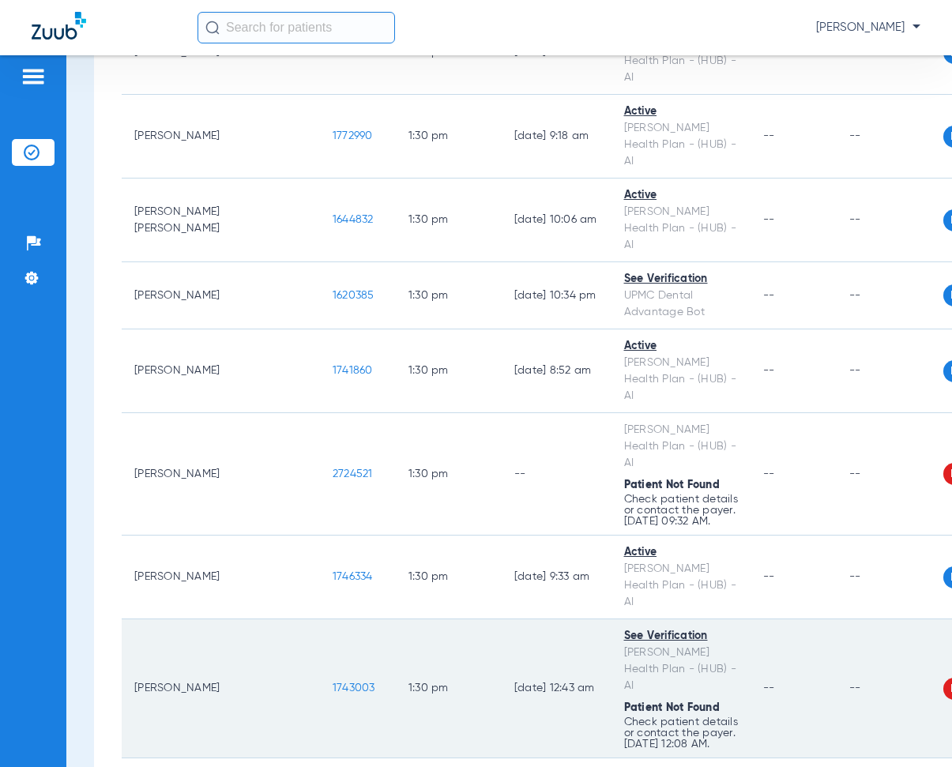
click at [502, 619] on td "[DATE] 12:43 AM" at bounding box center [557, 688] width 110 height 139
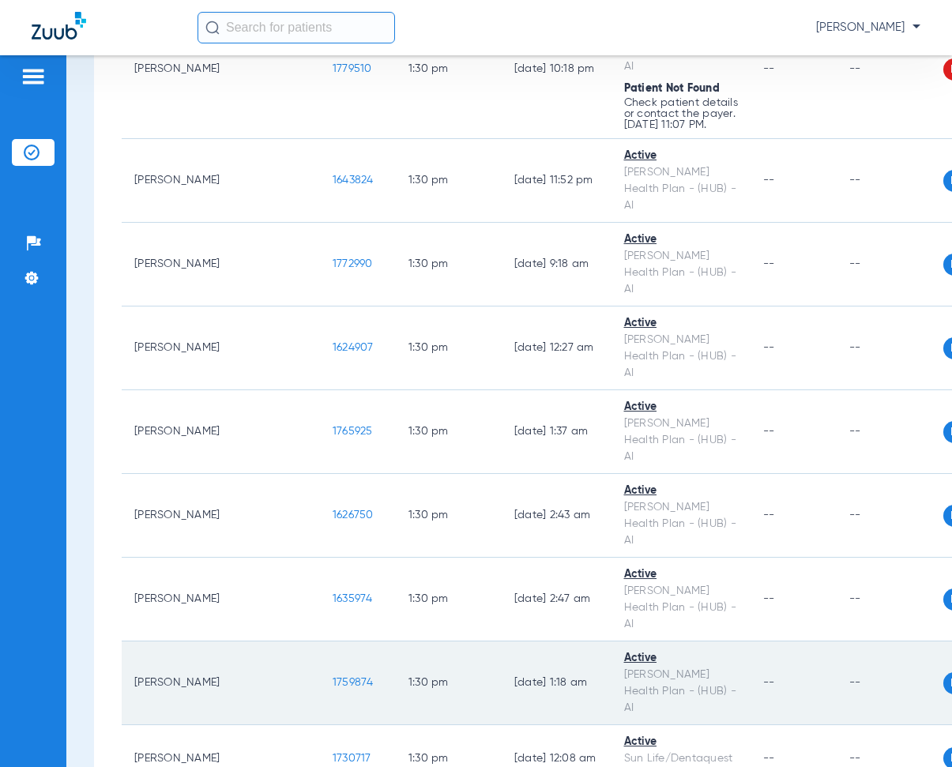
scroll to position [16726, 0]
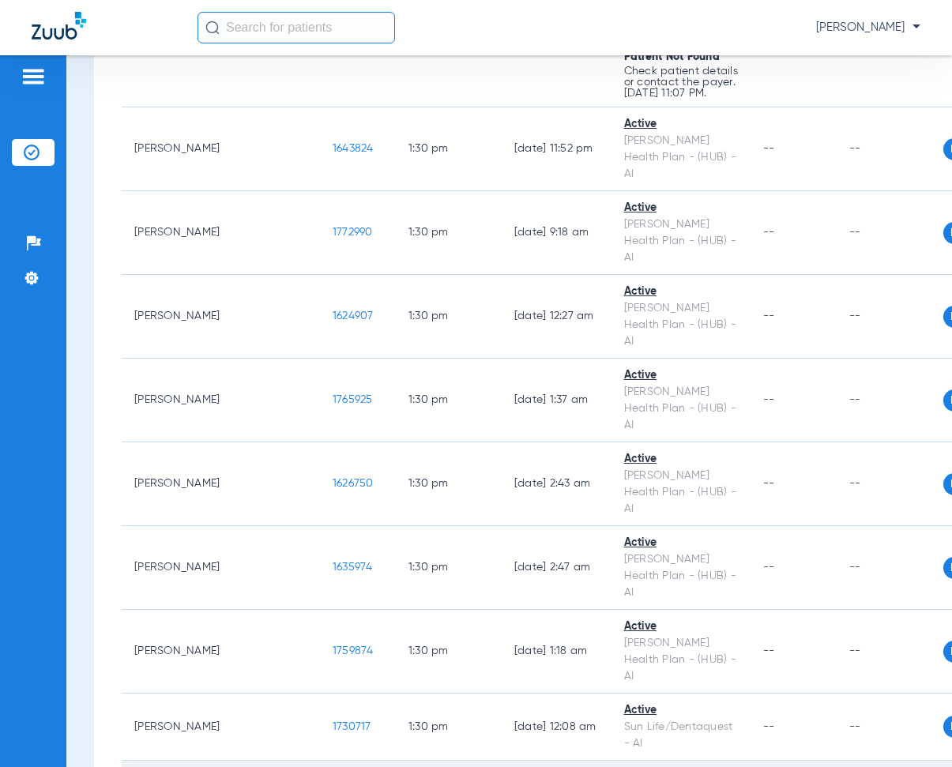
drag, startPoint x: 231, startPoint y: 250, endPoint x: 289, endPoint y: 269, distance: 61.5
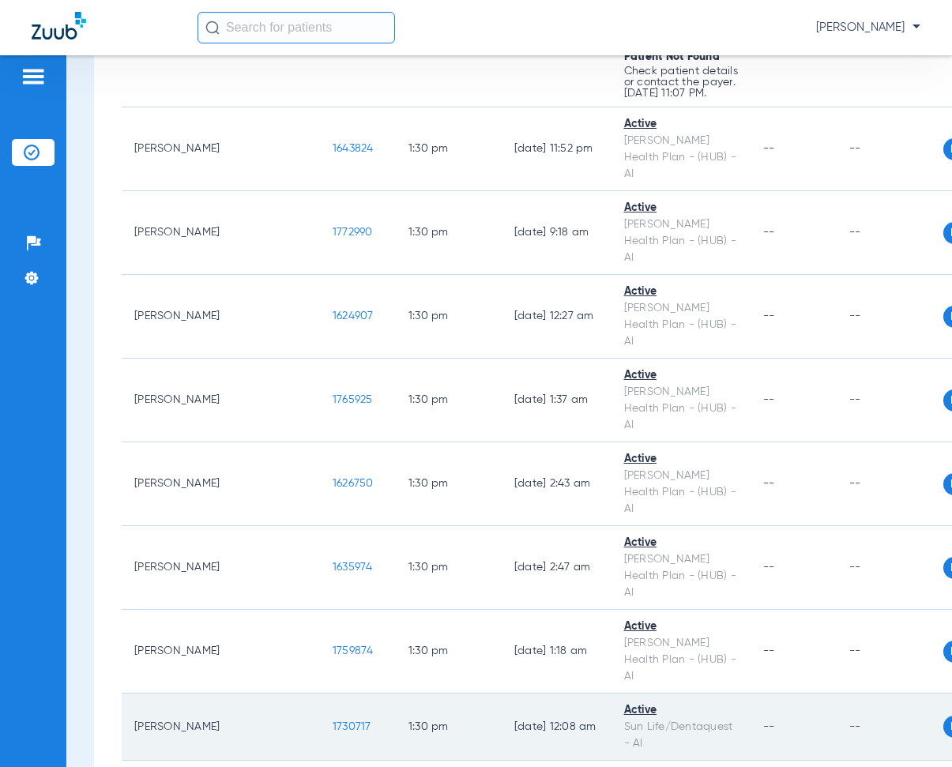
scroll to position [16963, 0]
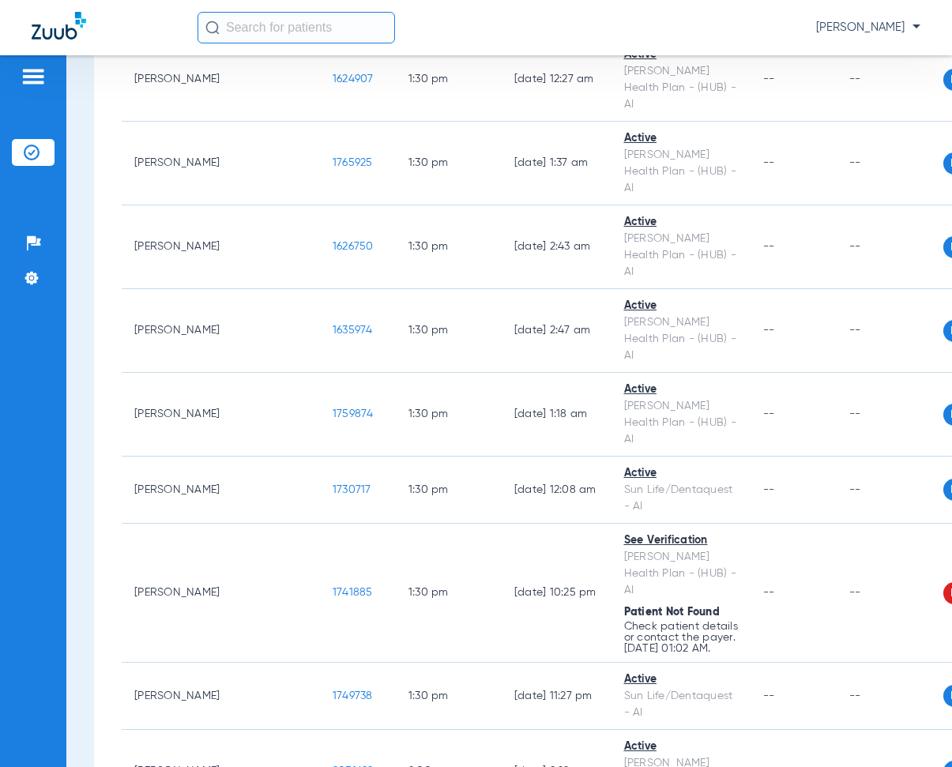
drag, startPoint x: 228, startPoint y: 329, endPoint x: 271, endPoint y: 340, distance: 43.9
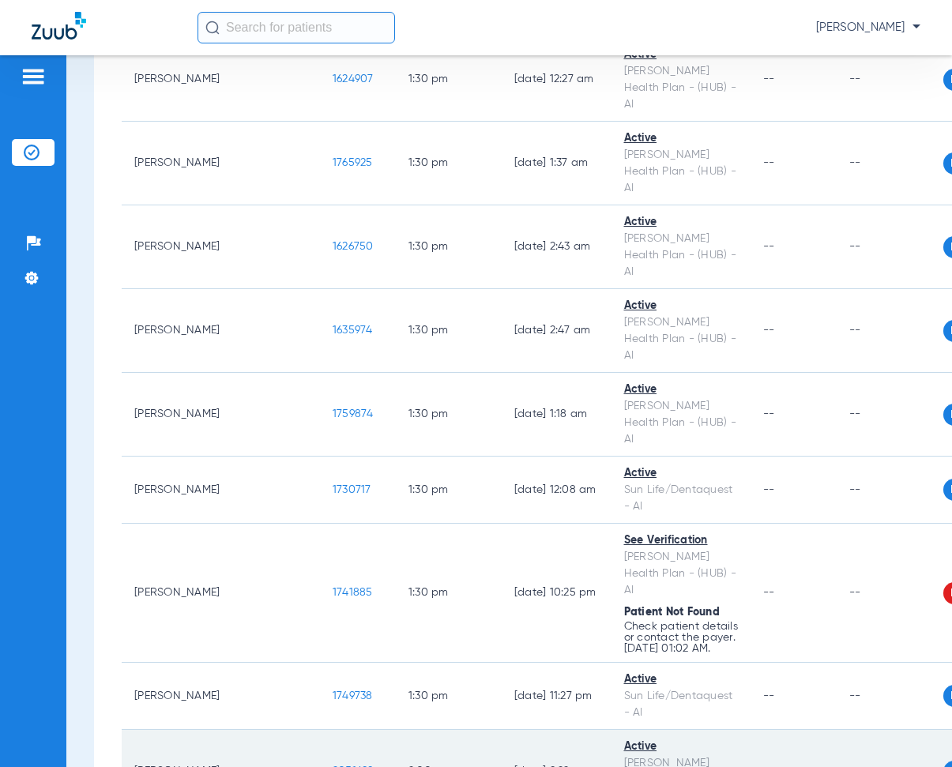
click at [502, 730] on td "[DATE] 9:22 AM" at bounding box center [557, 772] width 110 height 84
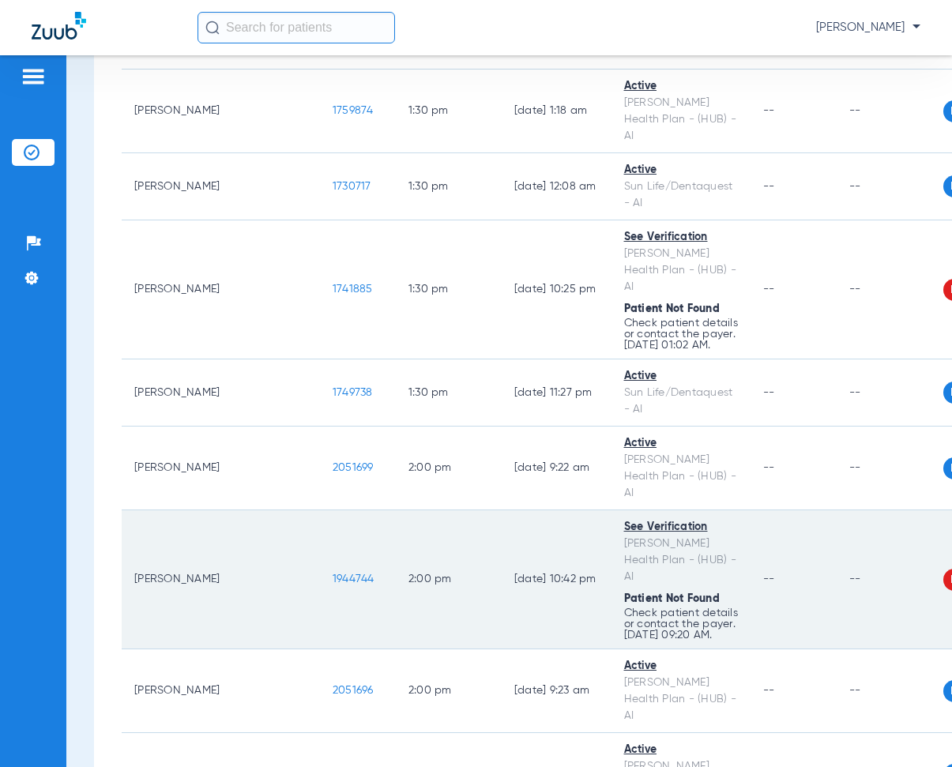
scroll to position [17358, 0]
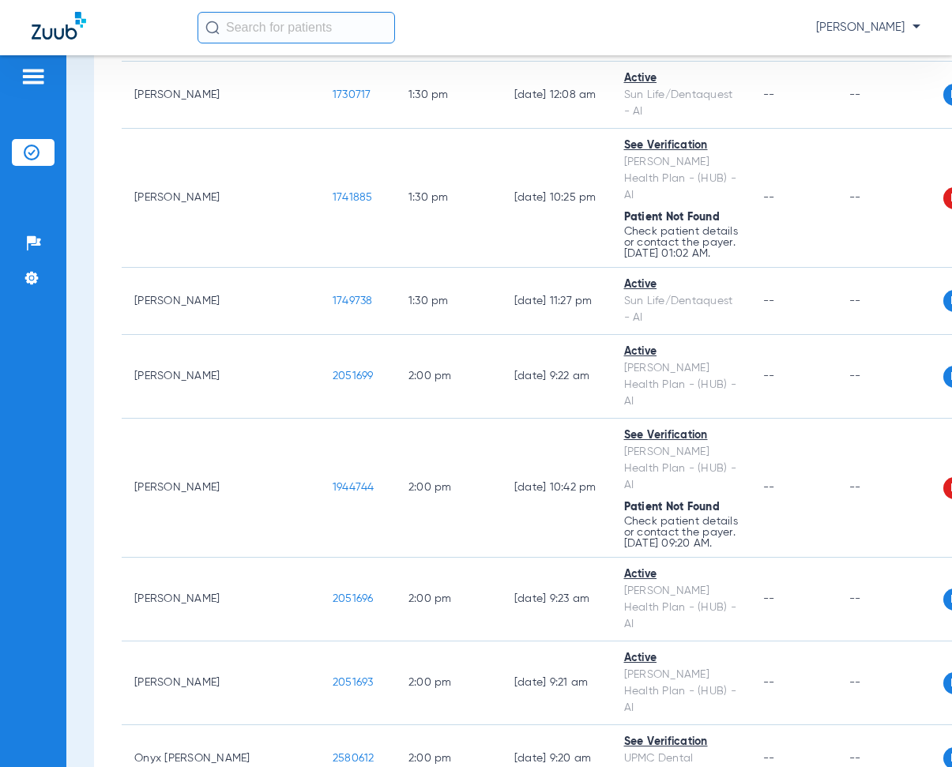
drag, startPoint x: 224, startPoint y: 257, endPoint x: 269, endPoint y: 264, distance: 44.8
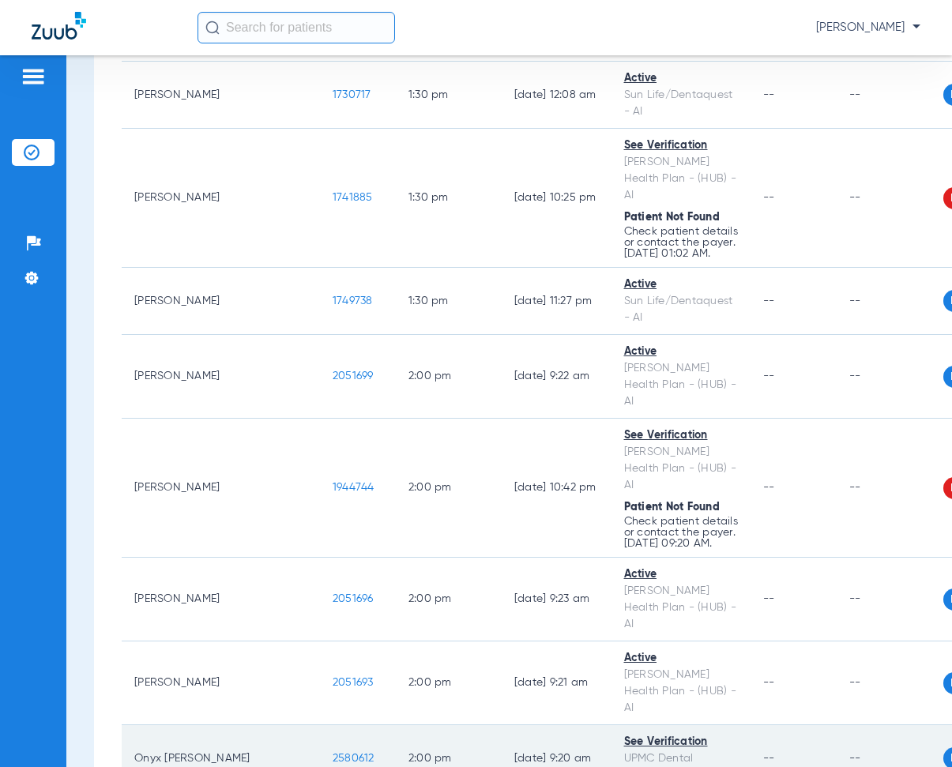
drag, startPoint x: 372, startPoint y: 224, endPoint x: 429, endPoint y: 167, distance: 80.4
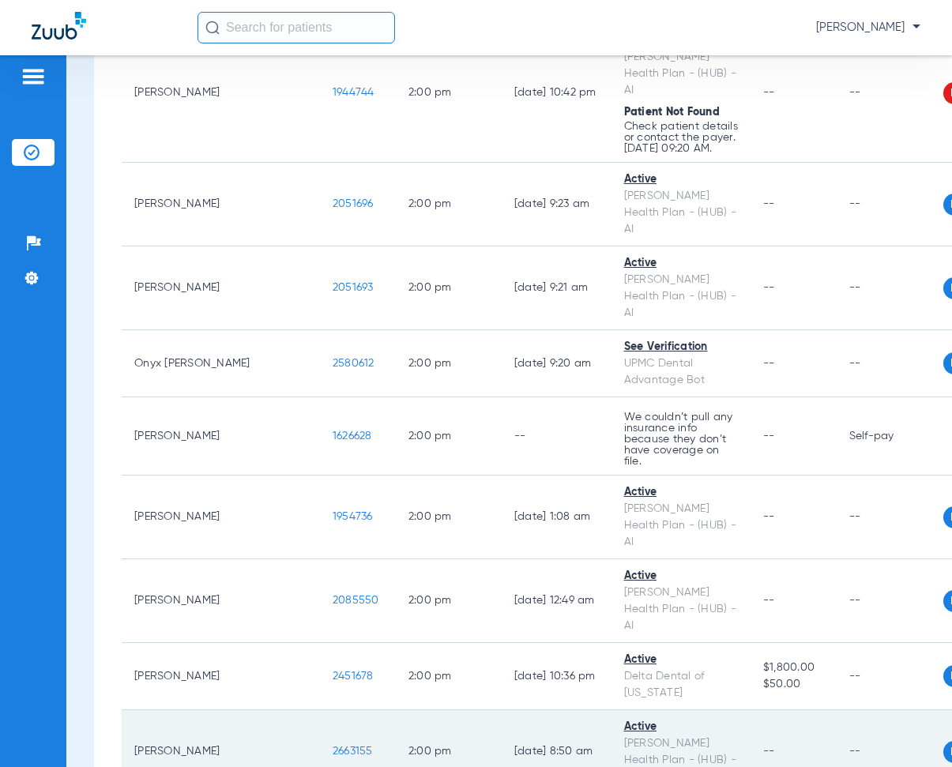
scroll to position [17911, 0]
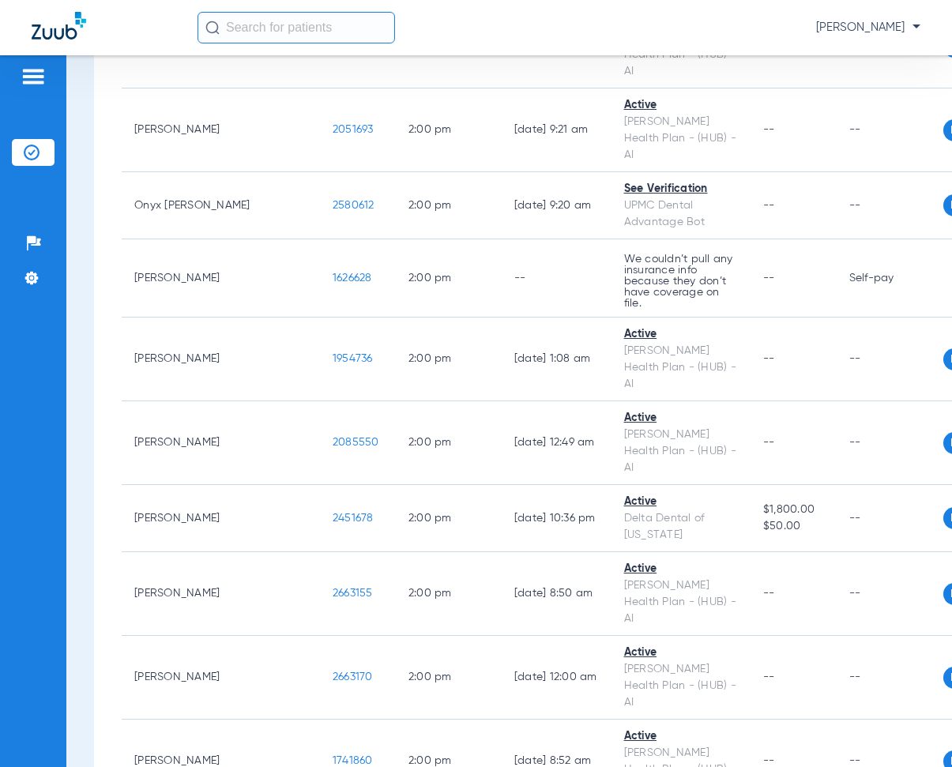
drag, startPoint x: 227, startPoint y: 222, endPoint x: 274, endPoint y: 235, distance: 49.1
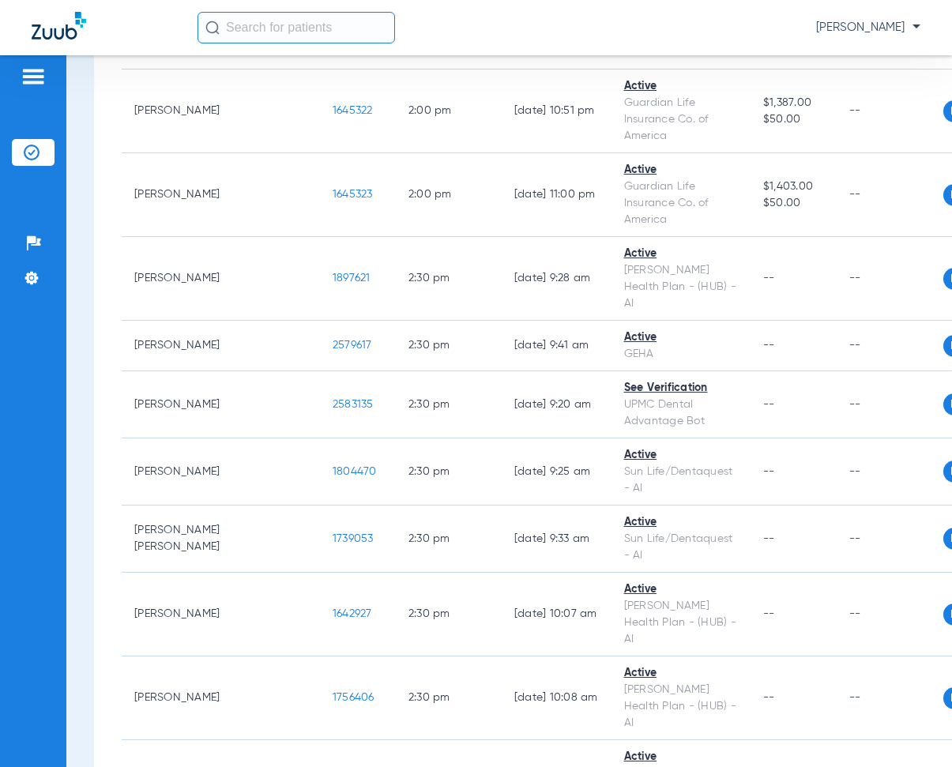
scroll to position [19254, 0]
drag, startPoint x: 231, startPoint y: 258, endPoint x: 265, endPoint y: 233, distance: 41.7
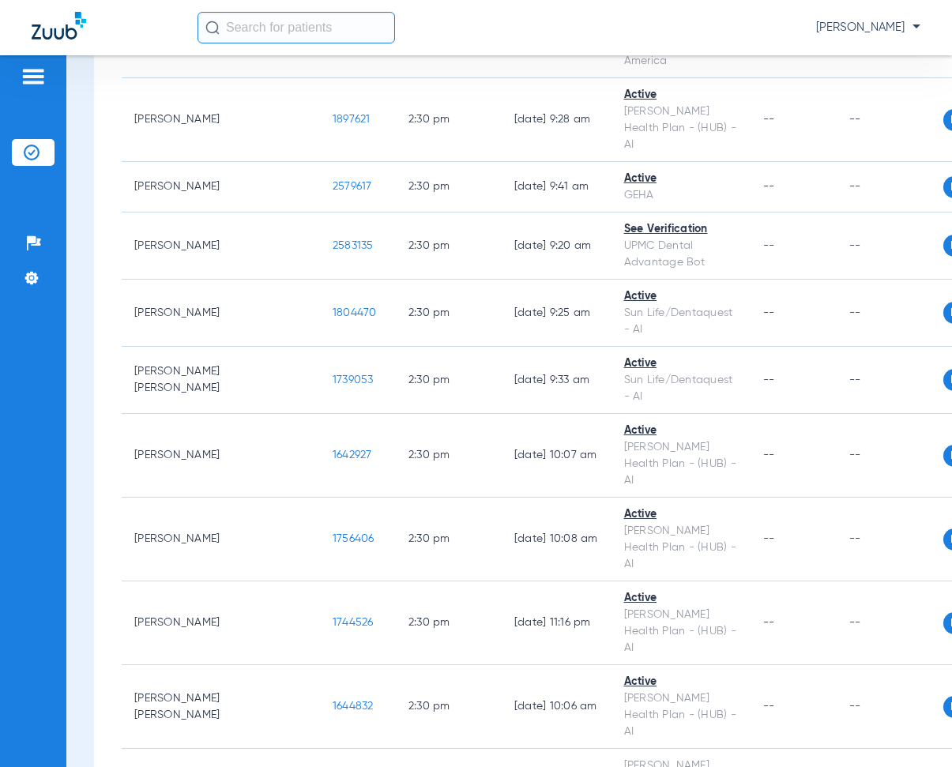
drag, startPoint x: 230, startPoint y: 284, endPoint x: 304, endPoint y: 296, distance: 75.3
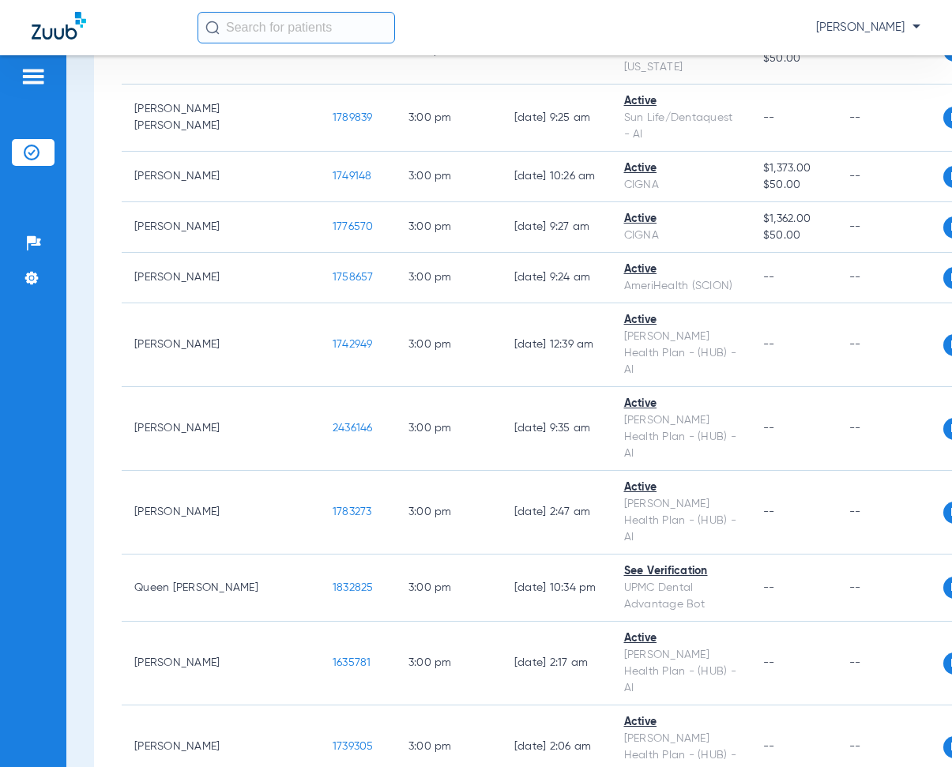
scroll to position [20518, 0]
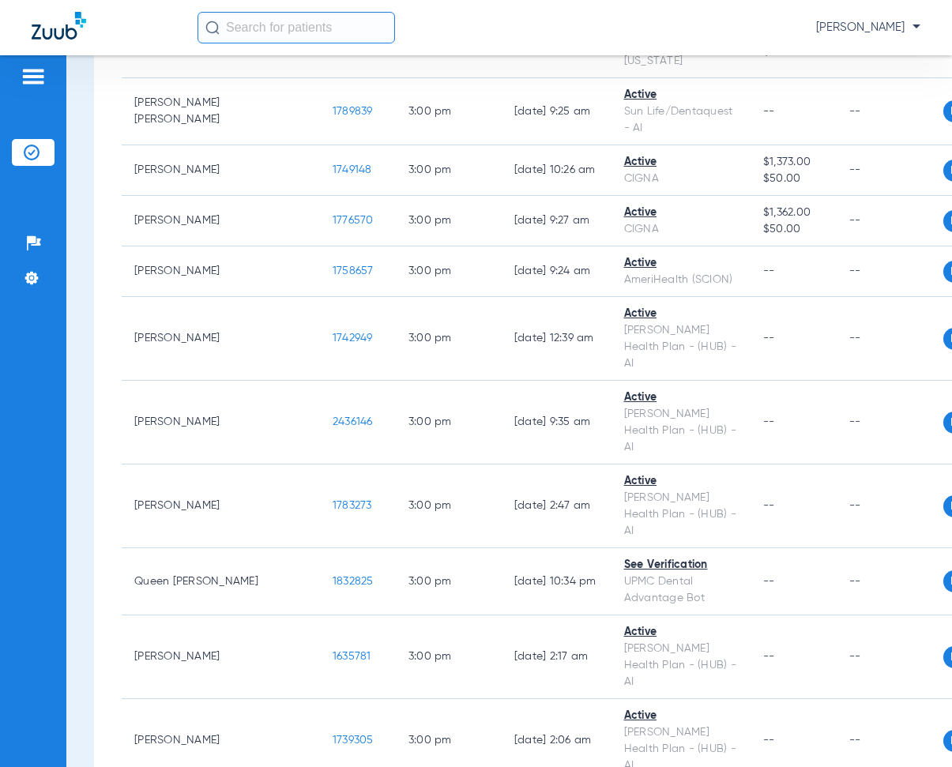
drag, startPoint x: 231, startPoint y: 246, endPoint x: 275, endPoint y: 259, distance: 46.2
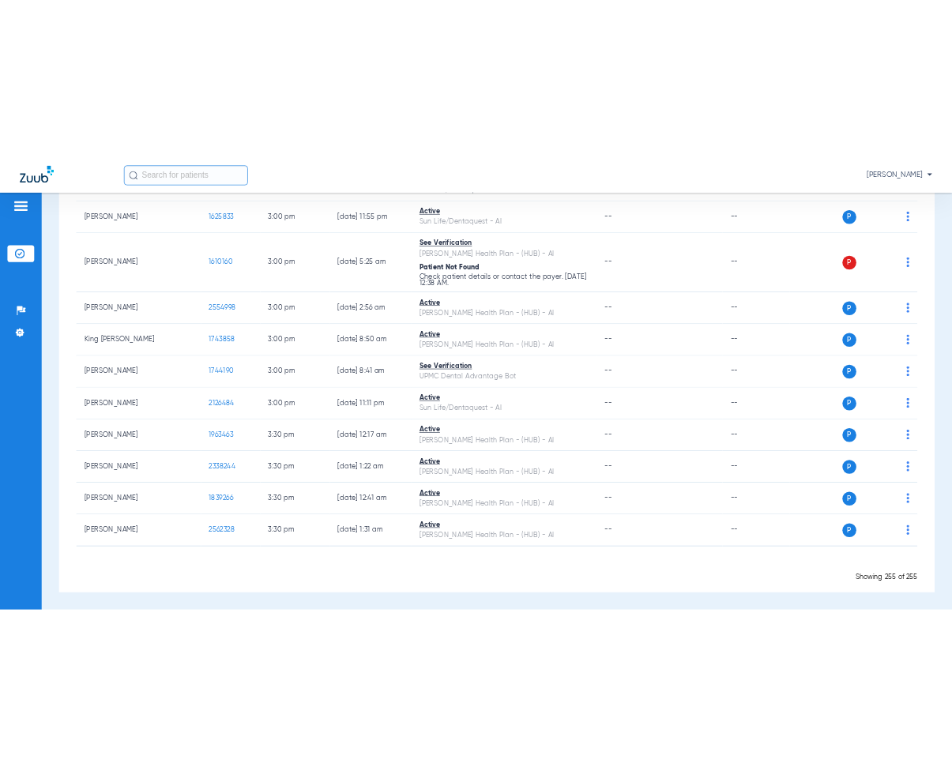
scroll to position [13743, 0]
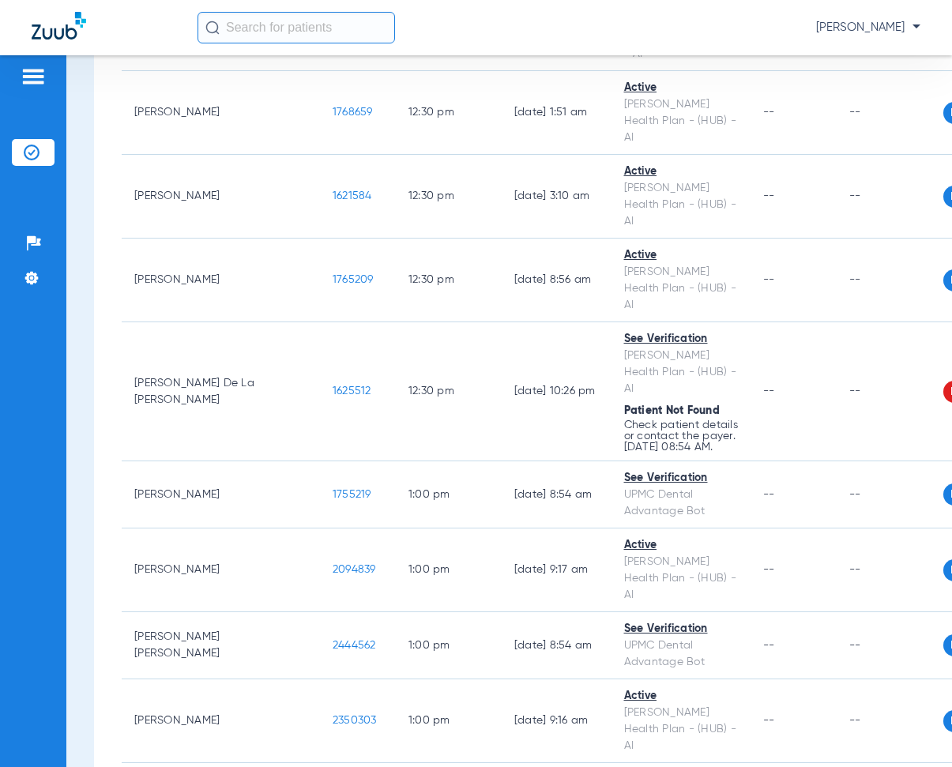
click at [913, 24] on span "[PERSON_NAME]" at bounding box center [868, 28] width 104 height 16
click at [837, 86] on span "Log out" at bounding box center [861, 87] width 88 height 11
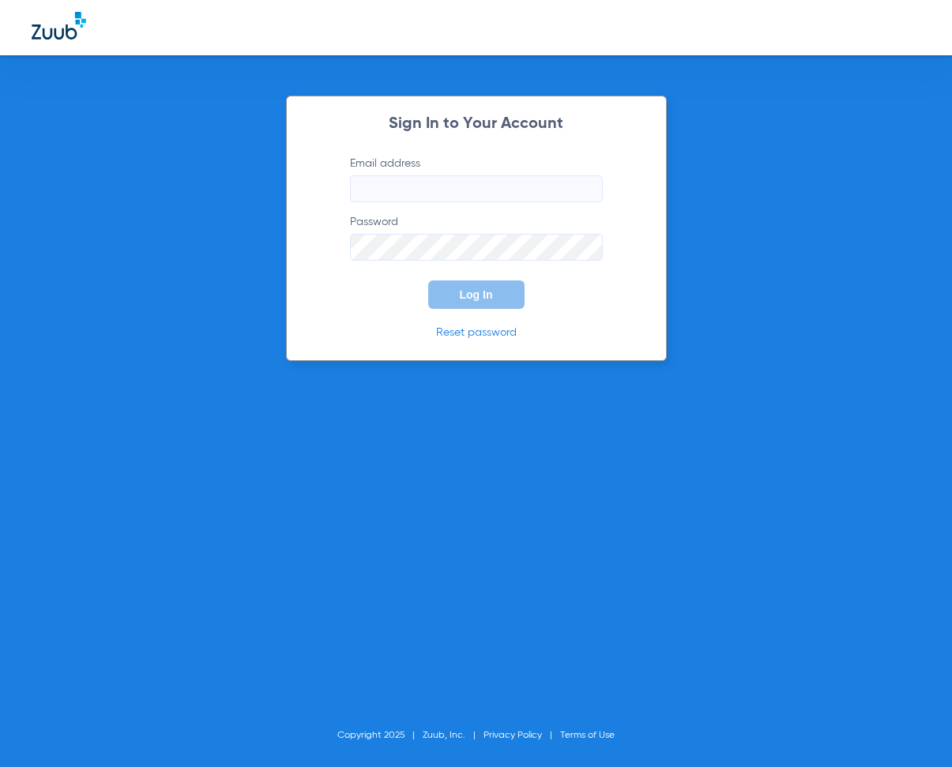
click at [368, 181] on input "Email address" at bounding box center [476, 188] width 253 height 27
type input "[EMAIL_ADDRESS][DOMAIN_NAME]"
click at [480, 290] on span "Log In" at bounding box center [476, 294] width 33 height 13
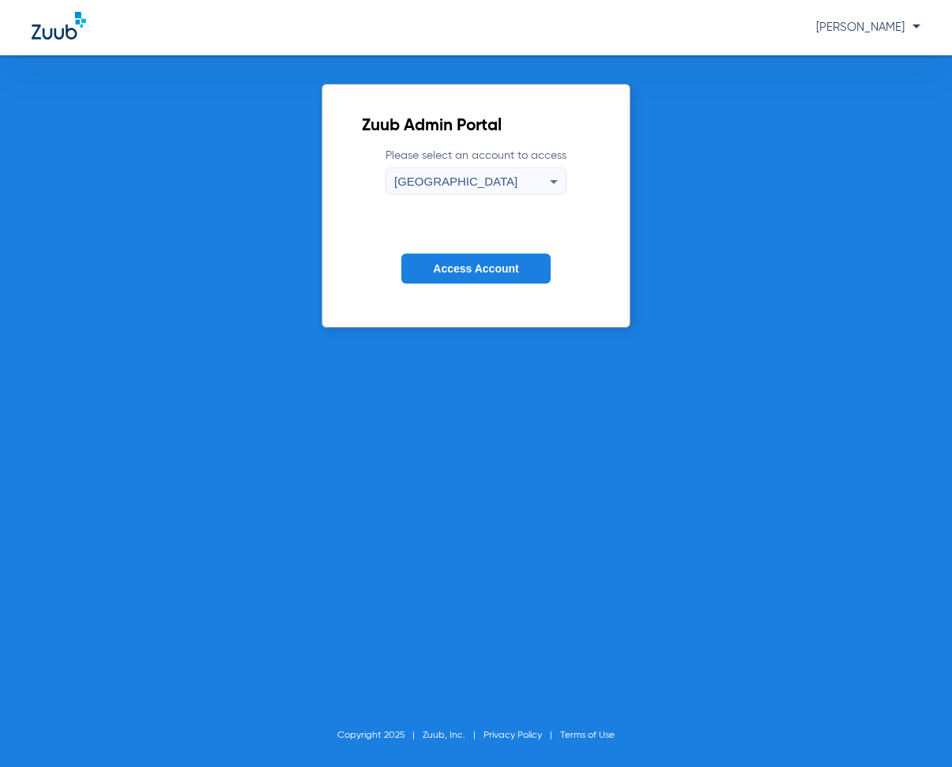
click at [560, 177] on icon at bounding box center [553, 181] width 19 height 19
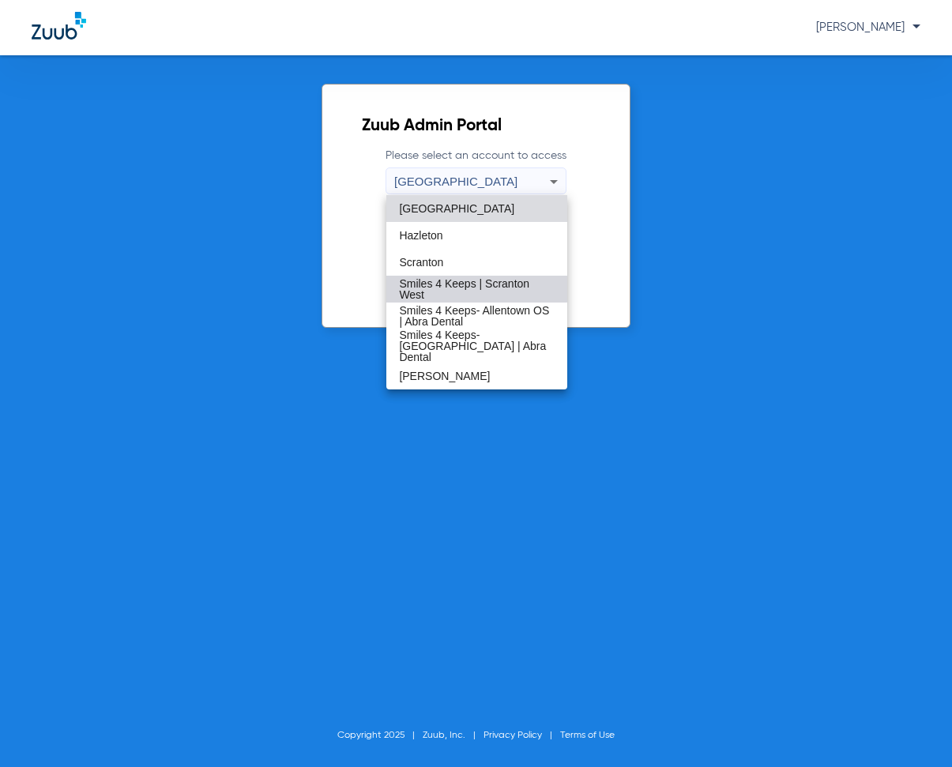
click at [461, 284] on span "Smiles 4 Keeps | Scranton West" at bounding box center [476, 289] width 155 height 22
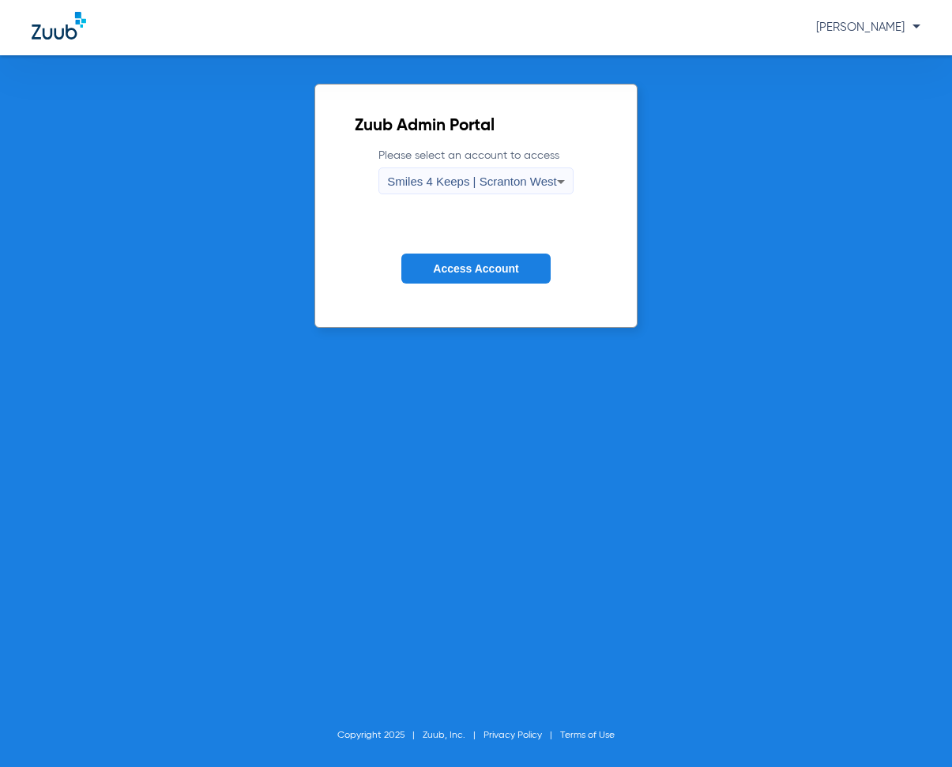
click at [478, 265] on span "Access Account" at bounding box center [475, 268] width 85 height 13
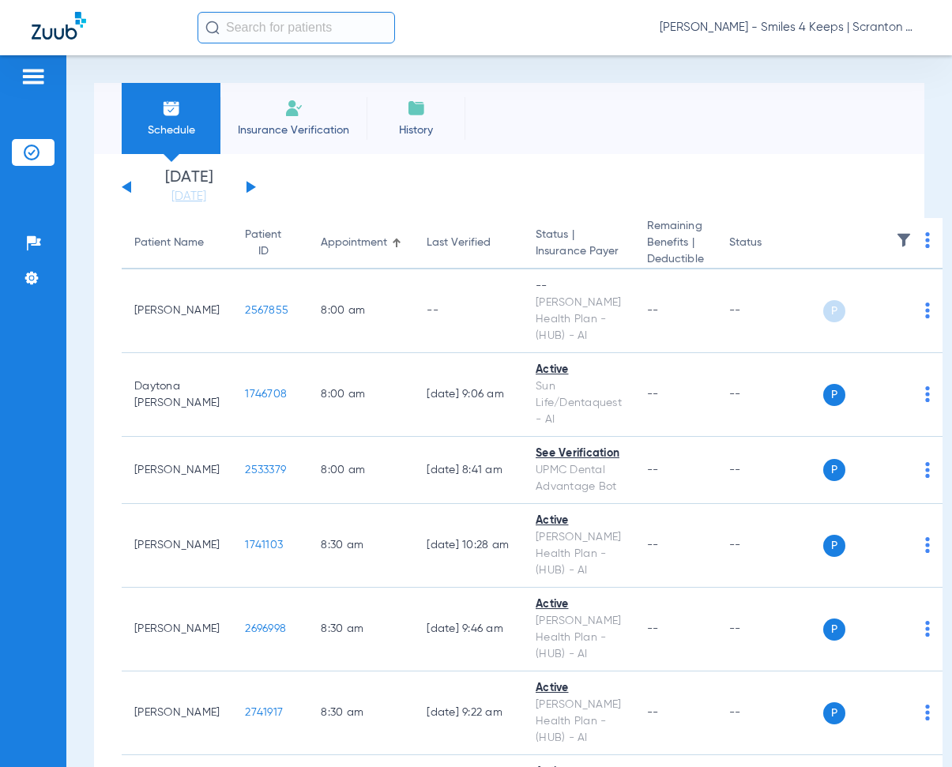
click at [250, 187] on button at bounding box center [251, 187] width 9 height 12
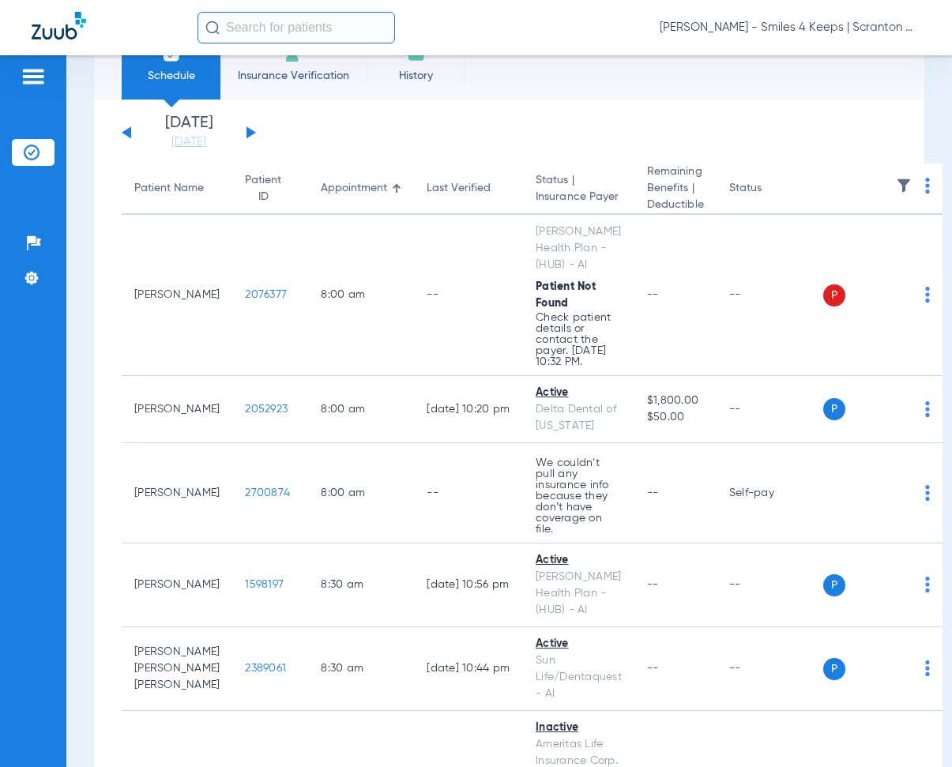
scroll to position [79, 0]
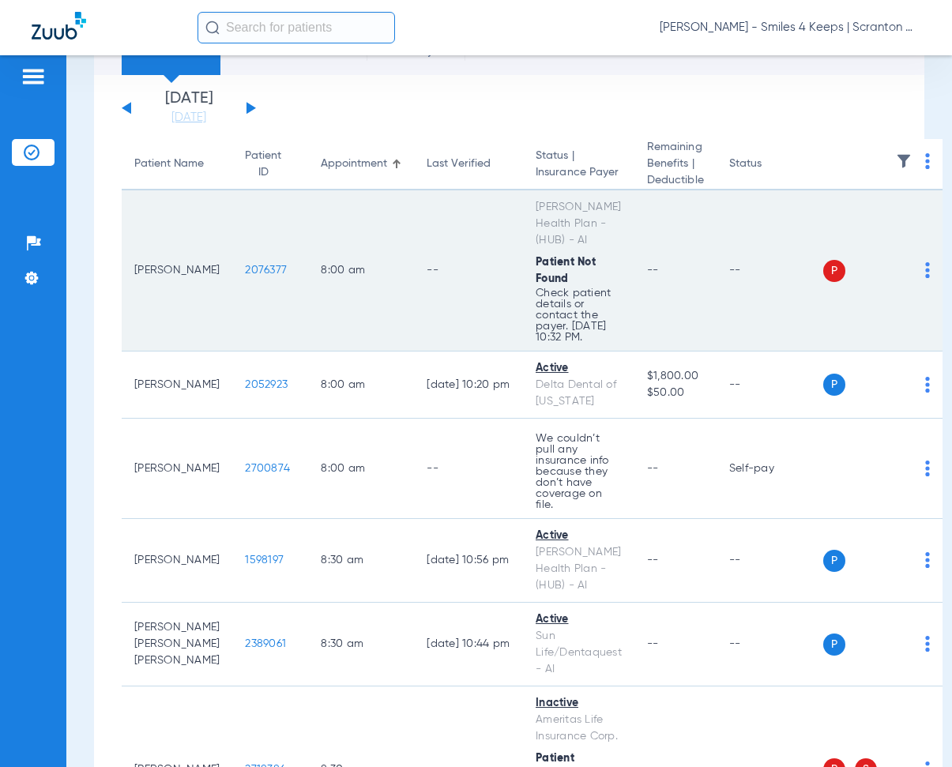
drag, startPoint x: 217, startPoint y: 270, endPoint x: 275, endPoint y: 282, distance: 58.9
click at [275, 282] on td "2076377" at bounding box center [270, 270] width 76 height 161
click at [350, 219] on td "8:00 AM" at bounding box center [361, 270] width 106 height 161
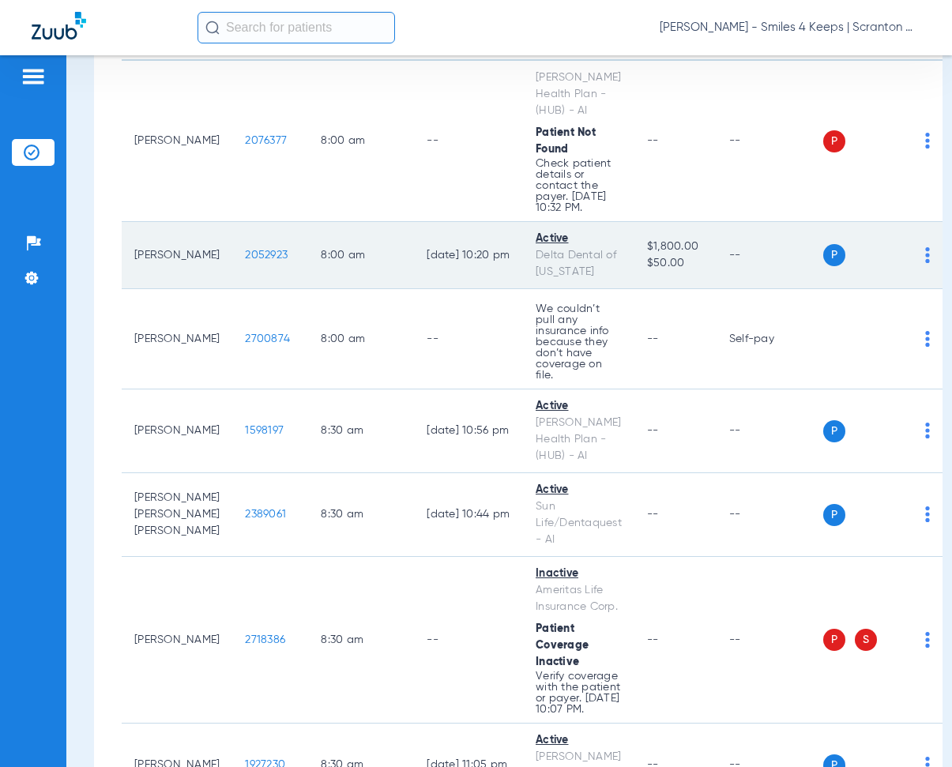
scroll to position [316, 0]
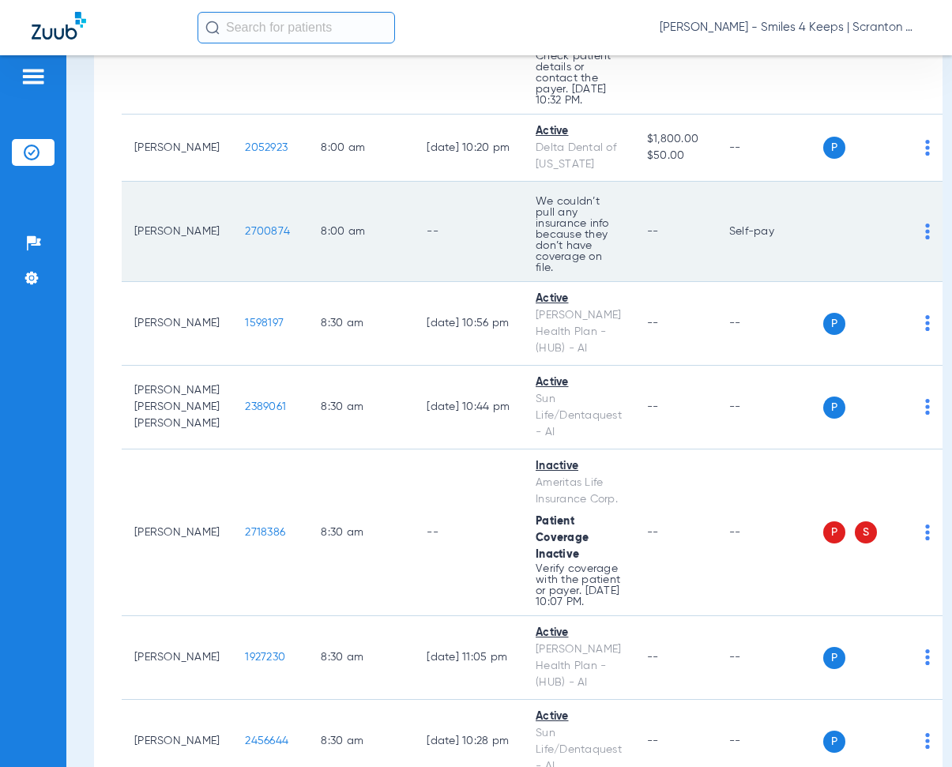
drag, startPoint x: 213, startPoint y: 224, endPoint x: 270, endPoint y: 238, distance: 59.2
click at [270, 238] on td "2700874" at bounding box center [270, 232] width 76 height 100
click at [422, 196] on td "--" at bounding box center [468, 232] width 109 height 100
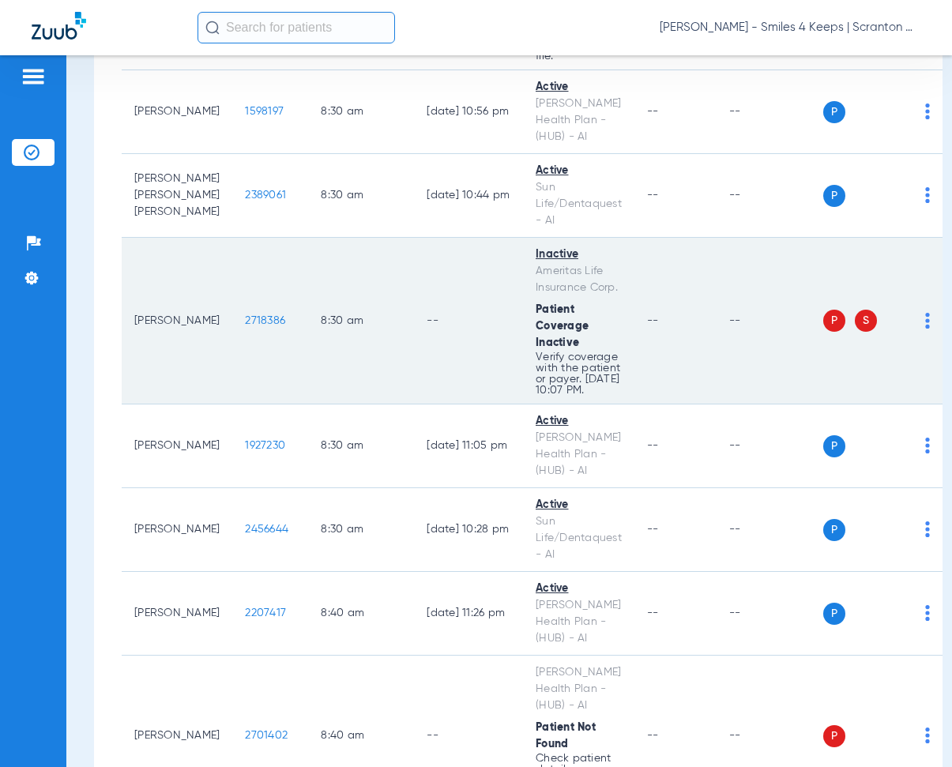
scroll to position [632, 0]
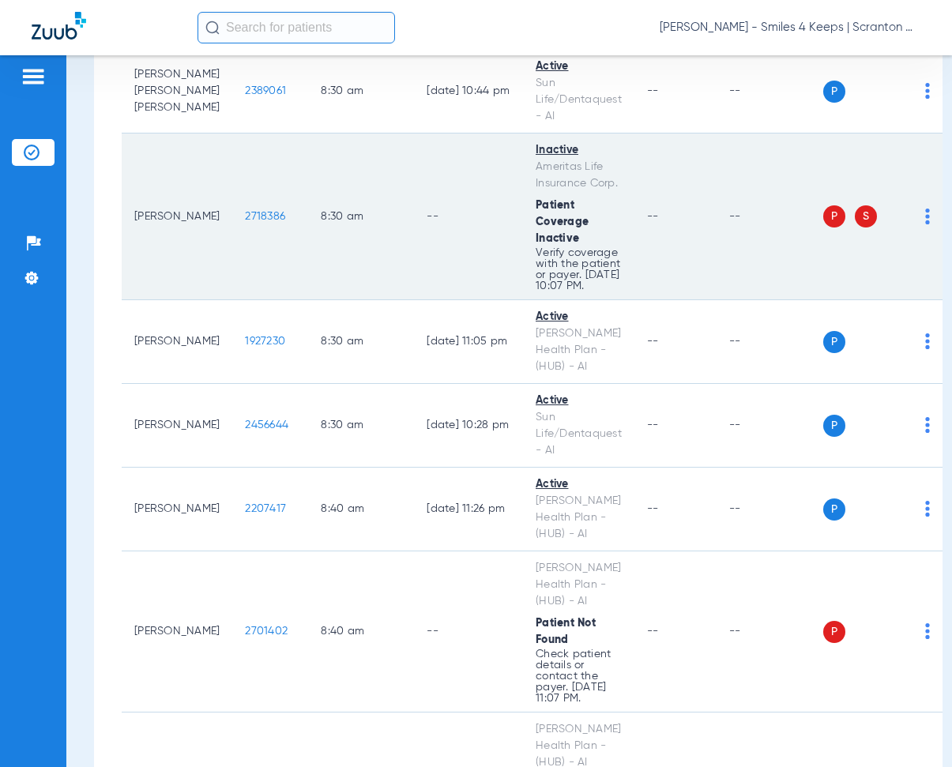
drag, startPoint x: 213, startPoint y: 211, endPoint x: 259, endPoint y: 224, distance: 47.5
click at [259, 224] on td "2718386" at bounding box center [270, 217] width 76 height 167
click at [371, 160] on td "8:30 AM" at bounding box center [361, 217] width 106 height 167
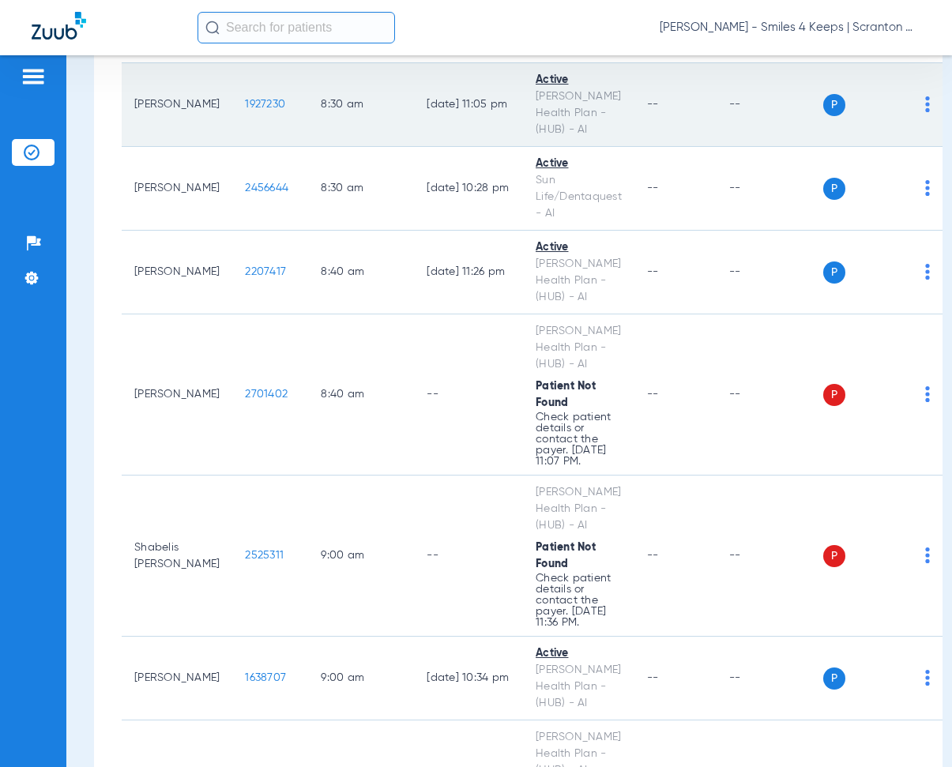
scroll to position [1027, 0]
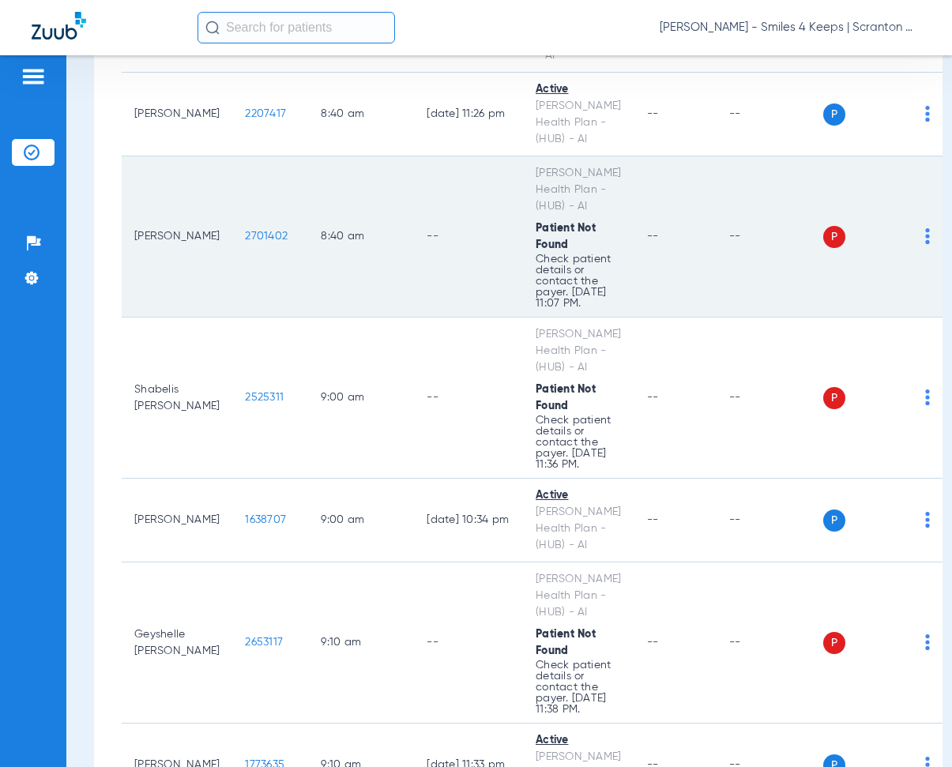
drag, startPoint x: 213, startPoint y: 237, endPoint x: 262, endPoint y: 250, distance: 51.4
click at [262, 250] on td "2701402" at bounding box center [270, 236] width 76 height 161
click at [318, 186] on td "8:40 AM" at bounding box center [361, 236] width 106 height 161
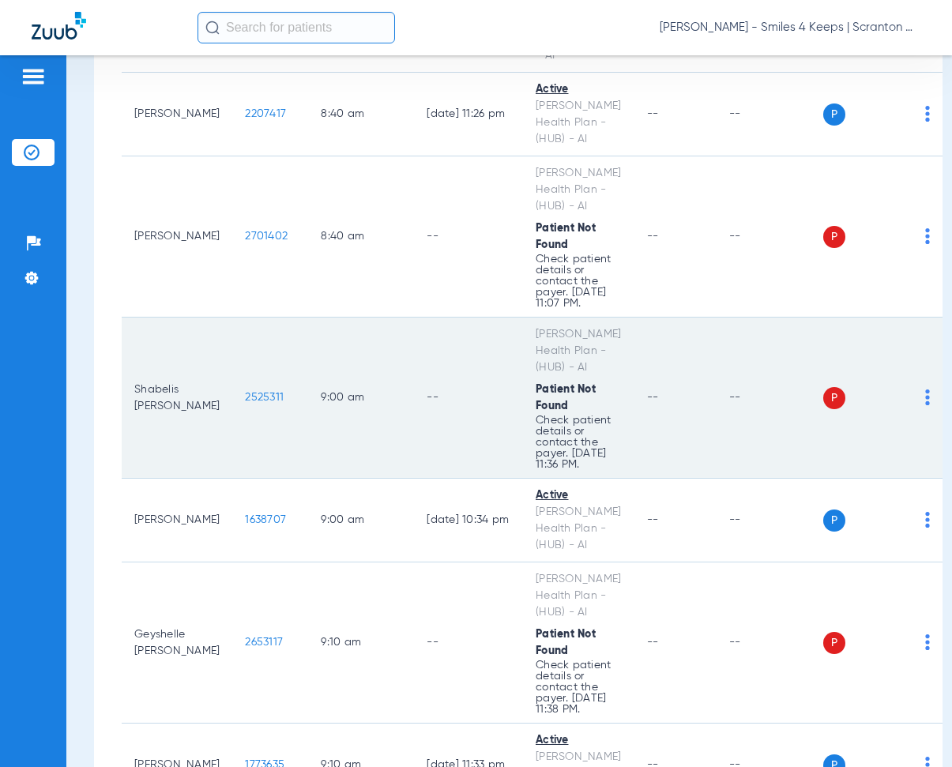
drag, startPoint x: 213, startPoint y: 397, endPoint x: 269, endPoint y: 415, distance: 58.7
click at [269, 415] on td "2525311" at bounding box center [270, 398] width 76 height 161
click at [414, 337] on td "--" at bounding box center [468, 398] width 109 height 161
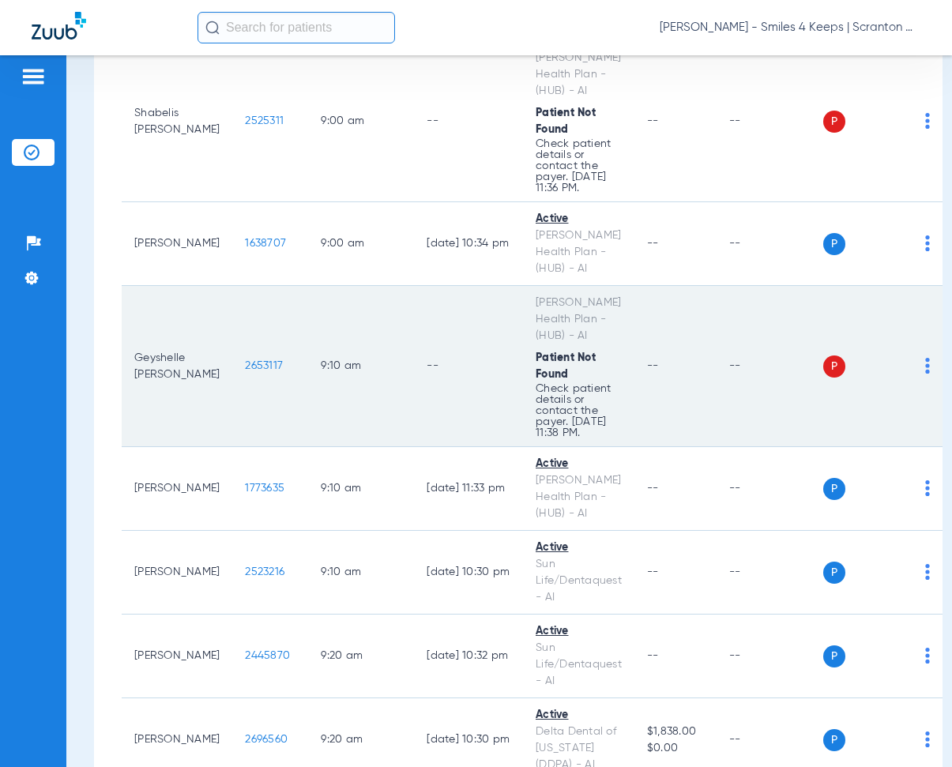
scroll to position [1343, 0]
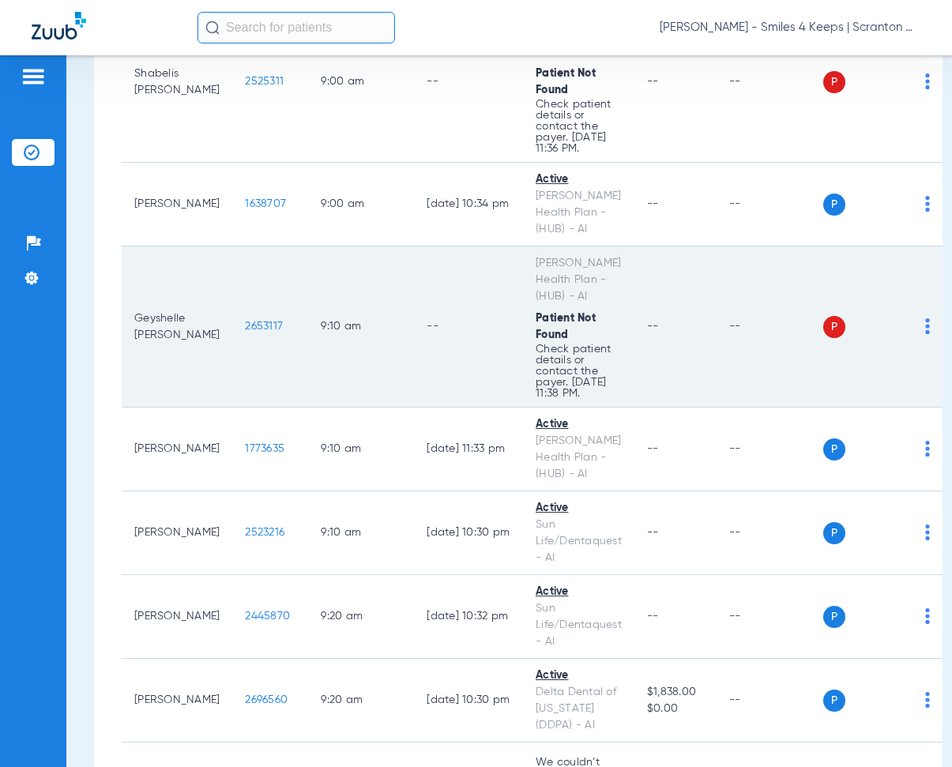
drag, startPoint x: 217, startPoint y: 324, endPoint x: 264, endPoint y: 331, distance: 47.2
click at [264, 332] on td "2653117" at bounding box center [270, 327] width 76 height 161
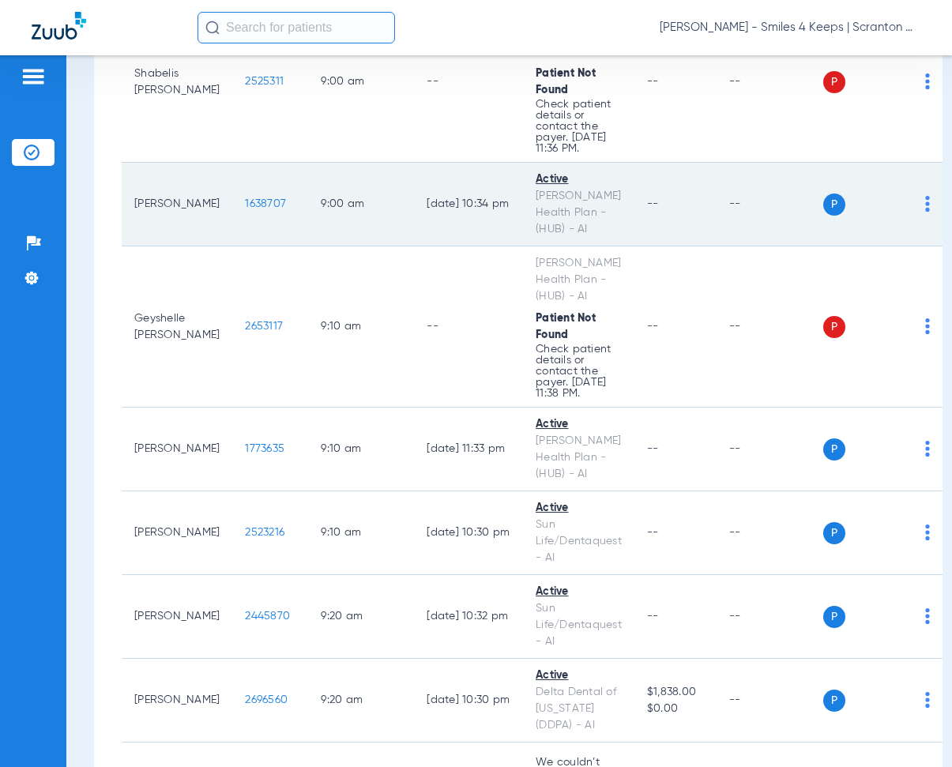
click at [414, 164] on td "[DATE] 10:34 PM" at bounding box center [468, 205] width 109 height 84
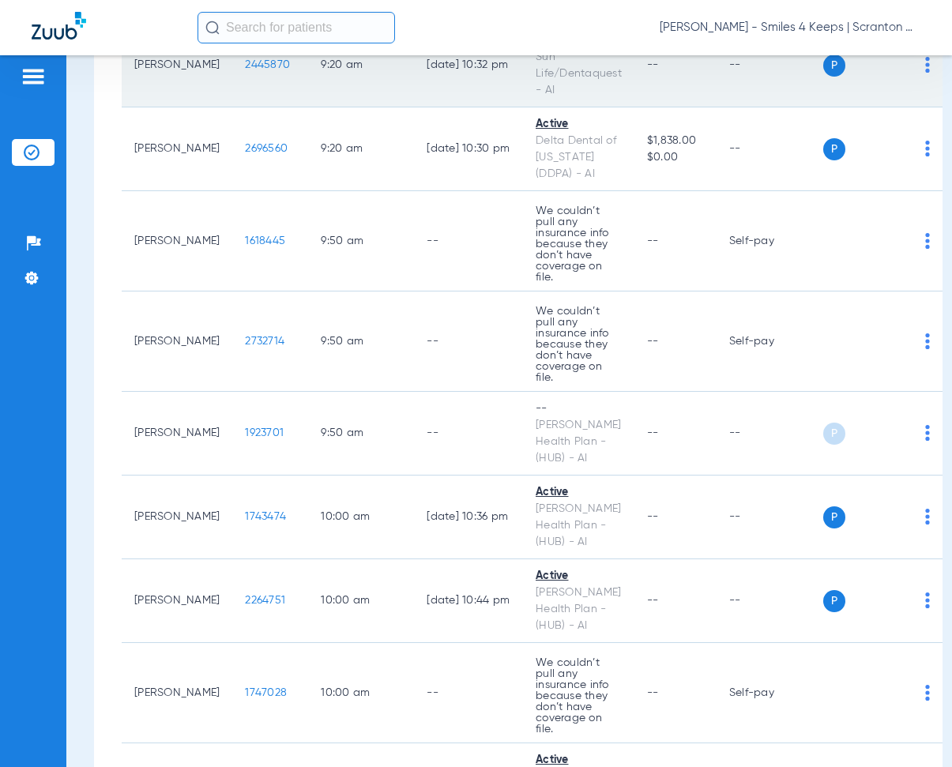
scroll to position [1896, 0]
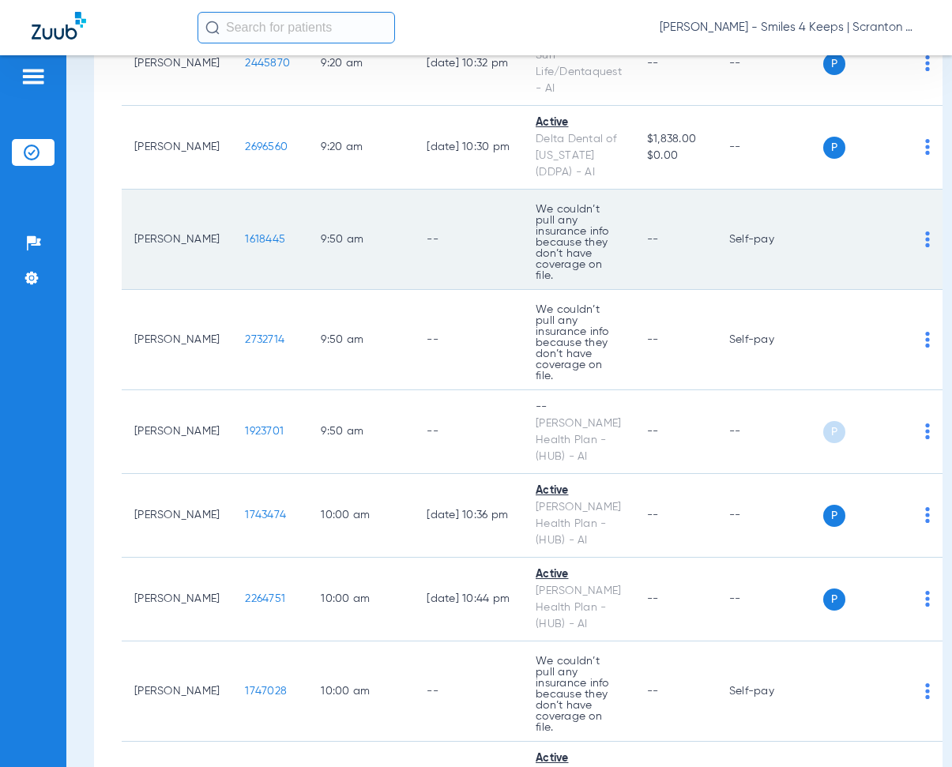
drag, startPoint x: 214, startPoint y: 230, endPoint x: 273, endPoint y: 246, distance: 60.6
click at [273, 246] on td "1618445" at bounding box center [270, 240] width 76 height 100
click at [414, 209] on td "--" at bounding box center [468, 240] width 109 height 100
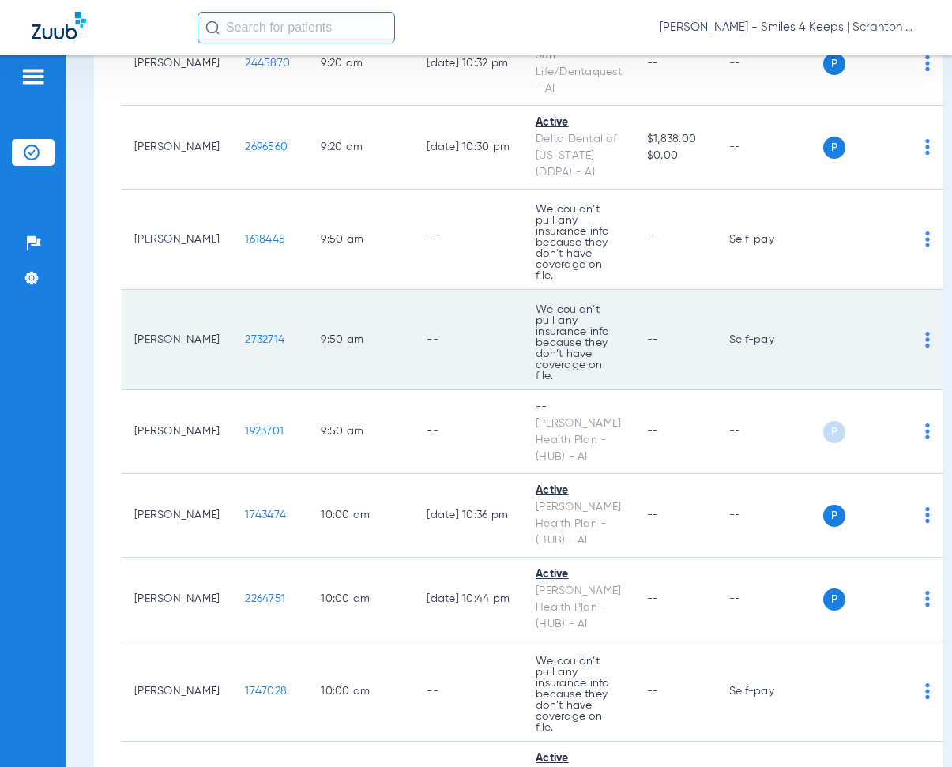
drag, startPoint x: 212, startPoint y: 322, endPoint x: 269, endPoint y: 337, distance: 59.6
click at [269, 337] on td "2732714" at bounding box center [270, 340] width 76 height 100
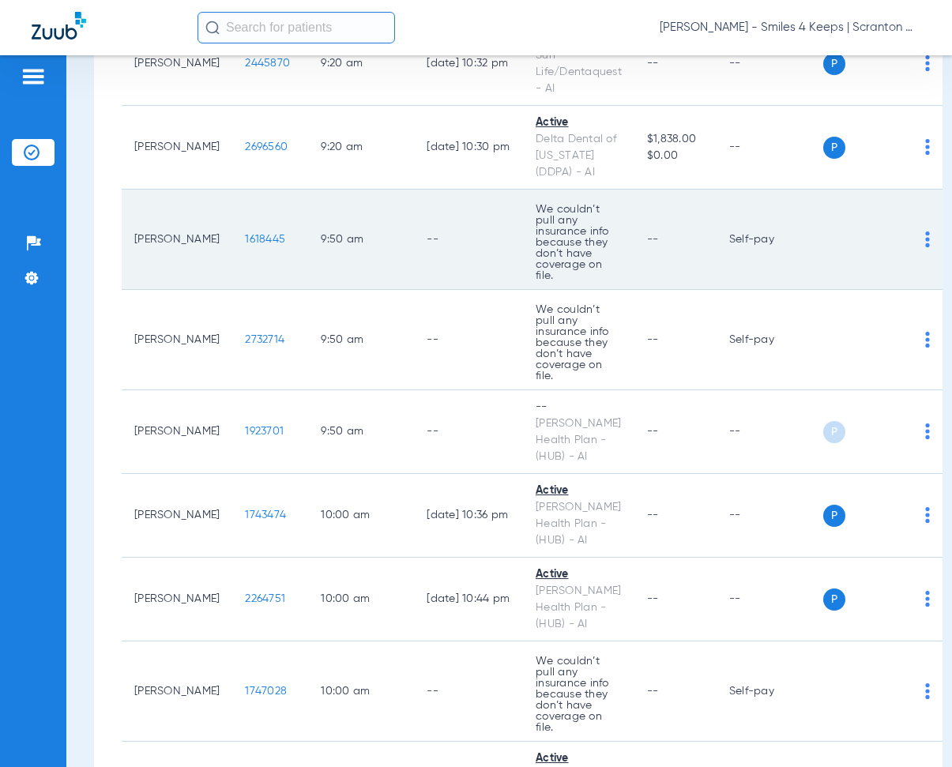
click at [382, 244] on td "9:50 AM" at bounding box center [361, 240] width 106 height 100
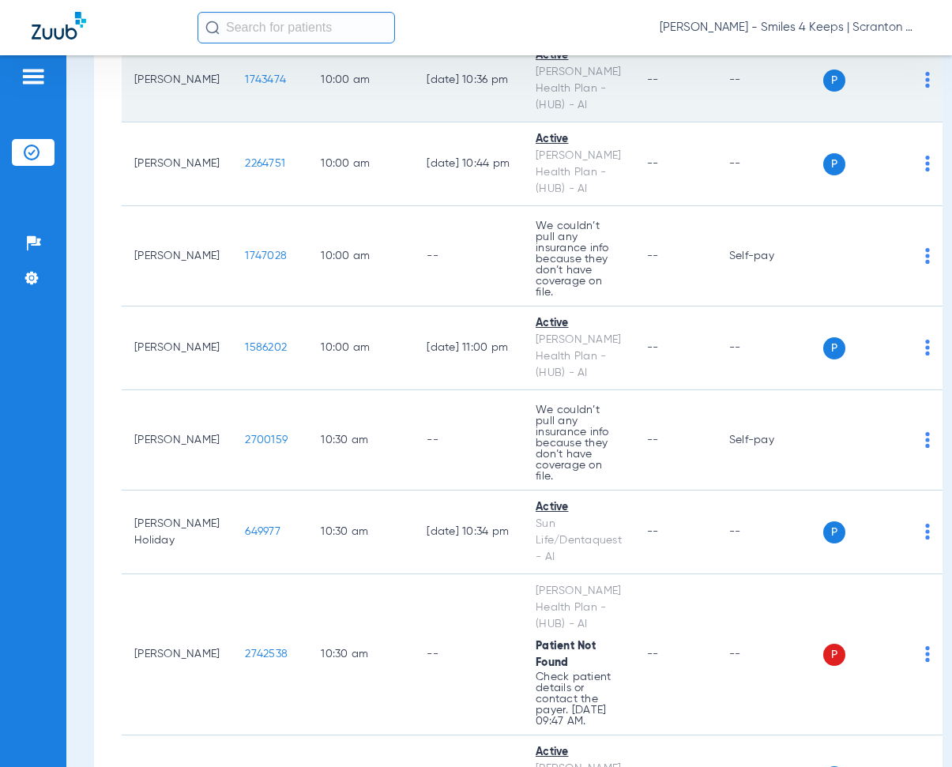
scroll to position [2370, 0]
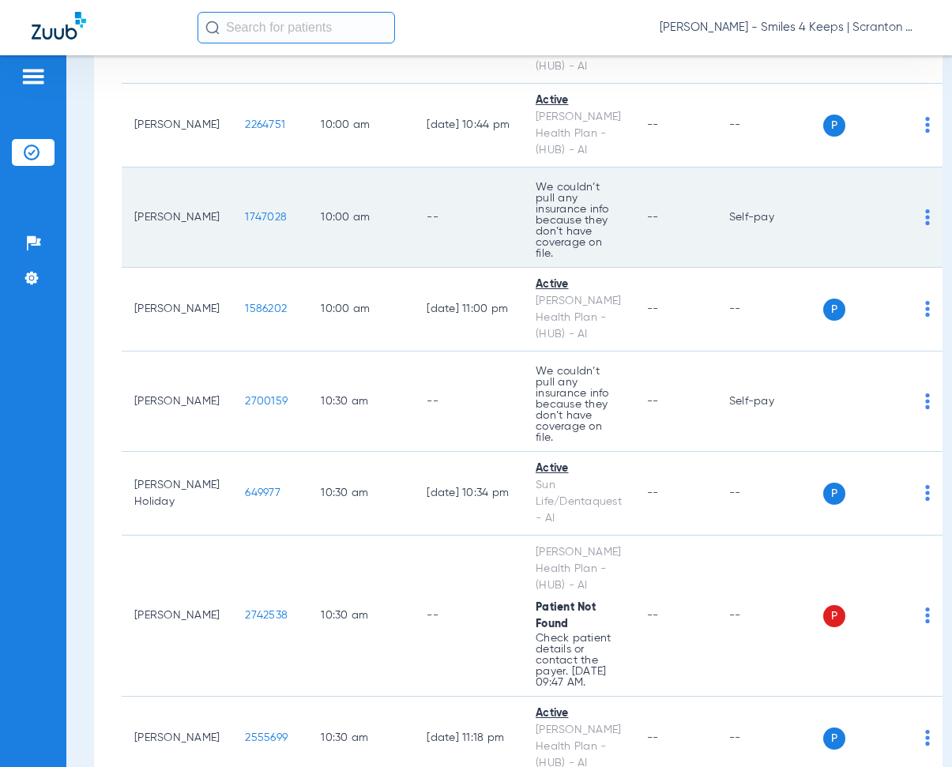
drag, startPoint x: 214, startPoint y: 190, endPoint x: 273, endPoint y: 205, distance: 61.3
click at [273, 205] on td "1747028" at bounding box center [270, 217] width 76 height 100
click at [360, 171] on td "10:00 AM" at bounding box center [361, 217] width 106 height 100
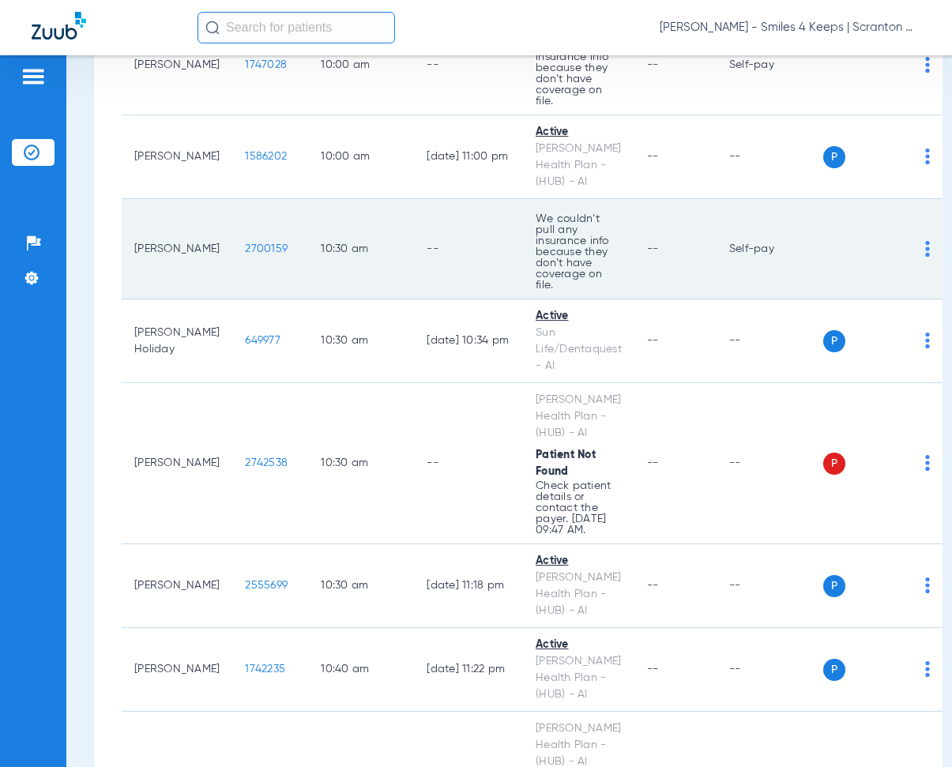
scroll to position [2528, 0]
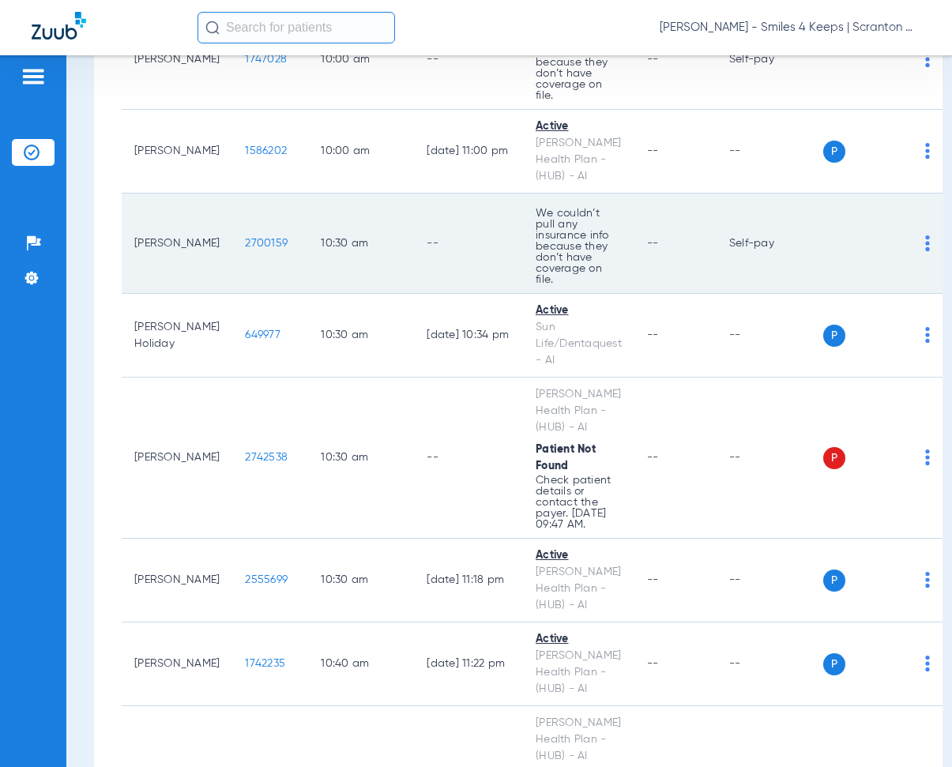
drag, startPoint x: 211, startPoint y: 204, endPoint x: 264, endPoint y: 220, distance: 55.5
click at [264, 220] on td "2700159" at bounding box center [270, 244] width 76 height 100
click at [350, 194] on td "10:30 AM" at bounding box center [361, 244] width 106 height 100
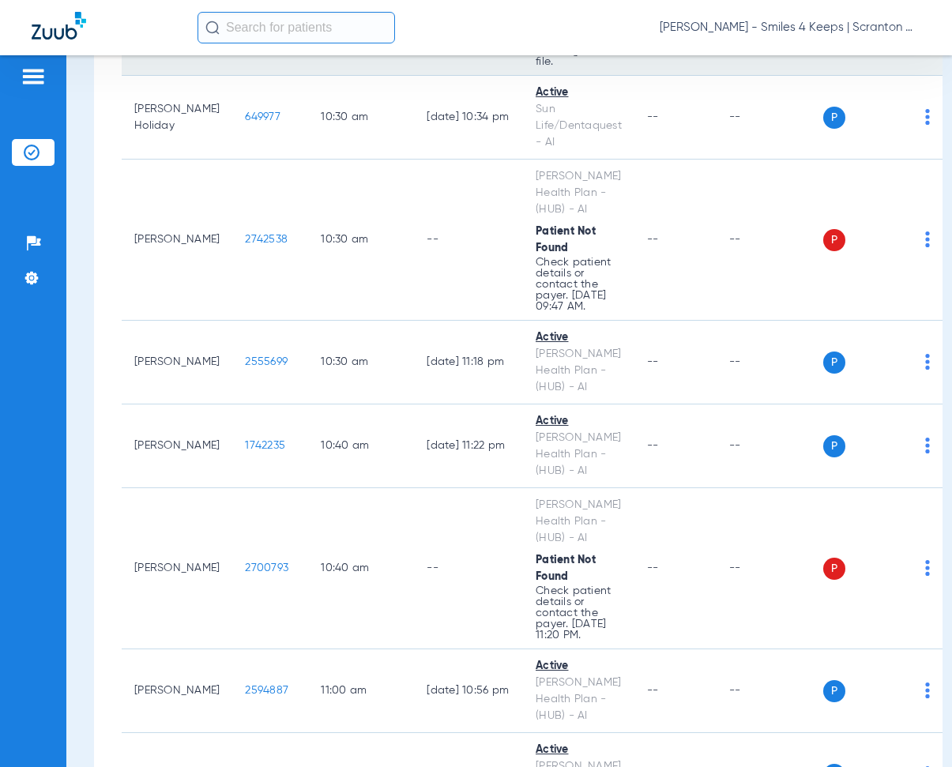
scroll to position [2765, 0]
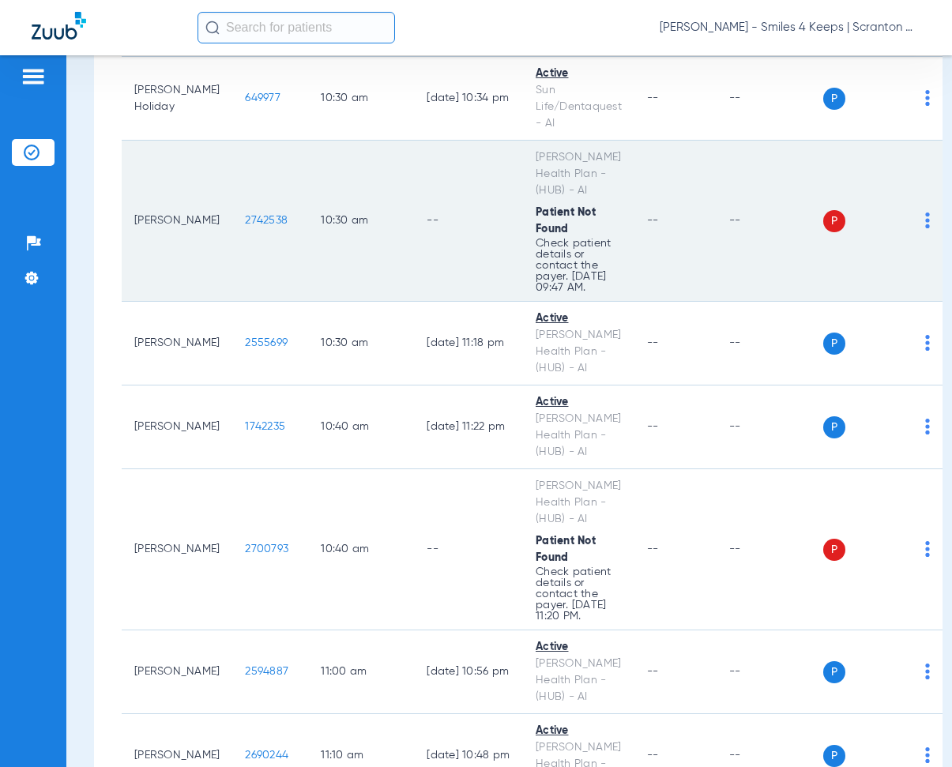
drag, startPoint x: 217, startPoint y: 177, endPoint x: 262, endPoint y: 186, distance: 45.9
click at [262, 186] on td "2742538" at bounding box center [270, 221] width 76 height 161
click at [308, 141] on td "10:30 AM" at bounding box center [361, 221] width 106 height 161
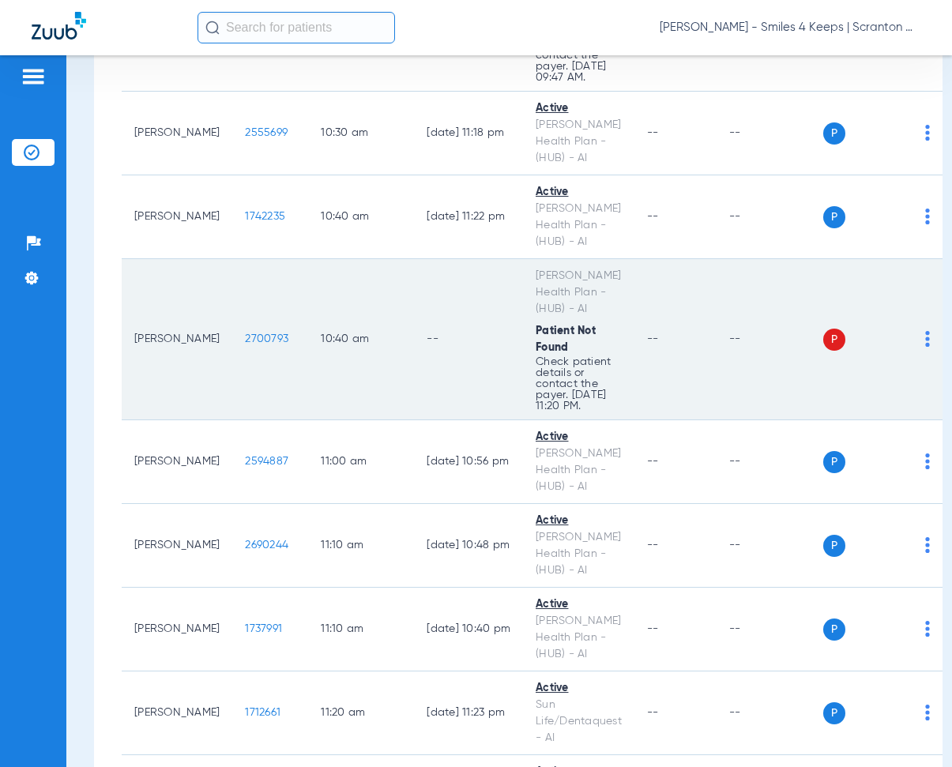
scroll to position [3002, 0]
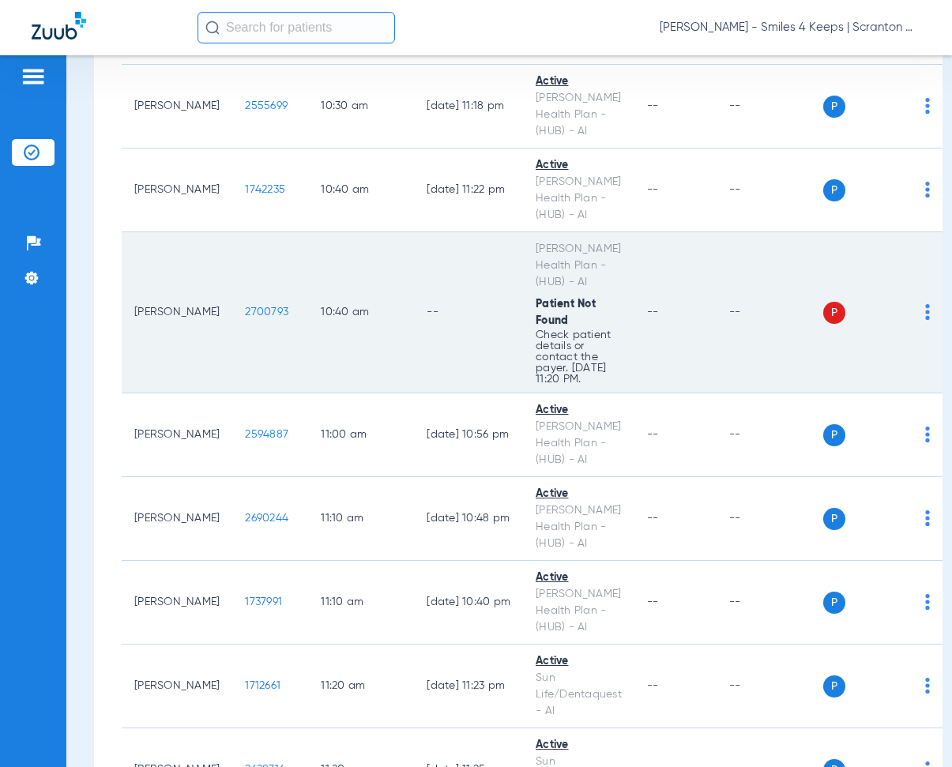
drag, startPoint x: 209, startPoint y: 266, endPoint x: 272, endPoint y: 285, distance: 65.2
click at [272, 285] on td "2700793" at bounding box center [270, 312] width 76 height 161
click at [325, 232] on td "10:40 AM" at bounding box center [361, 312] width 106 height 161
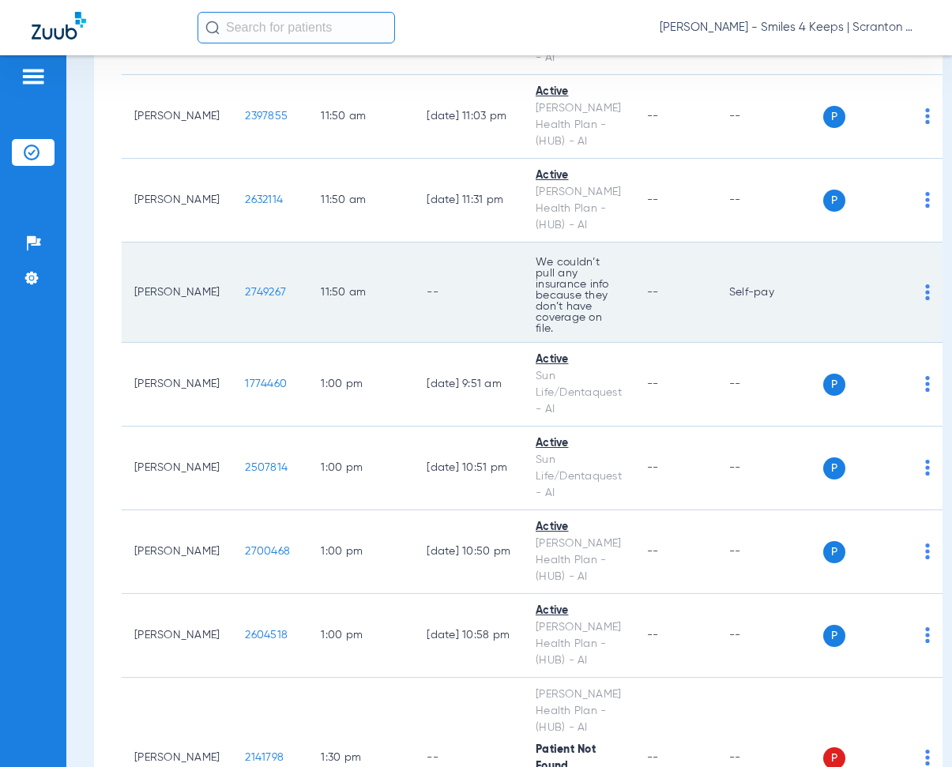
scroll to position [3871, 0]
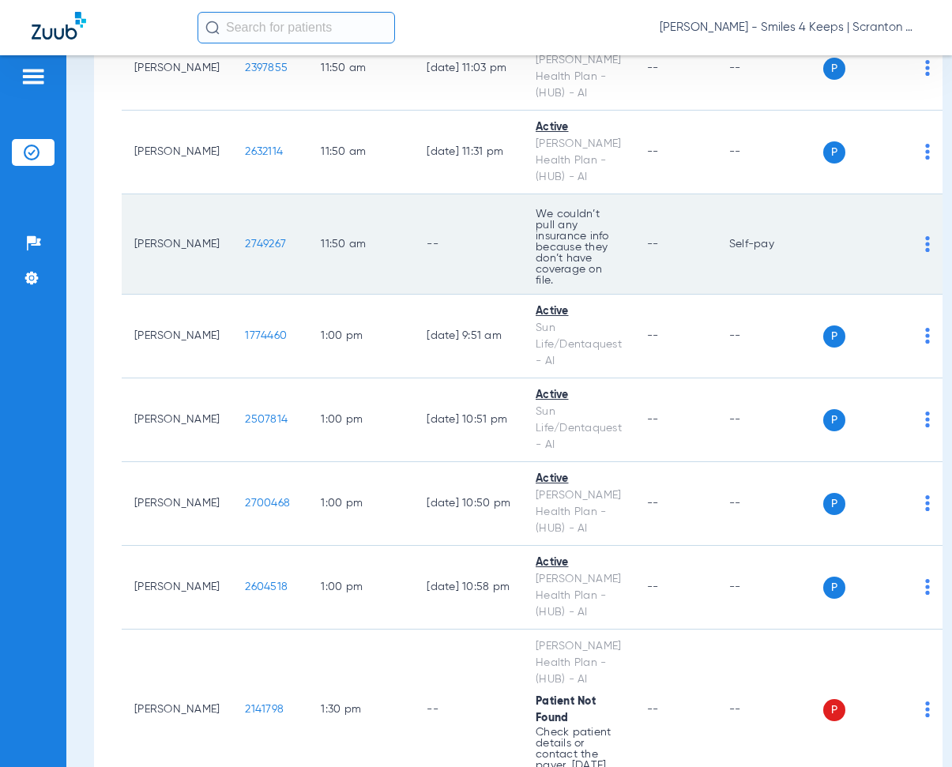
drag, startPoint x: 213, startPoint y: 192, endPoint x: 274, endPoint y: 205, distance: 62.3
click at [274, 205] on td "2749267" at bounding box center [270, 244] width 76 height 100
click at [381, 194] on td "11:50 AM" at bounding box center [361, 244] width 106 height 100
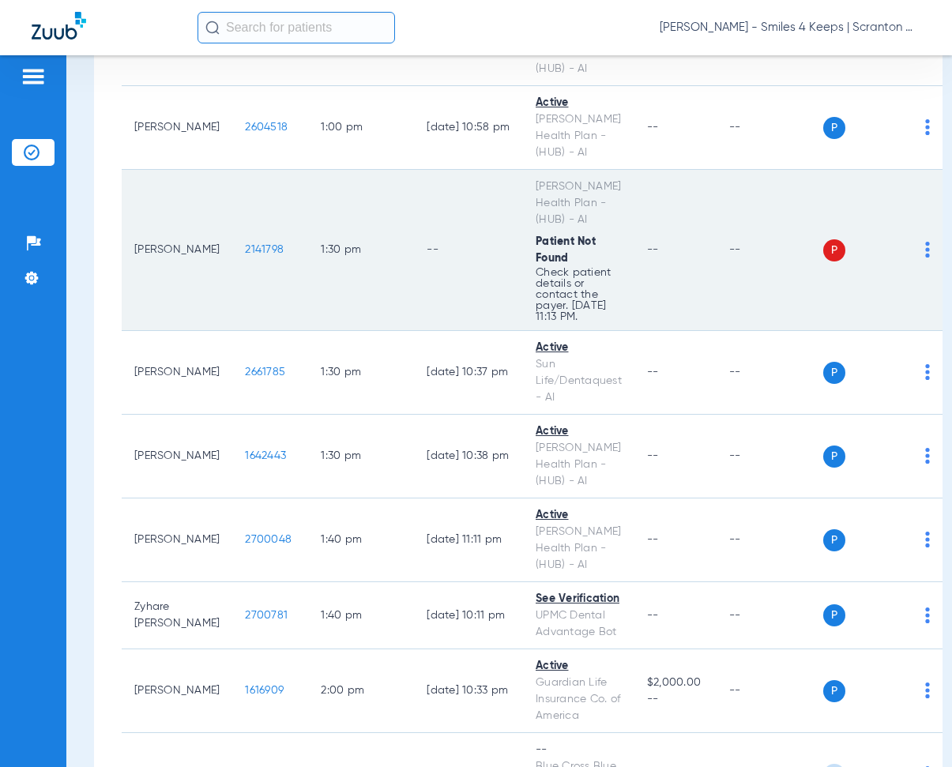
scroll to position [4345, 0]
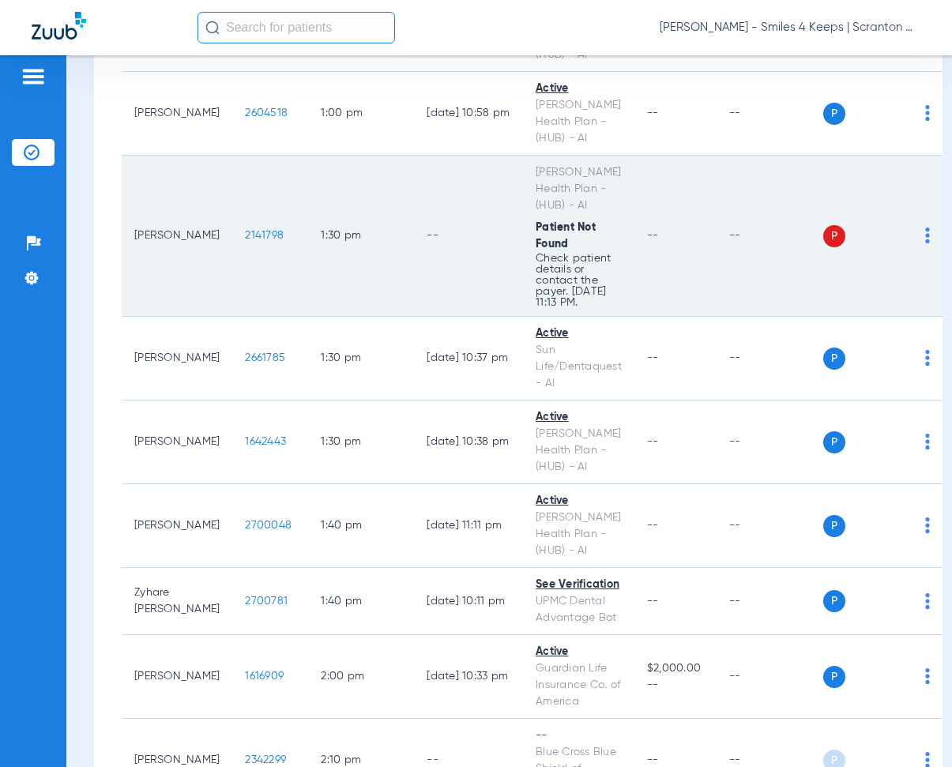
drag, startPoint x: 213, startPoint y: 180, endPoint x: 271, endPoint y: 194, distance: 59.2
click at [271, 194] on td "2141798" at bounding box center [270, 236] width 76 height 161
click at [350, 156] on td "1:30 PM" at bounding box center [361, 236] width 106 height 161
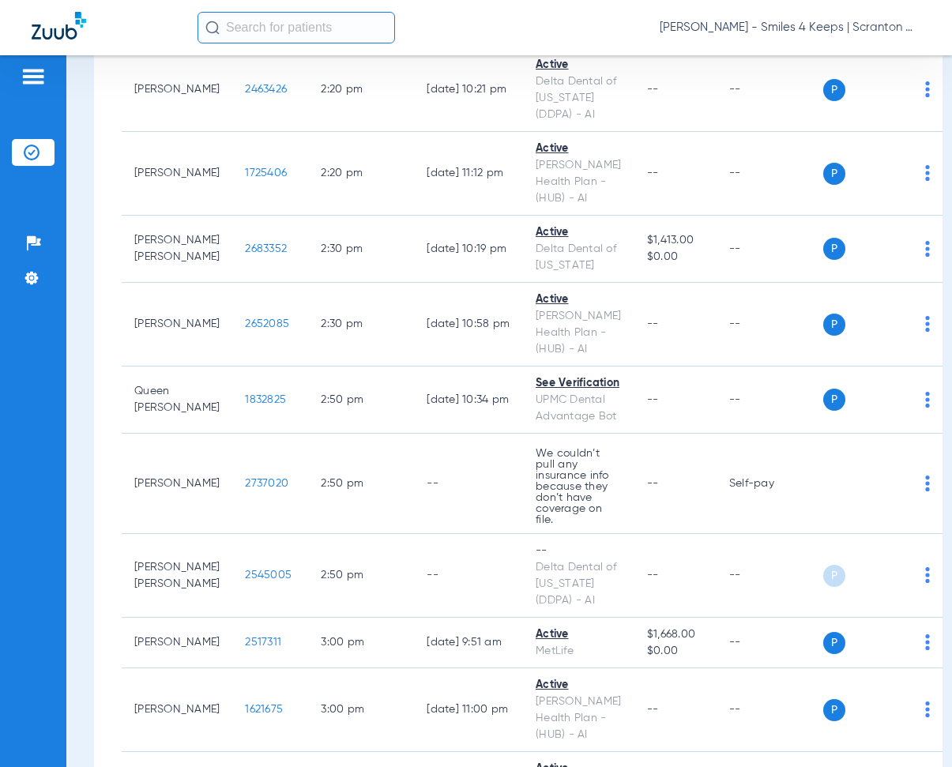
scroll to position [5215, 0]
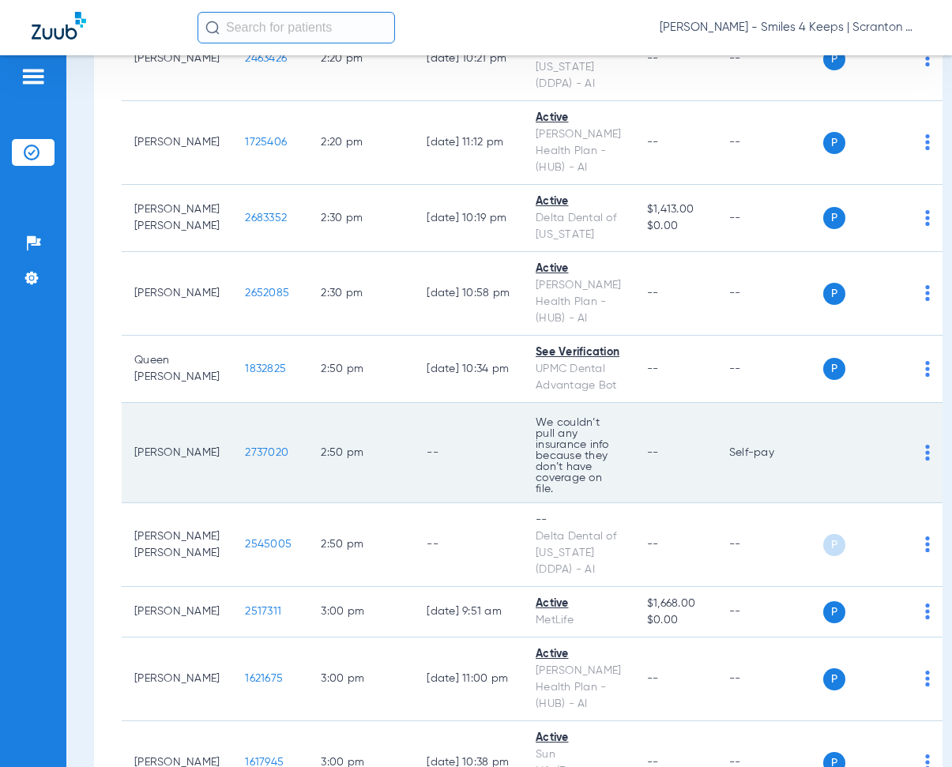
drag, startPoint x: 209, startPoint y: 394, endPoint x: 269, endPoint y: 403, distance: 60.7
click at [269, 403] on td "2737020" at bounding box center [270, 453] width 76 height 100
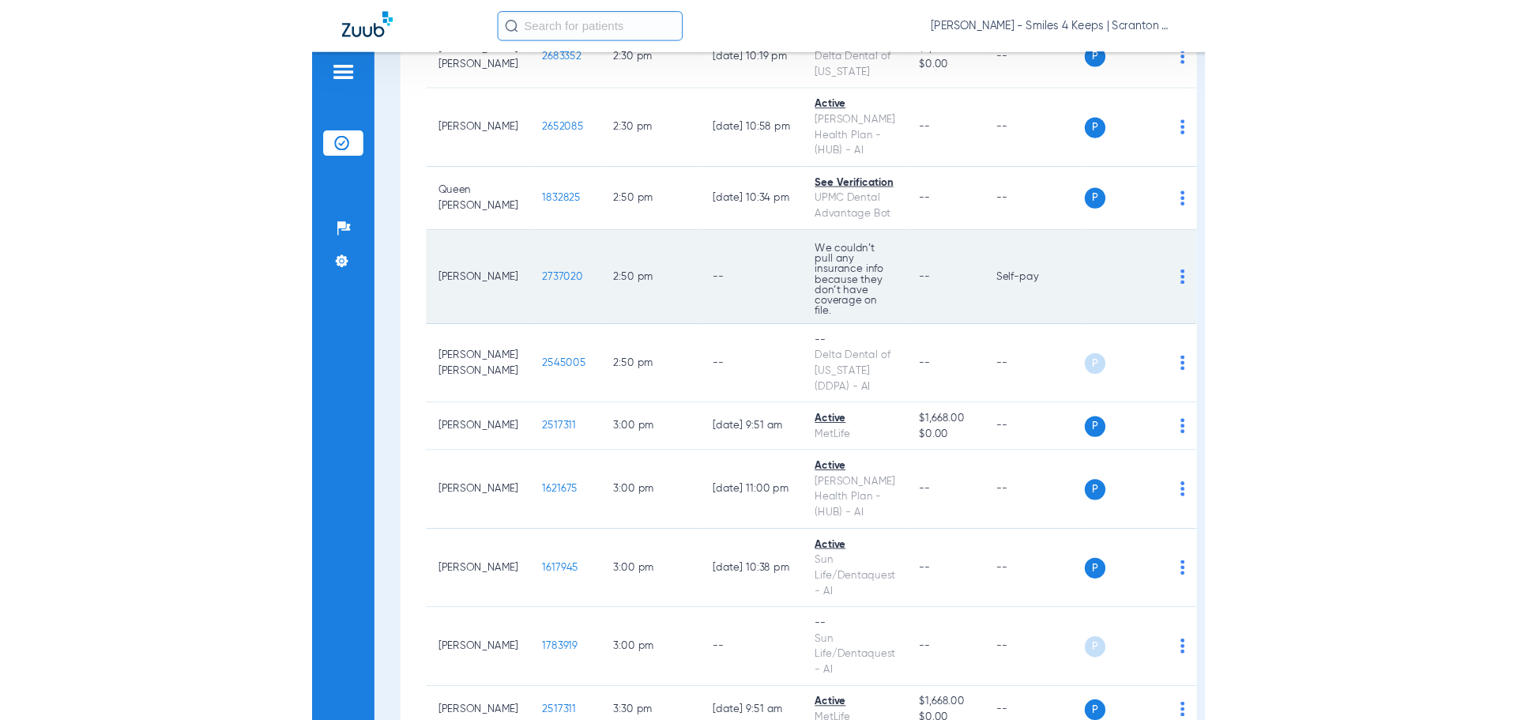
scroll to position [5422, 0]
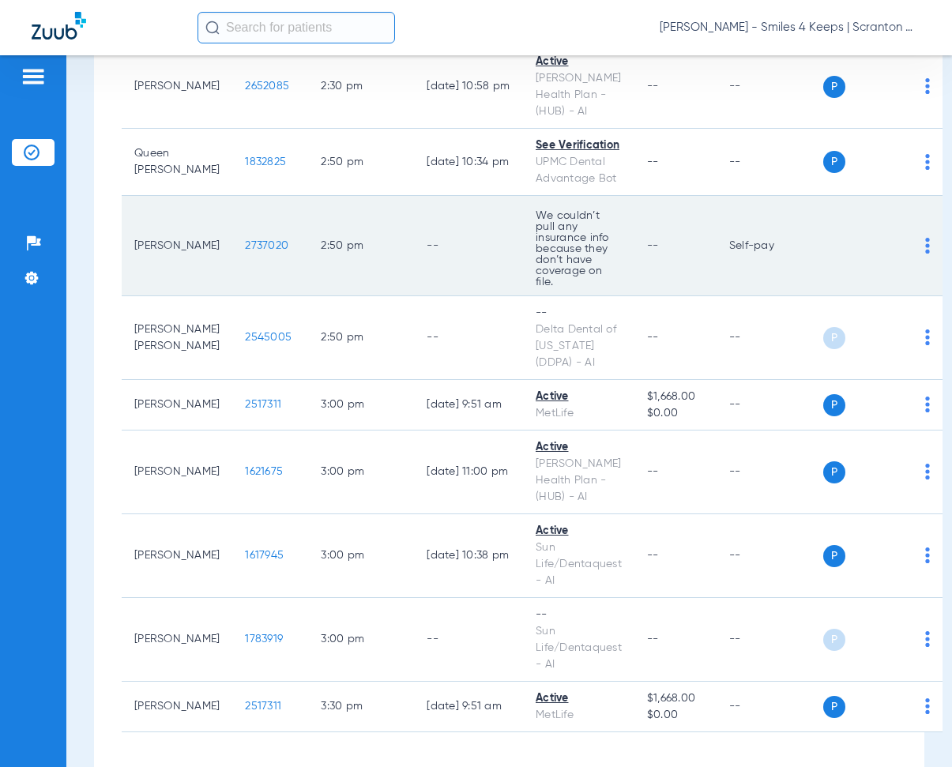
click at [273, 196] on td "2737020" at bounding box center [270, 246] width 76 height 100
click at [232, 217] on td "2737020" at bounding box center [270, 246] width 76 height 100
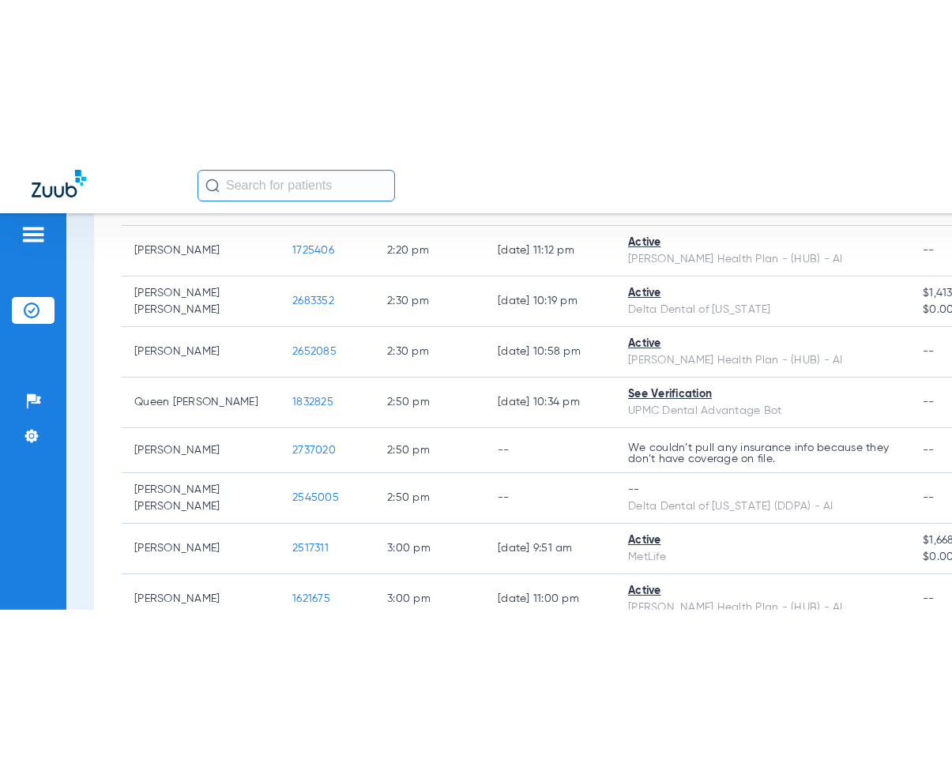
scroll to position [3028, 0]
